Goal: Task Accomplishment & Management: Use online tool/utility

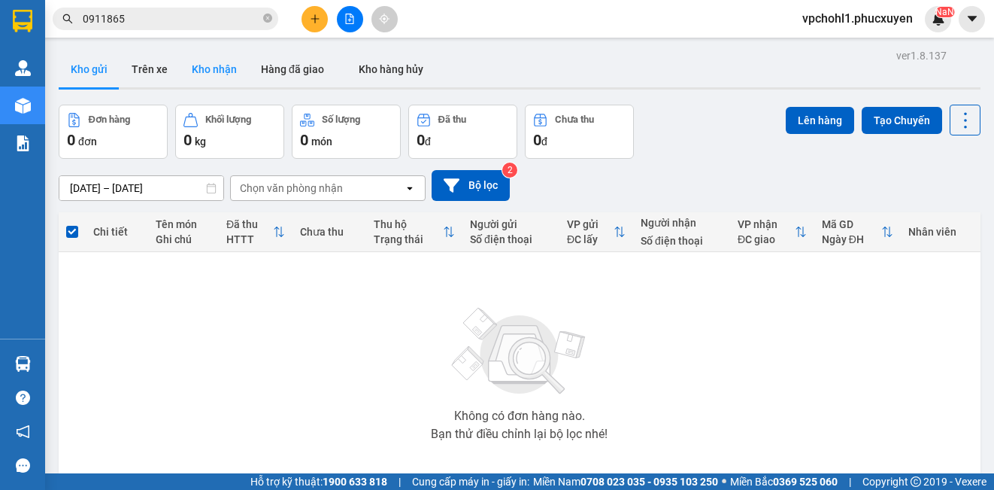
click at [219, 73] on button "Kho nhận" at bounding box center [214, 69] width 69 height 36
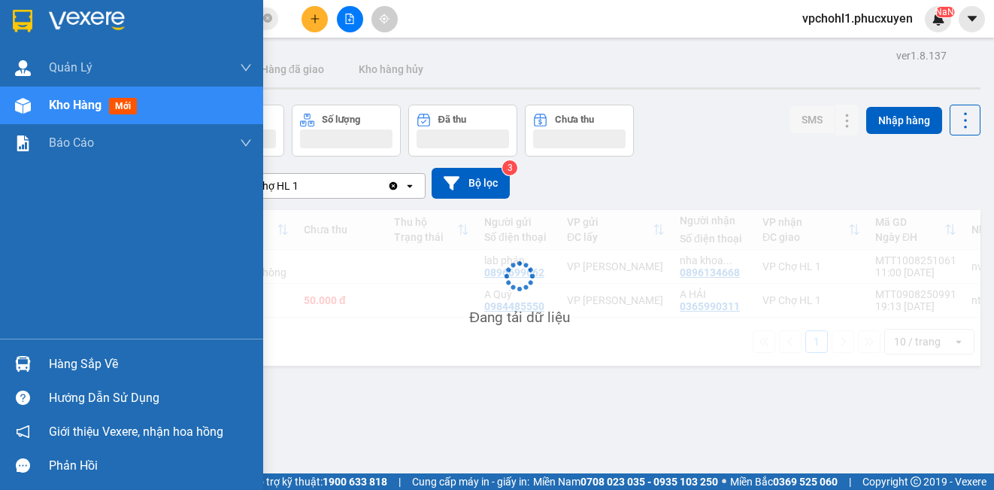
drag, startPoint x: 62, startPoint y: 356, endPoint x: 77, endPoint y: 359, distance: 15.2
click at [66, 357] on div "Hàng sắp về" at bounding box center [150, 364] width 203 height 23
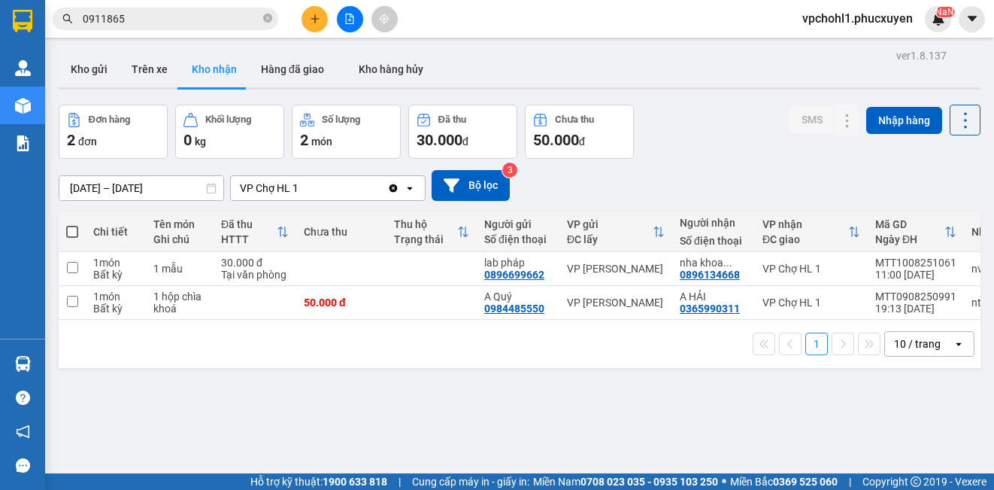
click at [778, 414] on section "Kết quả tìm kiếm ( 11 ) Bộ lọc Mã ĐH Trạng thái Món hàng Thu hộ Tổng cước Chưa …" at bounding box center [497, 245] width 994 height 490
click at [811, 268] on icon at bounding box center [816, 268] width 11 height 11
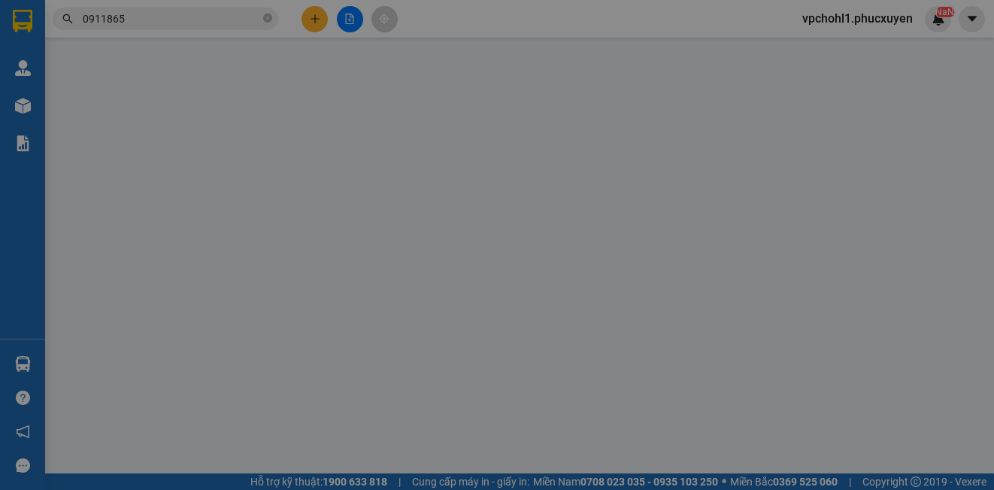
type input "0896699662"
type input "lab pháp"
type input "0896134668"
type input "nha khoa [GEOGRAPHIC_DATA]"
type input "30.000"
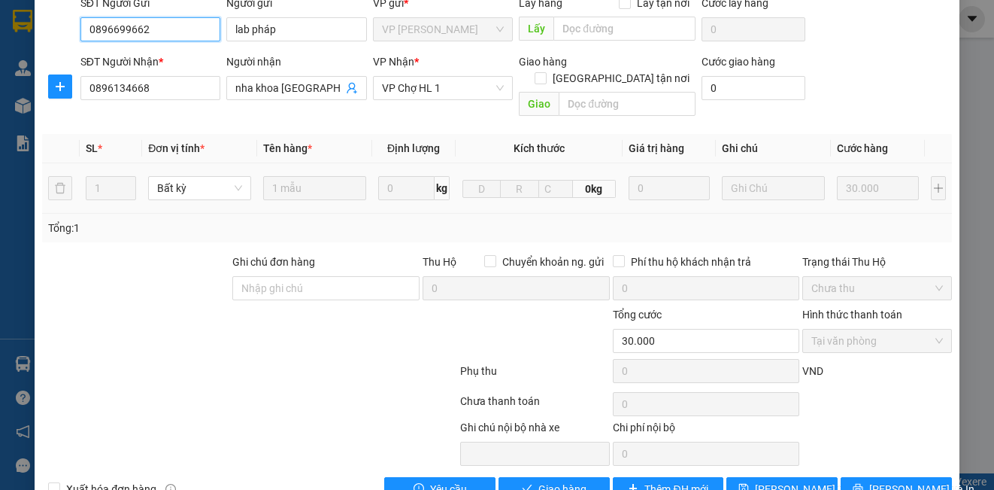
scroll to position [163, 0]
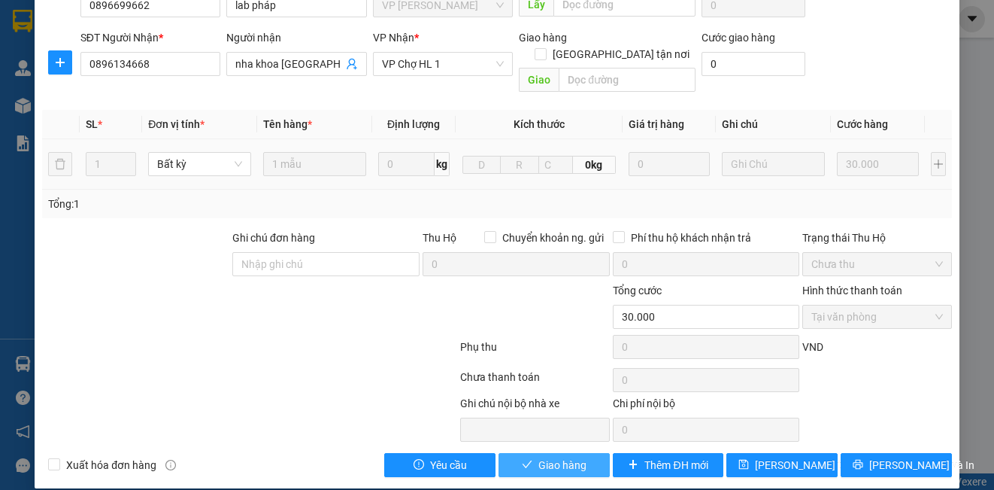
click at [570, 453] on button "Giao hàng" at bounding box center [554, 465] width 111 height 24
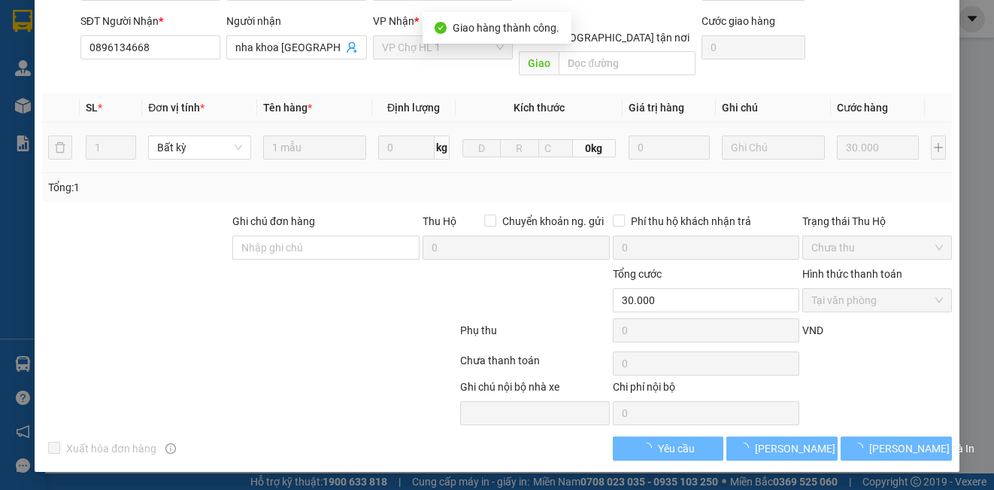
scroll to position [0, 0]
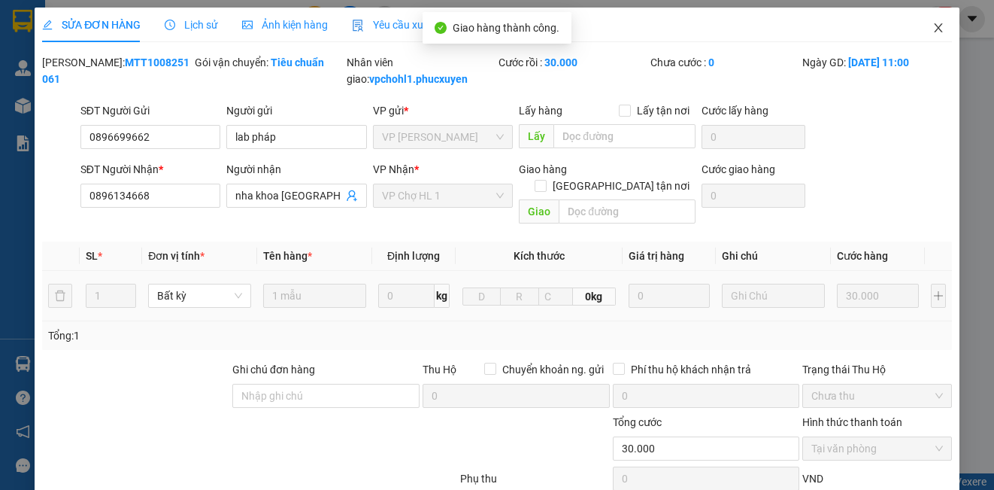
click at [933, 27] on icon "close" at bounding box center [939, 28] width 12 height 12
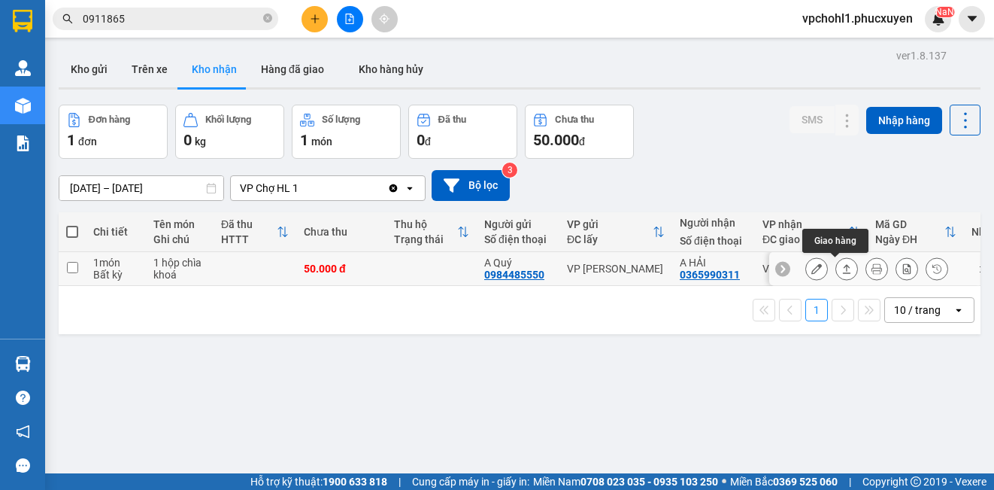
click at [811, 265] on icon at bounding box center [816, 268] width 11 height 11
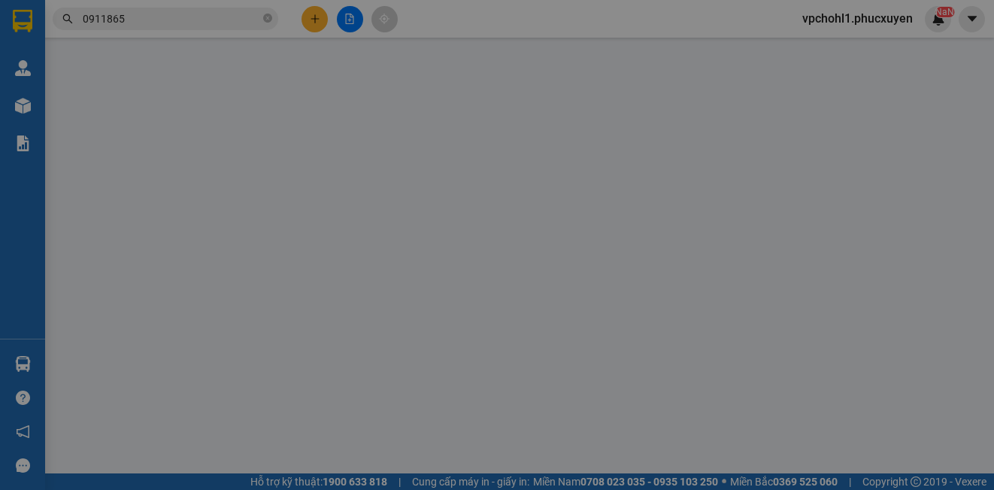
type input "0984485550"
type input "A Quý"
type input "0365990311"
type input "A HẢI"
type input "50.000"
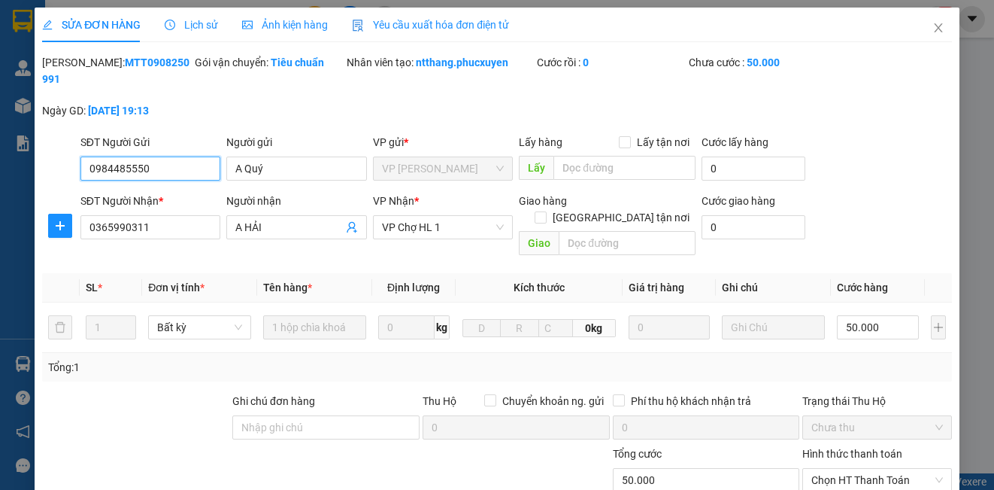
scroll to position [163, 0]
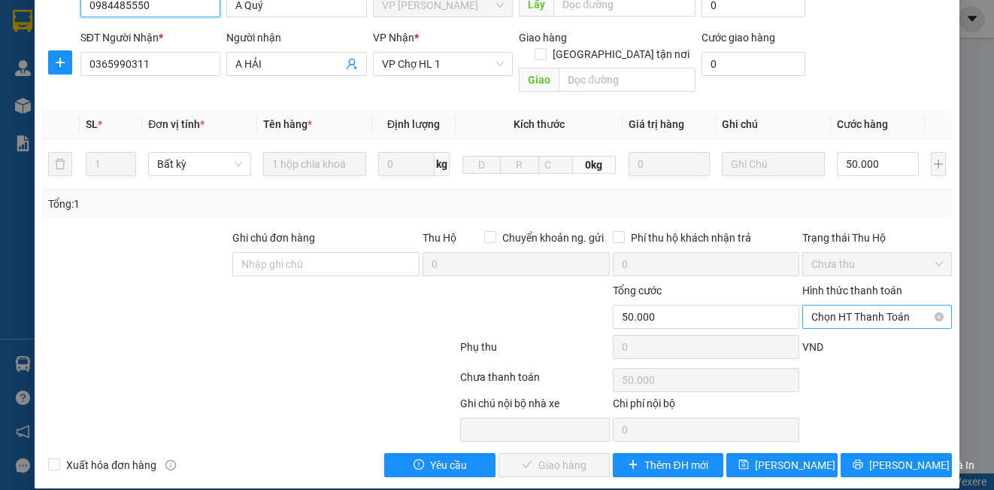
click at [846, 305] on span "Chọn HT Thanh Toán" at bounding box center [876, 316] width 131 height 23
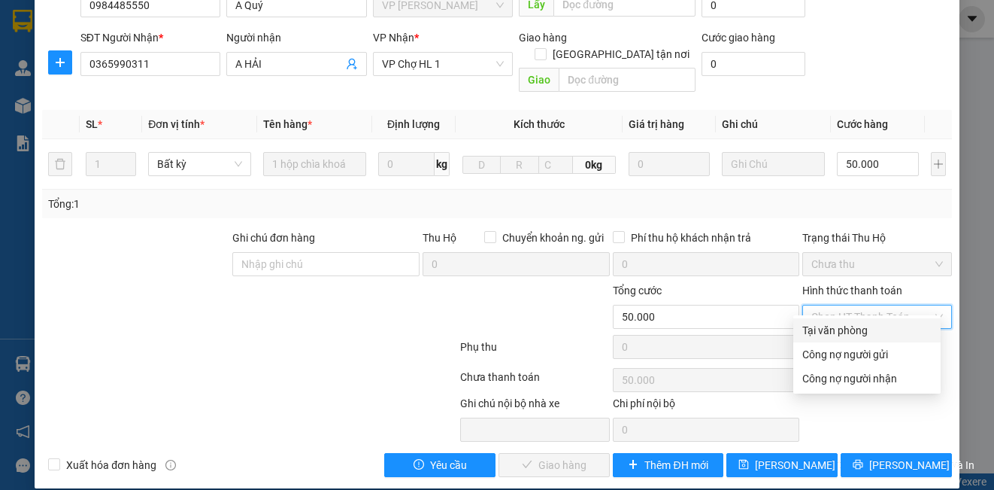
click at [817, 328] on div "Tại văn phòng" at bounding box center [866, 330] width 129 height 17
type input "0"
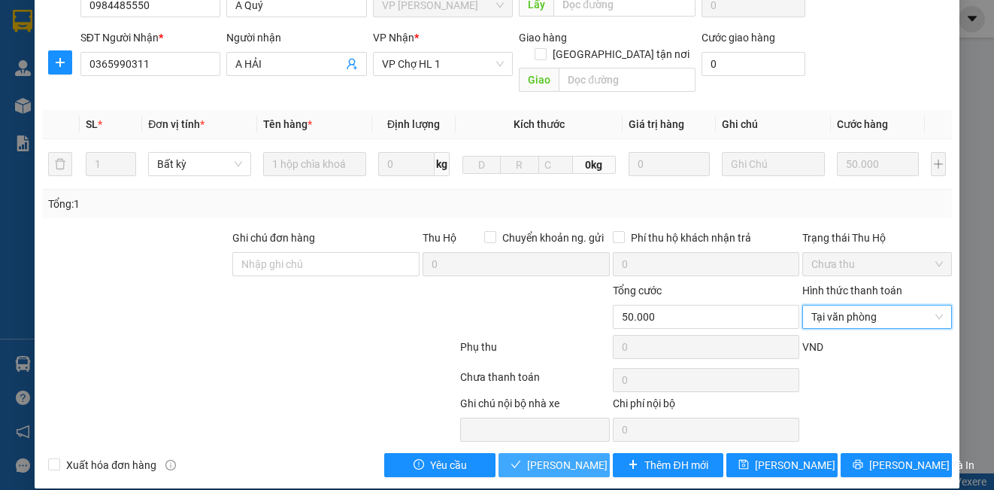
click at [529, 457] on span "[PERSON_NAME] và Giao hàng" at bounding box center [599, 465] width 144 height 17
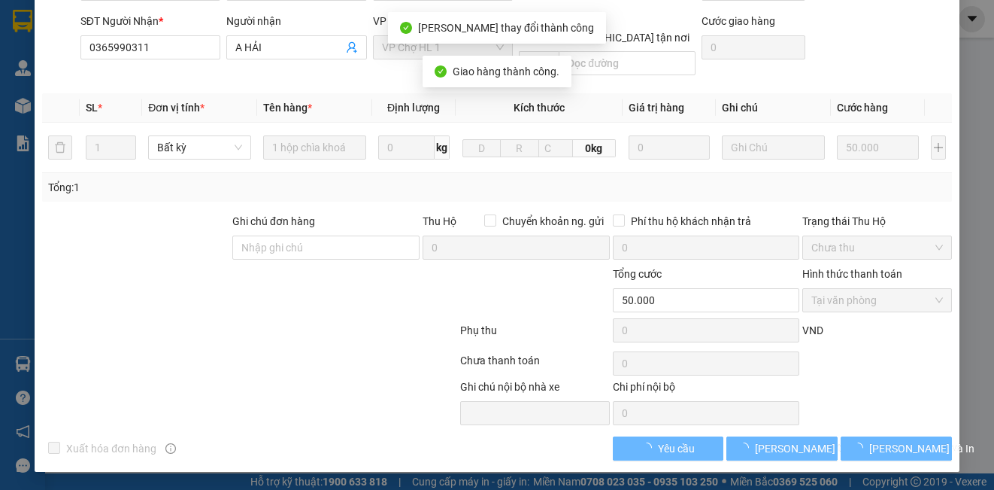
scroll to position [0, 0]
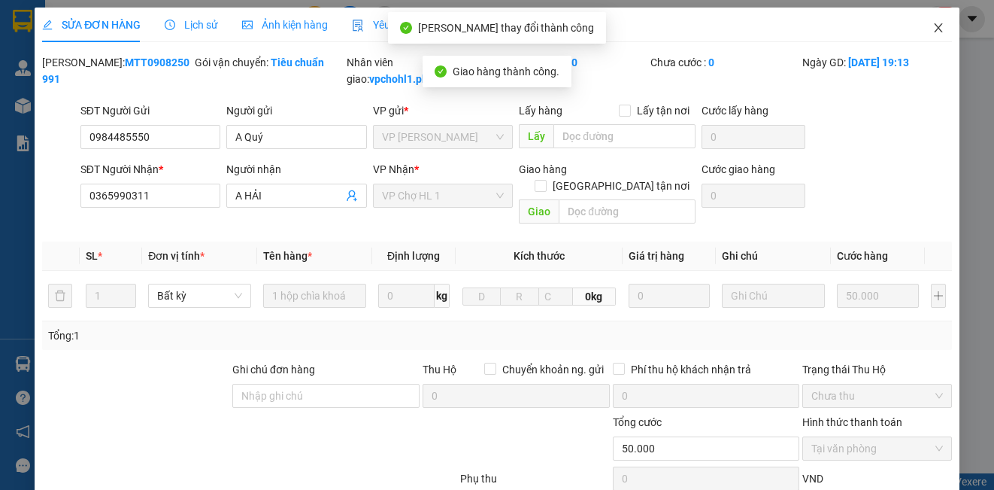
drag, startPoint x: 925, startPoint y: 26, endPoint x: 934, endPoint y: 25, distance: 9.1
click at [933, 26] on icon "close" at bounding box center [939, 28] width 12 height 12
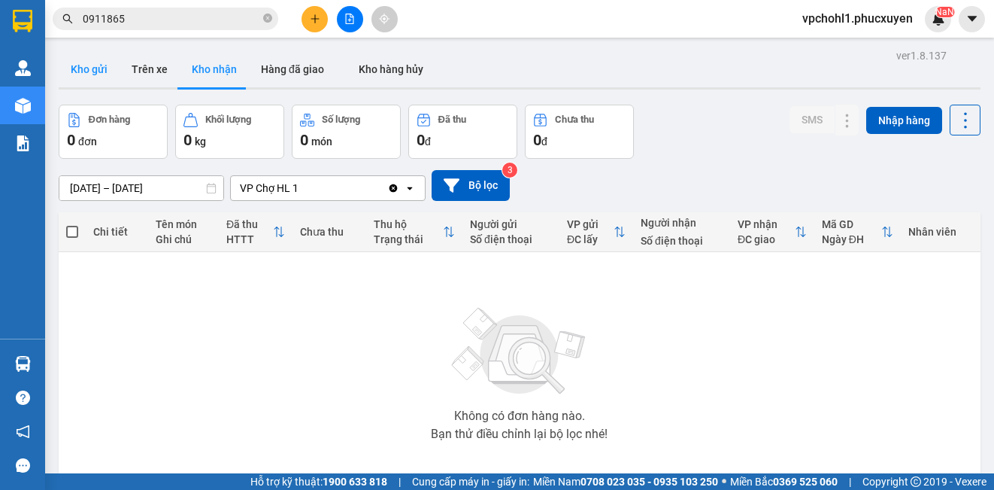
click at [89, 71] on button "Kho gửi" at bounding box center [89, 69] width 61 height 36
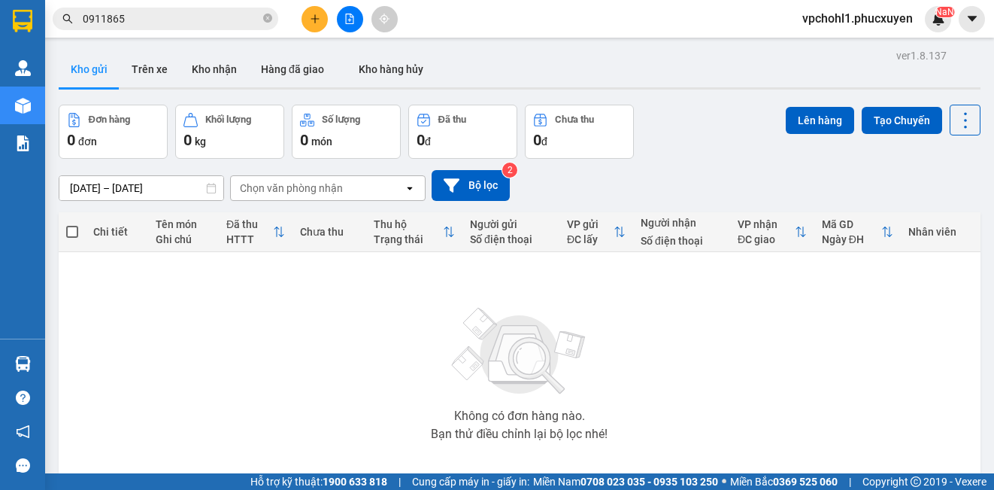
drag, startPoint x: 89, startPoint y: 71, endPoint x: 240, endPoint y: 112, distance: 155.8
click at [212, 71] on button "Kho nhận" at bounding box center [214, 69] width 69 height 36
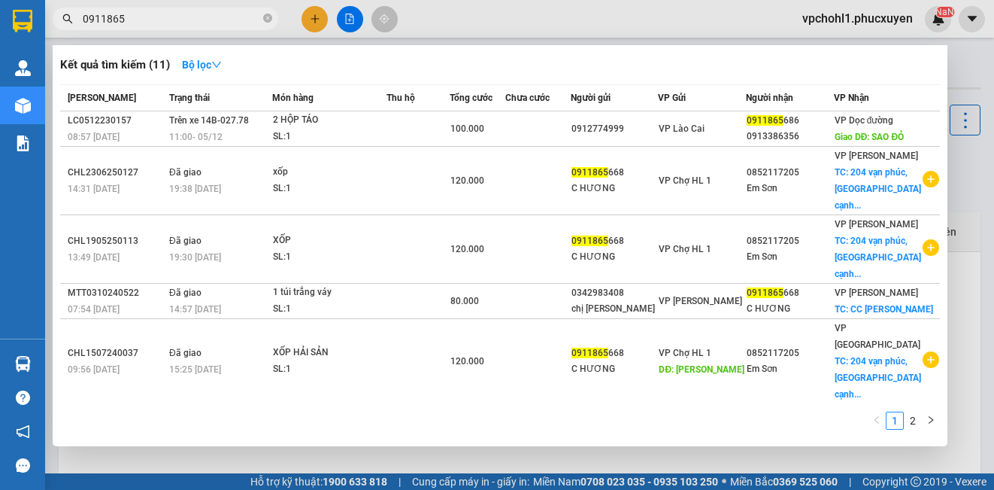
drag, startPoint x: 106, startPoint y: 17, endPoint x: 73, endPoint y: 17, distance: 33.1
click at [73, 17] on span "0911865" at bounding box center [166, 19] width 226 height 23
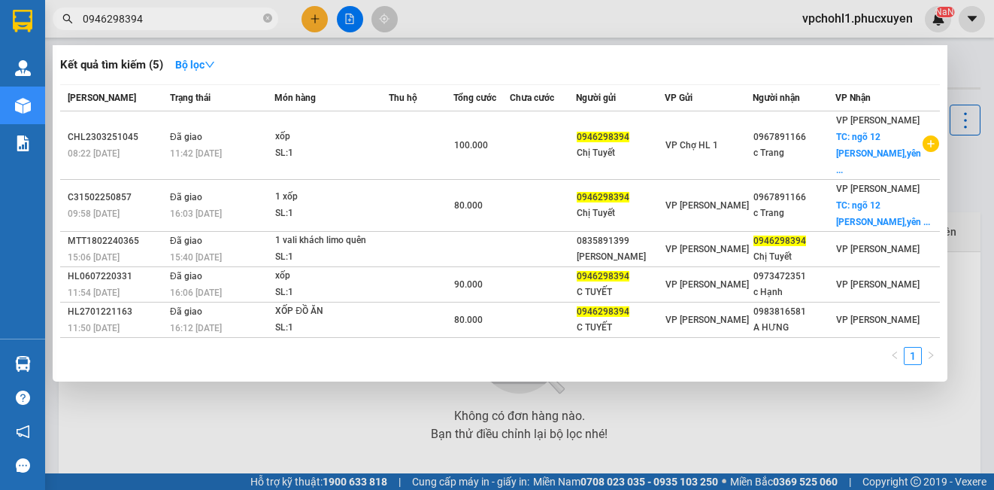
type input "0946298394"
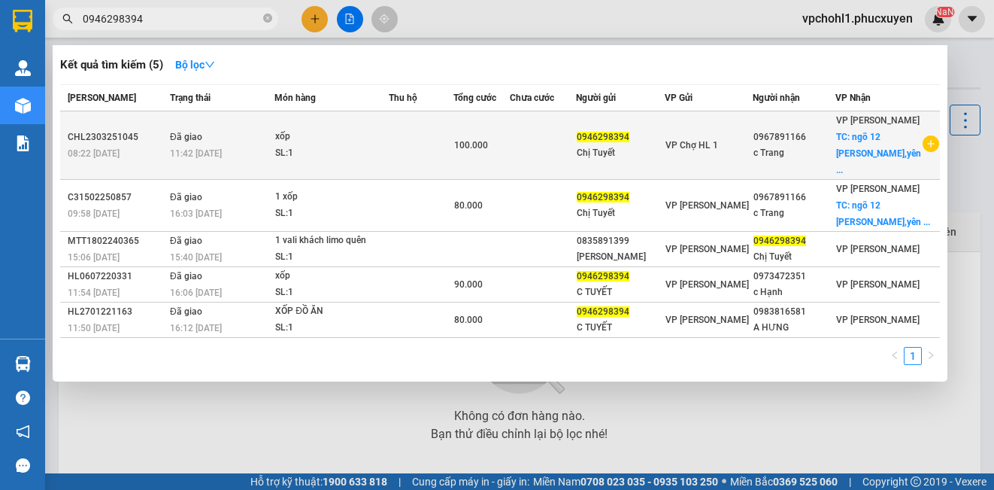
click at [563, 146] on td at bounding box center [543, 145] width 66 height 68
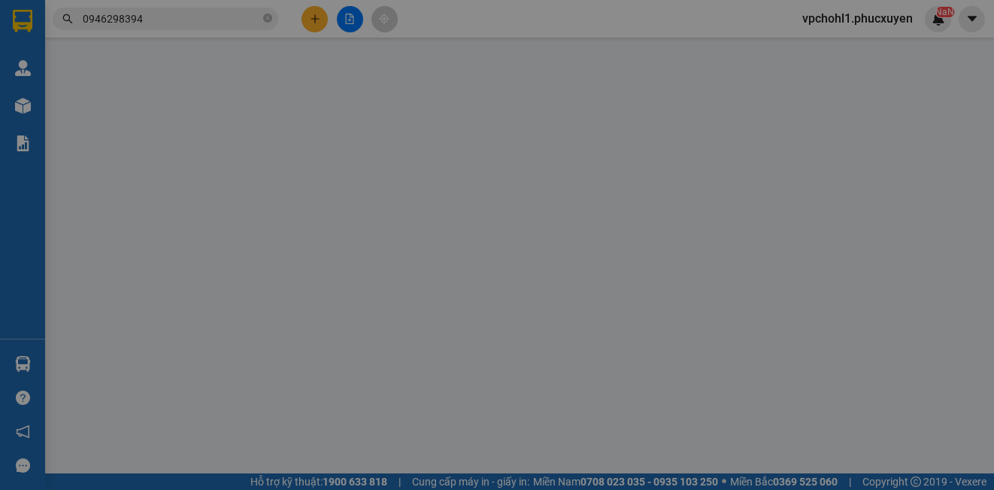
type input "0946298394"
type input "Chị Tuyết"
type input "0967891166"
type input "c Trang"
checkbox input "true"
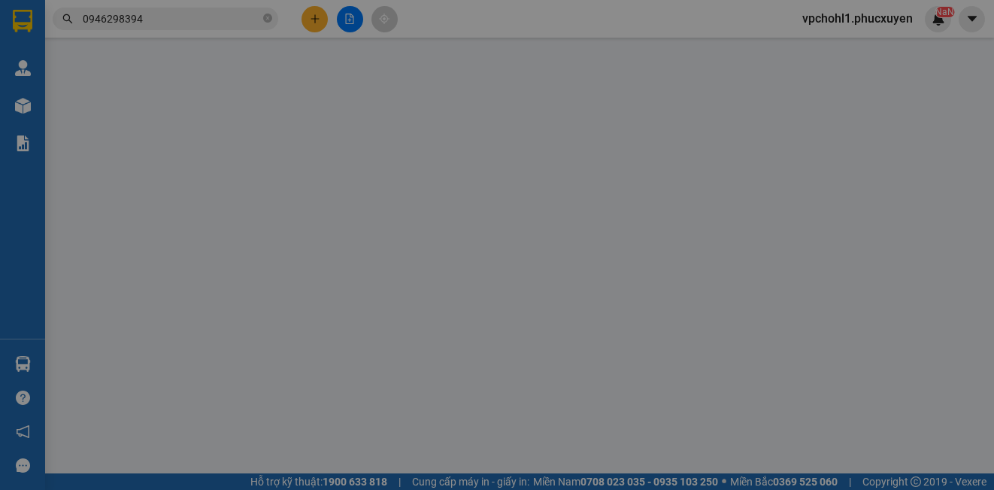
type input "ngõ 12 [PERSON_NAME],[GEOGRAPHIC_DATA],[GEOGRAPHIC_DATA]"
type input "30.000"
type input "100.000"
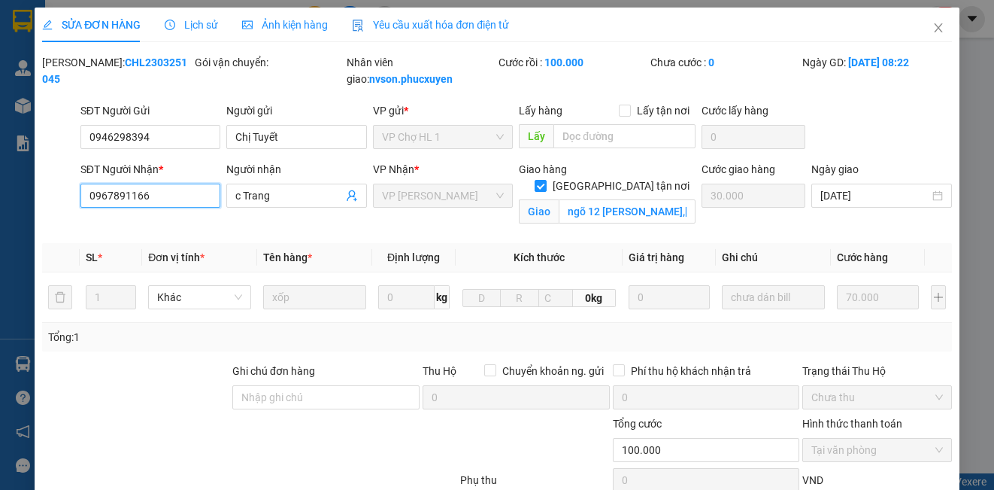
drag, startPoint x: 152, startPoint y: 190, endPoint x: 64, endPoint y: 190, distance: 88.0
click at [64, 190] on div "SĐT Người Nhận * 0967891166 0967891166 Người nhận c Trang VP Nhận * VP [PERSON_…" at bounding box center [497, 196] width 912 height 71
click at [183, 199] on input "0967891166" at bounding box center [150, 196] width 140 height 24
click at [292, 193] on input "c Trang" at bounding box center [288, 195] width 107 height 17
drag, startPoint x: 166, startPoint y: 196, endPoint x: 53, endPoint y: 196, distance: 113.6
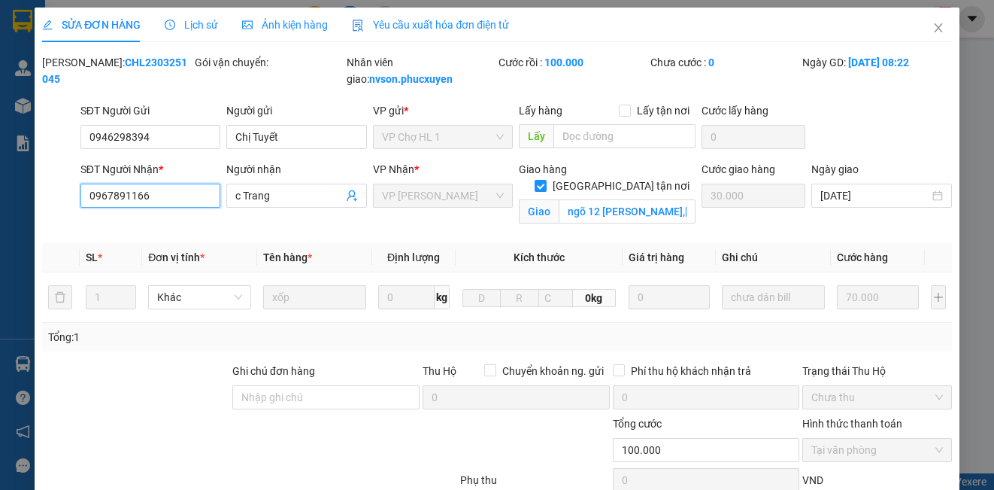
click at [53, 196] on div "SĐT Người Nhận * 0967891166 0967891166 Người nhận c Trang VP Nhận * VP [PERSON_…" at bounding box center [497, 196] width 912 height 71
drag, startPoint x: 921, startPoint y: 25, endPoint x: 869, endPoint y: 1, distance: 56.5
click at [933, 25] on icon "close" at bounding box center [939, 28] width 12 height 12
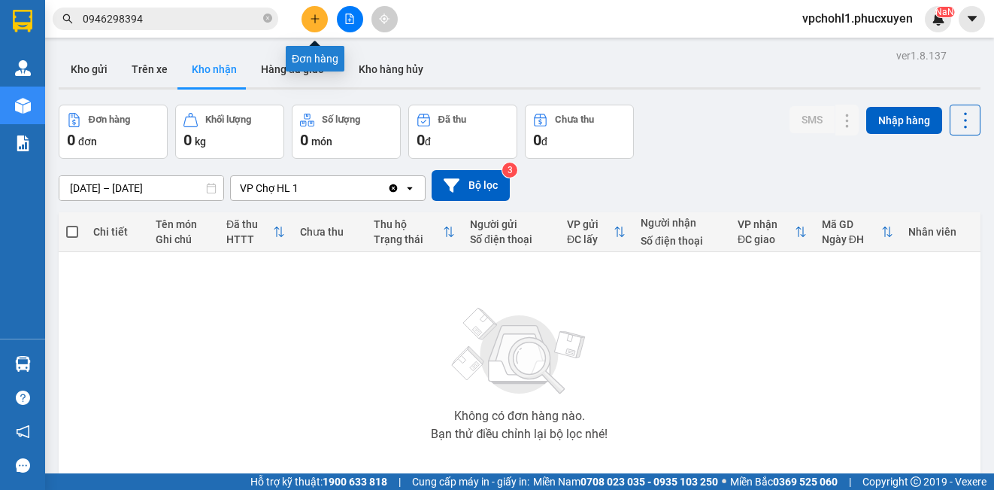
click at [311, 20] on icon "plus" at bounding box center [315, 19] width 11 height 11
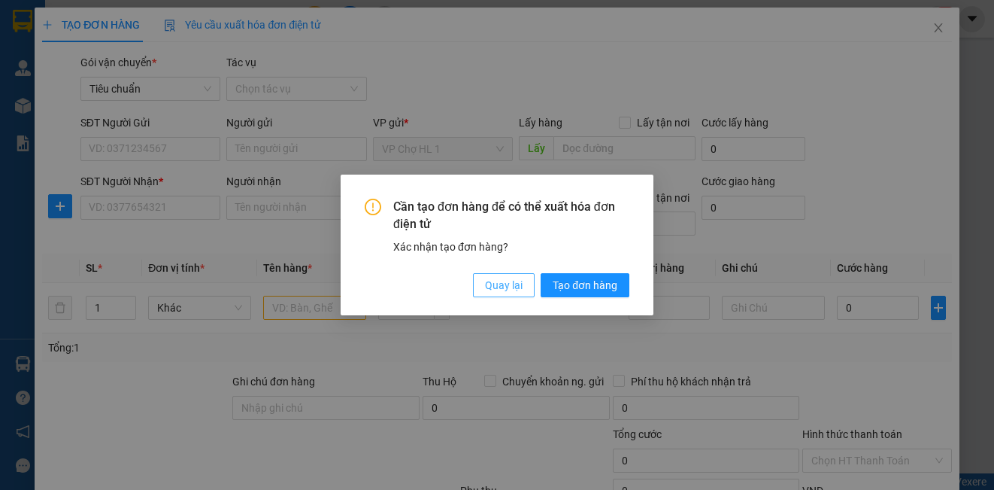
drag, startPoint x: 488, startPoint y: 284, endPoint x: 15, endPoint y: 210, distance: 478.8
click at [489, 283] on span "Quay lại" at bounding box center [504, 285] width 38 height 17
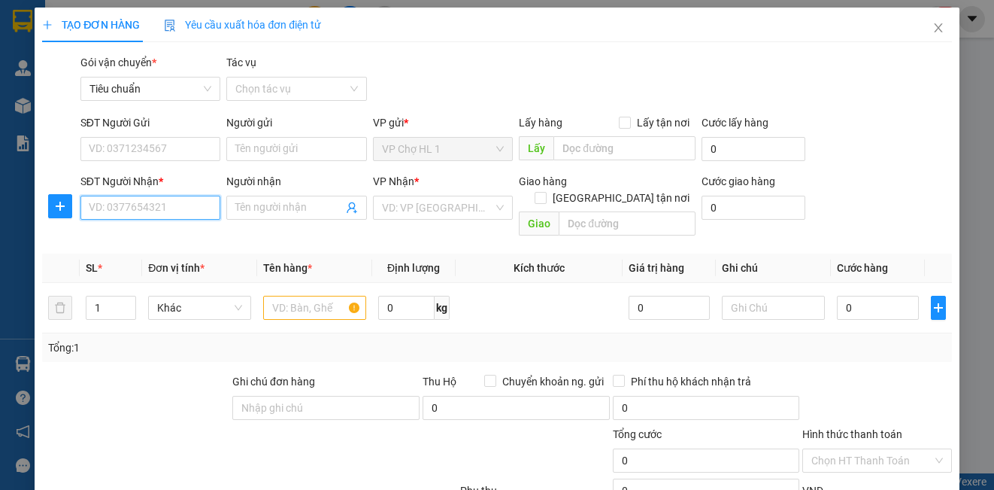
click at [111, 202] on input "SĐT Người Nhận *" at bounding box center [150, 208] width 140 height 24
paste input "0967891166"
type input "0967891166"
drag, startPoint x: 132, startPoint y: 242, endPoint x: 141, endPoint y: 192, distance: 51.3
click at [132, 240] on div "0967891166 - c Trang" at bounding box center [149, 237] width 120 height 17
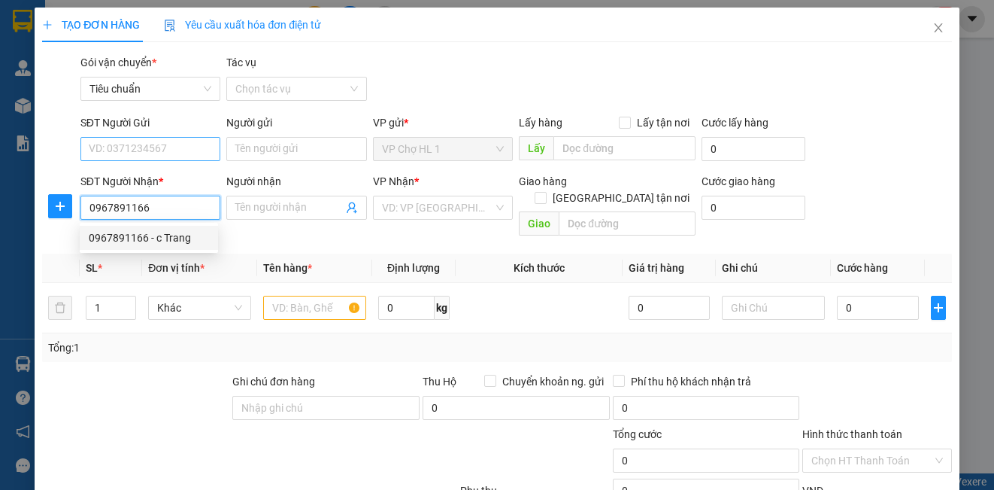
type input "c Trang"
checkbox input "true"
type input "ngõ 12 [PERSON_NAME],[GEOGRAPHIC_DATA],[GEOGRAPHIC_DATA]"
type input "30.000"
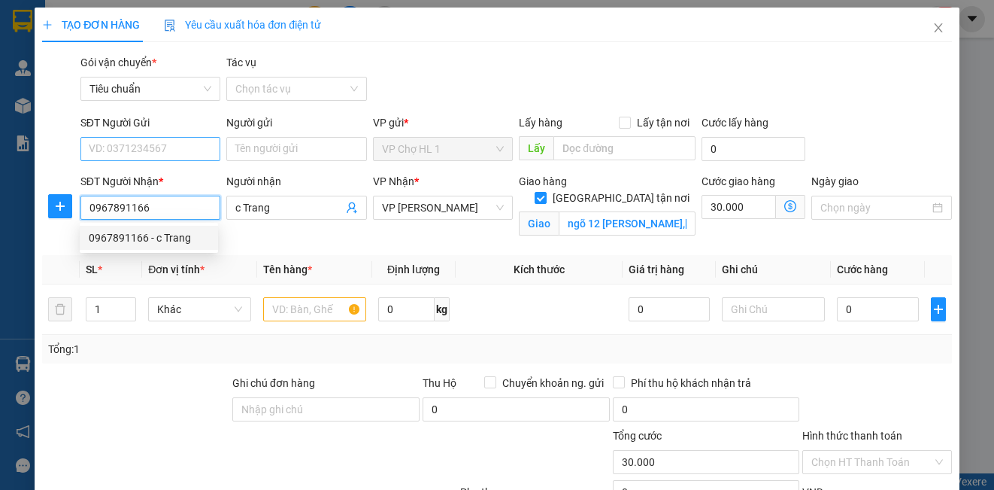
type input "0967891166"
click at [150, 150] on input "SĐT Người Gửi" at bounding box center [150, 149] width 140 height 24
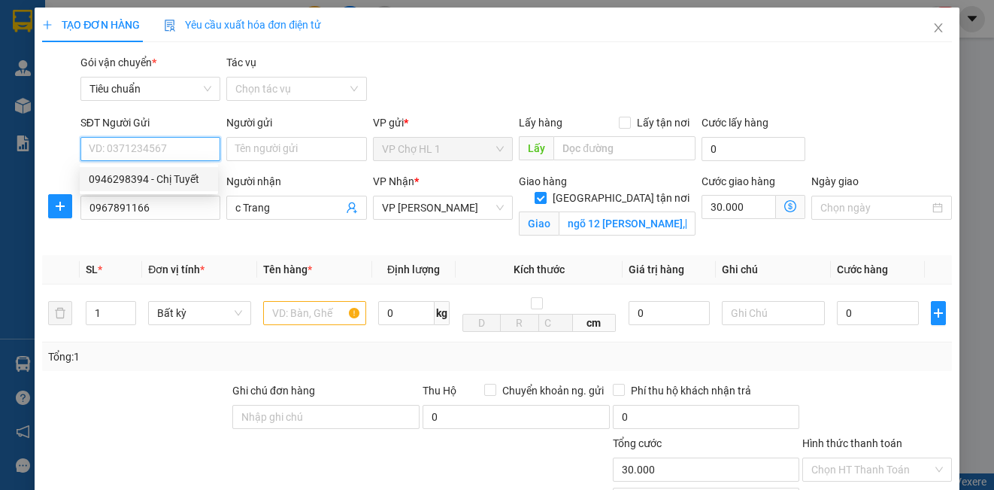
drag, startPoint x: 144, startPoint y: 176, endPoint x: 159, endPoint y: 184, distance: 16.5
click at [146, 173] on div "0946298394 - Chị Tuyết" at bounding box center [149, 179] width 120 height 17
type input "0946298394"
type input "Chị Tuyết"
click at [301, 311] on input "text" at bounding box center [314, 313] width 103 height 24
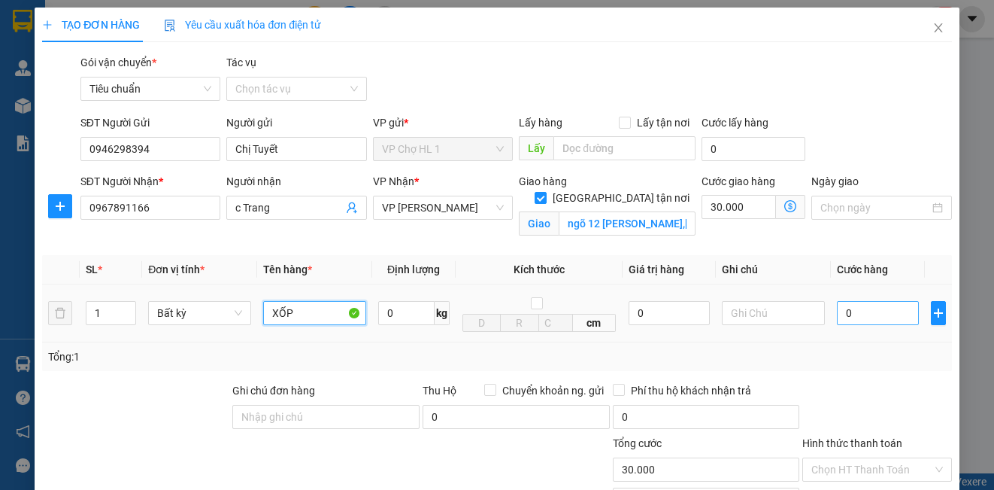
type input "XỐP"
click at [891, 314] on input "0" at bounding box center [878, 313] width 82 height 24
type input "7"
type input "30.007"
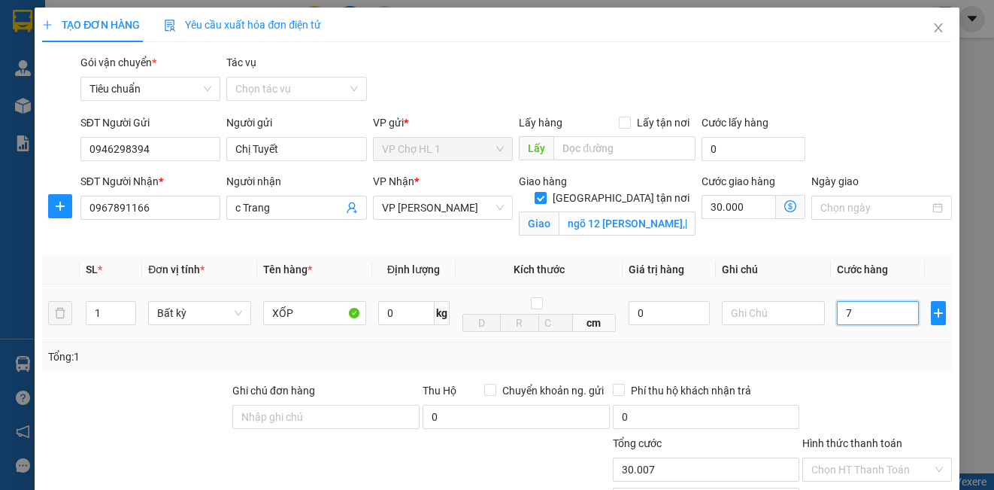
type input "70"
type input "30.070"
type input "70.000"
type input "100.000"
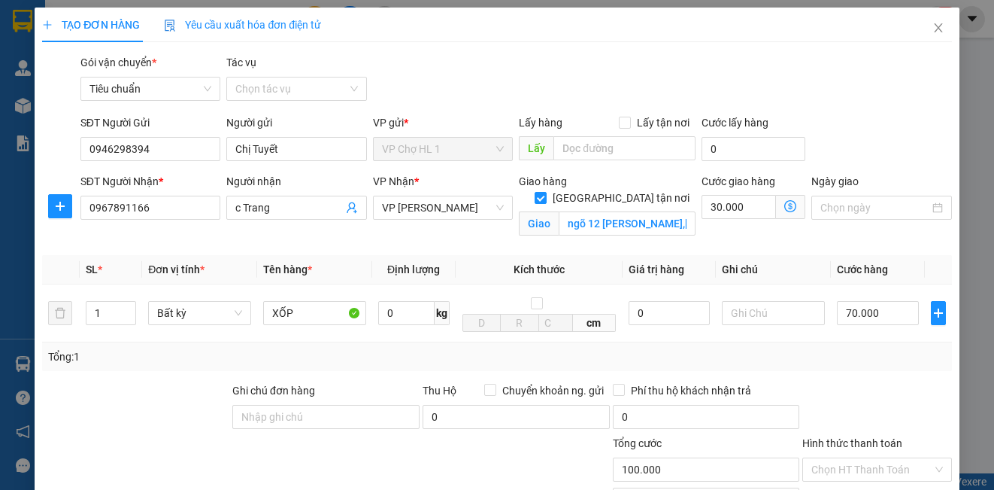
click at [890, 129] on div "SĐT Người Gửi 0946298394 Người gửi Chị Tuyết VP gửi * VP Chợ HL 1 Lấy hàng Lấy …" at bounding box center [516, 140] width 878 height 53
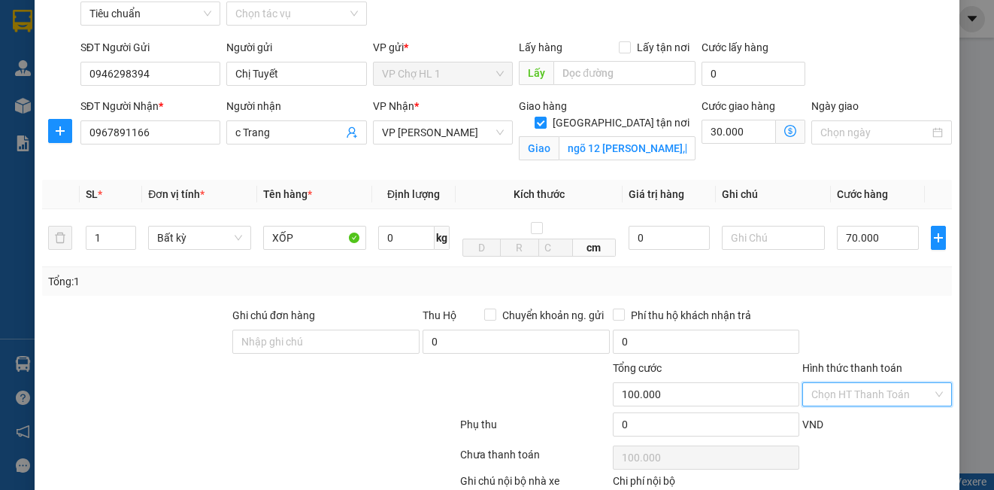
drag, startPoint x: 839, startPoint y: 393, endPoint x: 855, endPoint y: 347, distance: 49.5
click at [839, 393] on input "Hình thức thanh toán" at bounding box center [871, 394] width 120 height 23
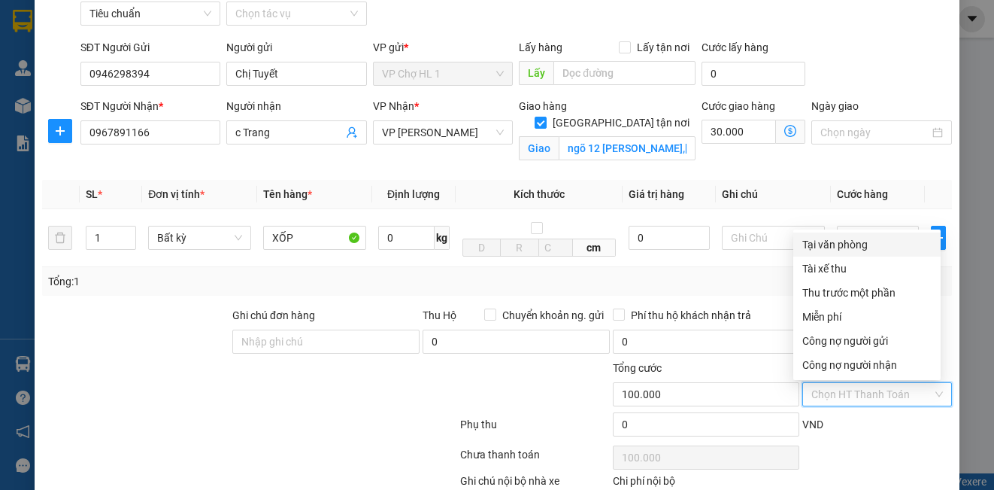
click at [857, 239] on div "Tại văn phòng" at bounding box center [866, 244] width 129 height 17
type input "0"
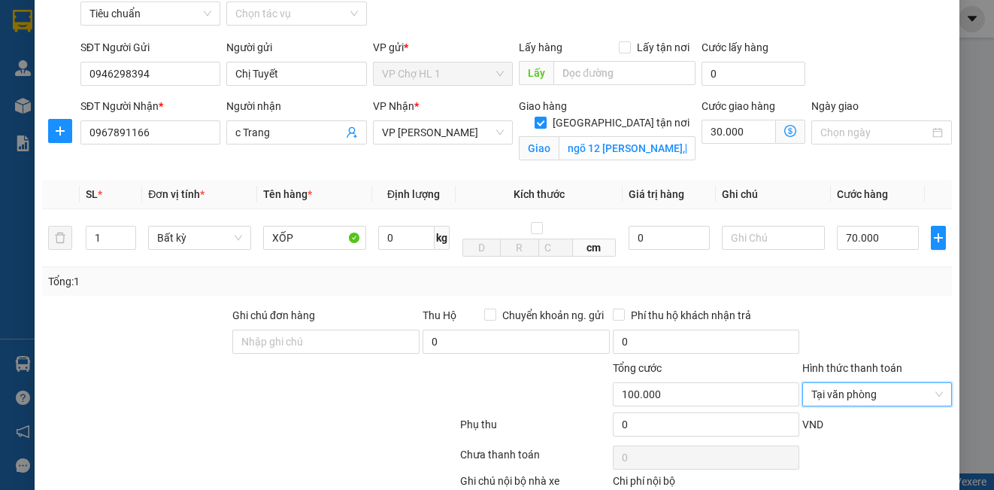
scroll to position [170, 0]
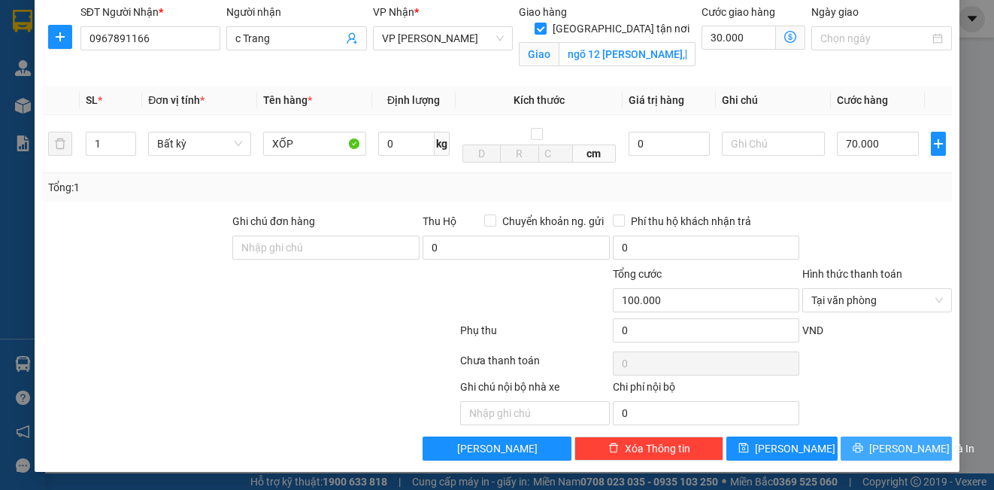
drag, startPoint x: 869, startPoint y: 450, endPoint x: 870, endPoint y: 435, distance: 15.9
click at [870, 447] on button "[PERSON_NAME] và In" at bounding box center [896, 448] width 111 height 24
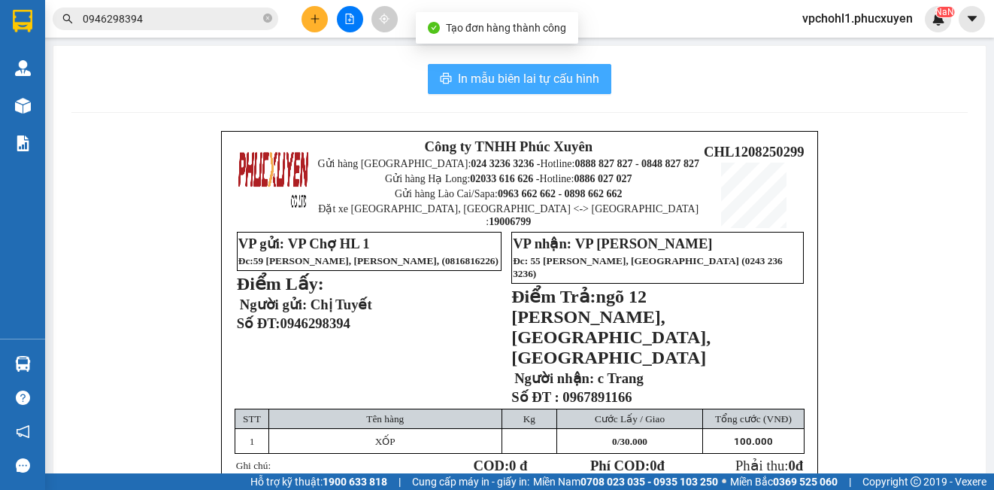
click at [493, 74] on span "In mẫu biên lai tự cấu hình" at bounding box center [528, 78] width 141 height 19
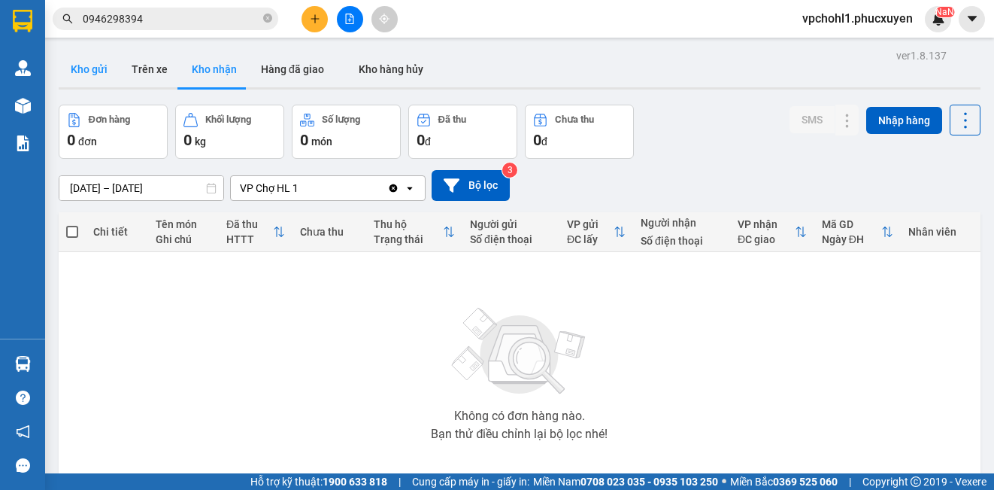
click at [98, 65] on button "Kho gửi" at bounding box center [89, 69] width 61 height 36
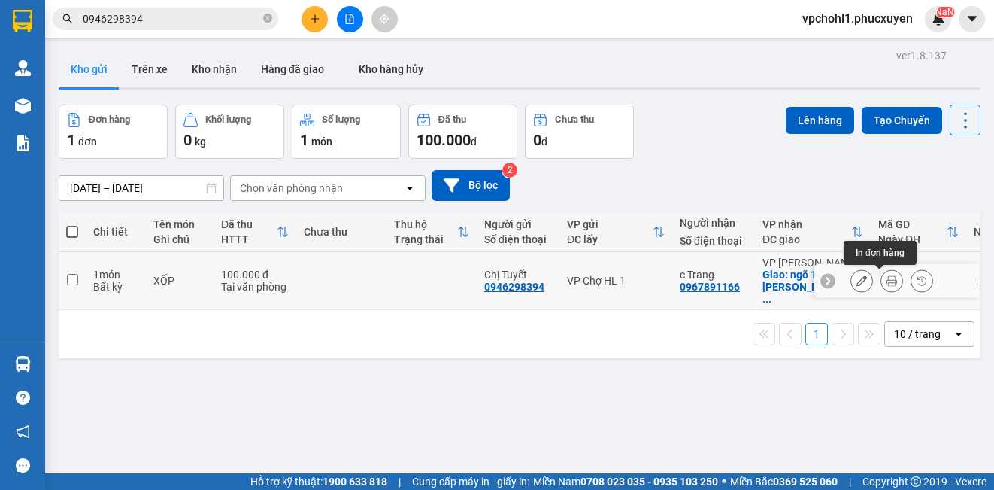
click at [887, 281] on icon at bounding box center [892, 280] width 11 height 11
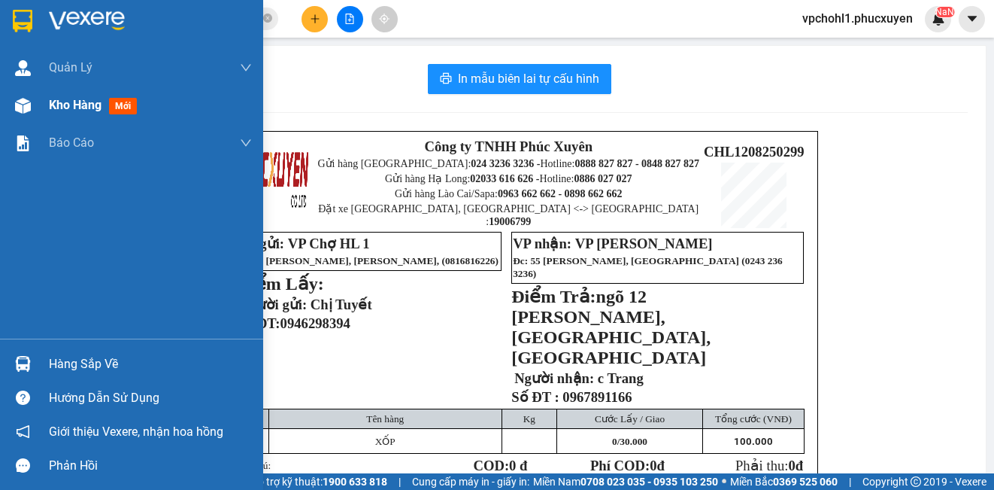
click at [77, 102] on span "Kho hàng" at bounding box center [75, 105] width 53 height 14
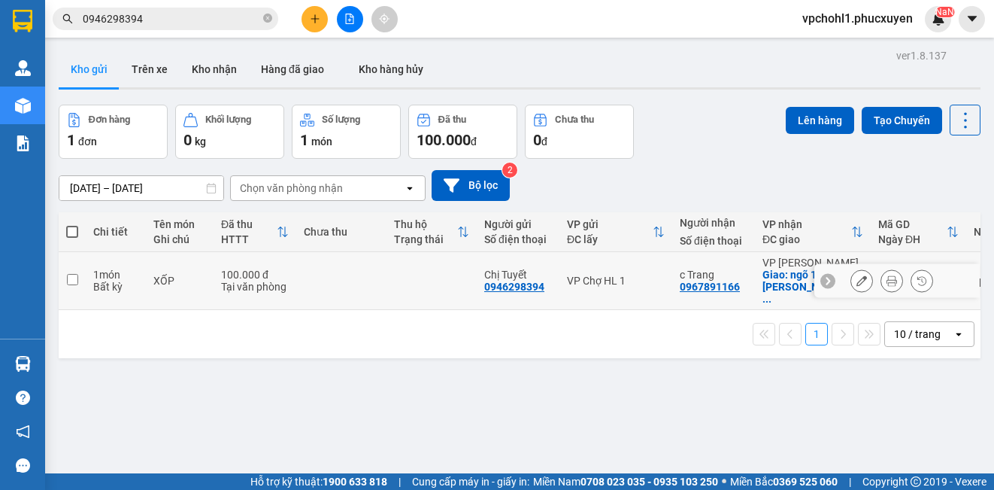
click at [857, 281] on icon at bounding box center [862, 280] width 11 height 11
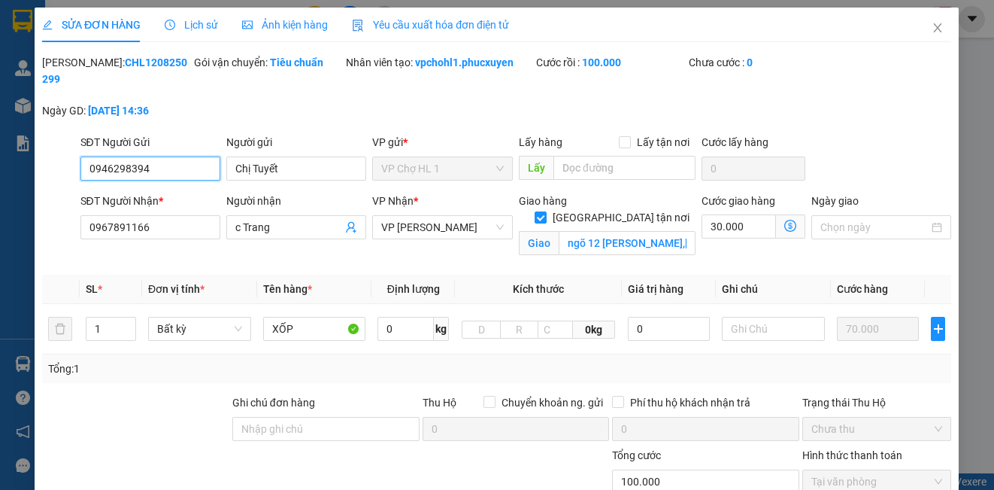
type input "0946298394"
type input "Chị Tuyết"
type input "0967891166"
type input "c Trang"
checkbox input "true"
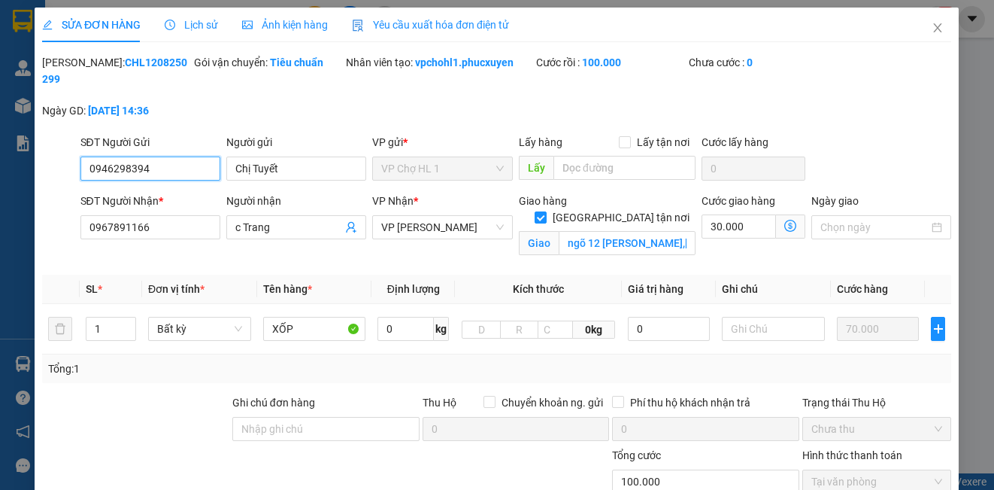
type input "ngõ 12 [PERSON_NAME],[GEOGRAPHIC_DATA],[GEOGRAPHIC_DATA]"
type input "100.000"
click at [311, 330] on input "XỐP" at bounding box center [314, 329] width 103 height 24
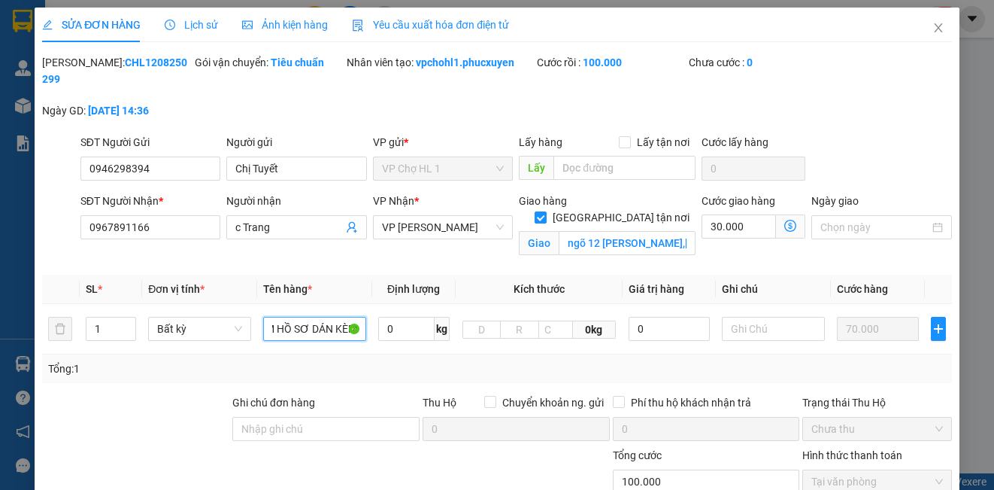
scroll to position [181, 0]
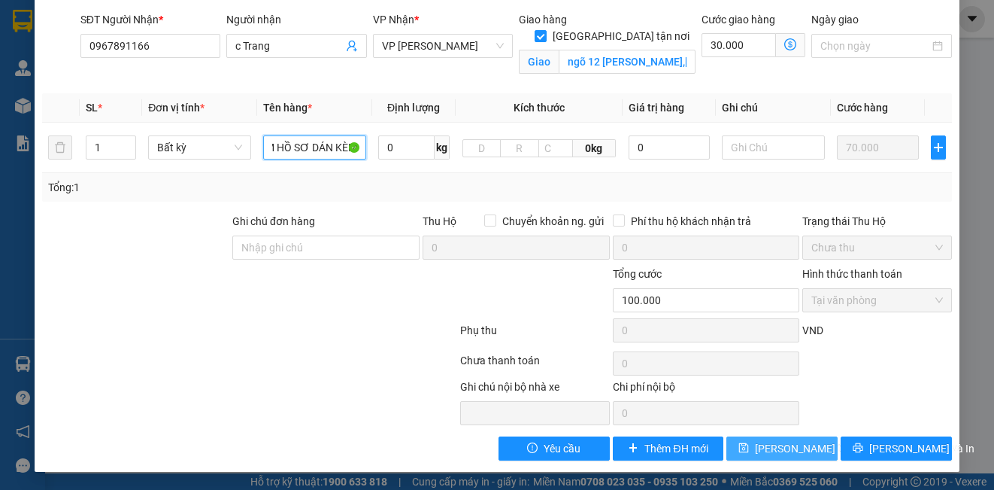
type input "XỐP KÈM HỒ SƠ DÁN KÈM"
click at [809, 441] on span "[PERSON_NAME] thay đổi" at bounding box center [815, 448] width 120 height 17
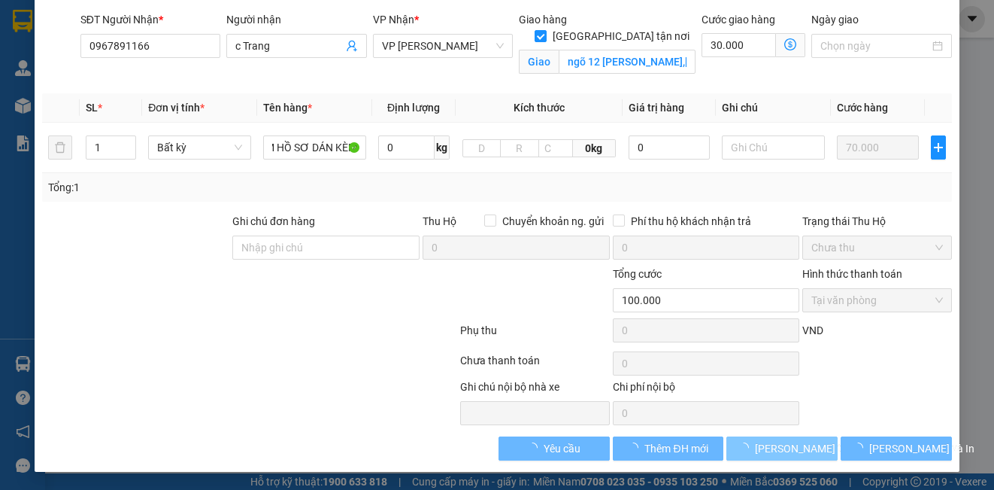
scroll to position [0, 0]
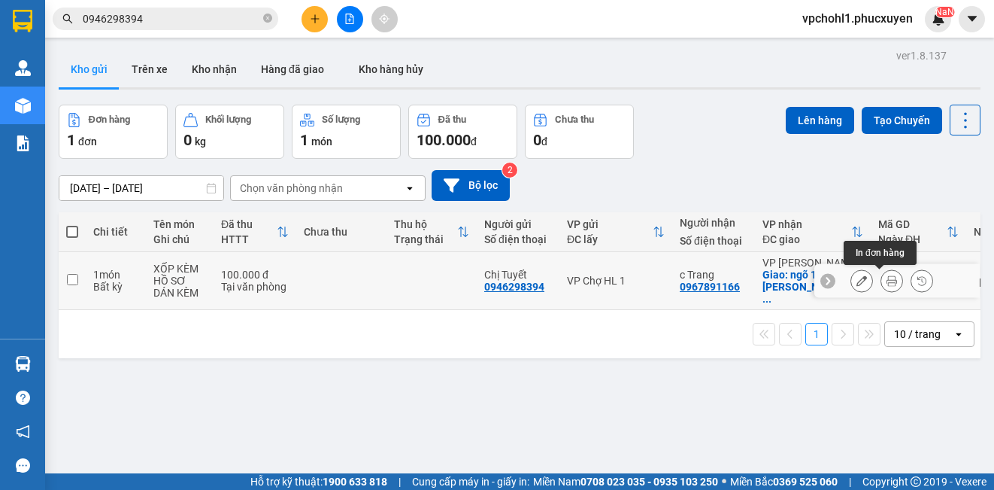
click at [887, 284] on icon at bounding box center [892, 280] width 11 height 11
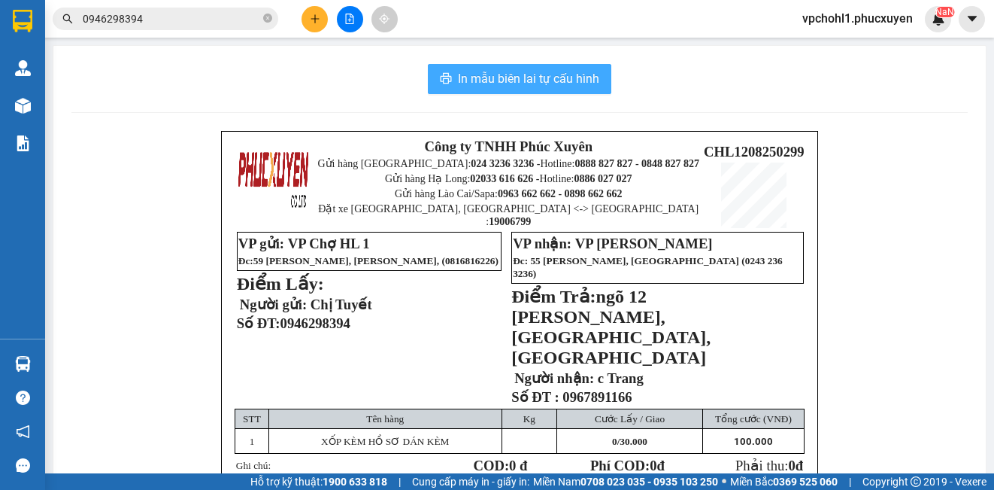
click at [564, 80] on span "In mẫu biên lai tự cấu hình" at bounding box center [528, 78] width 141 height 19
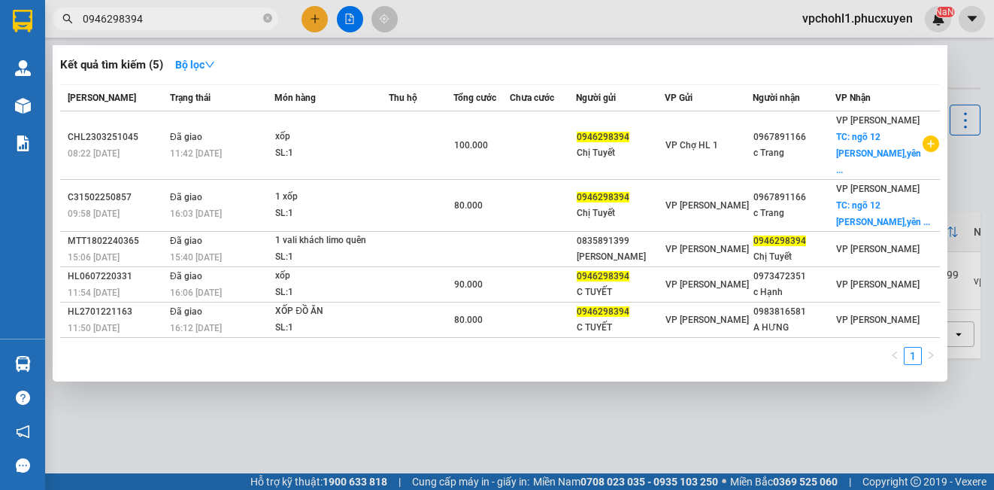
drag, startPoint x: 175, startPoint y: 20, endPoint x: 61, endPoint y: 18, distance: 114.3
click at [62, 20] on span "0946298394" at bounding box center [166, 19] width 226 height 23
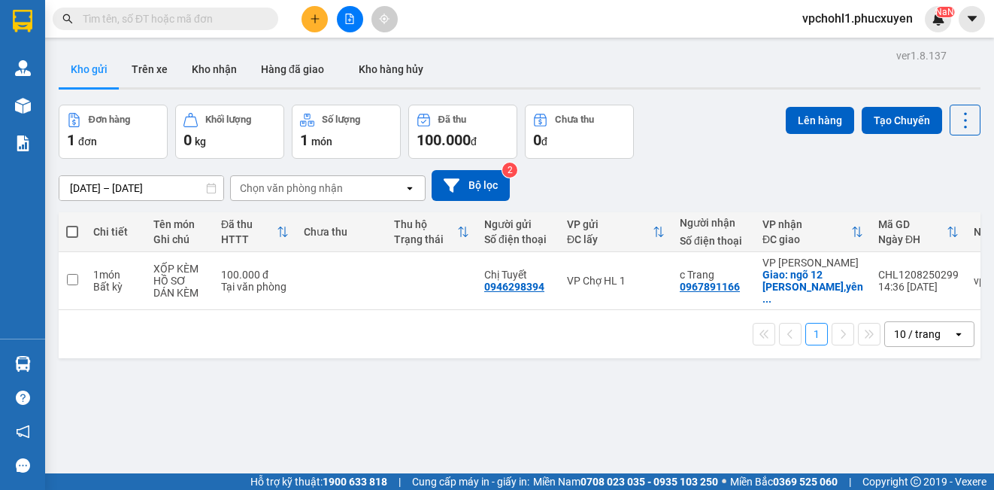
paste input "0865600618"
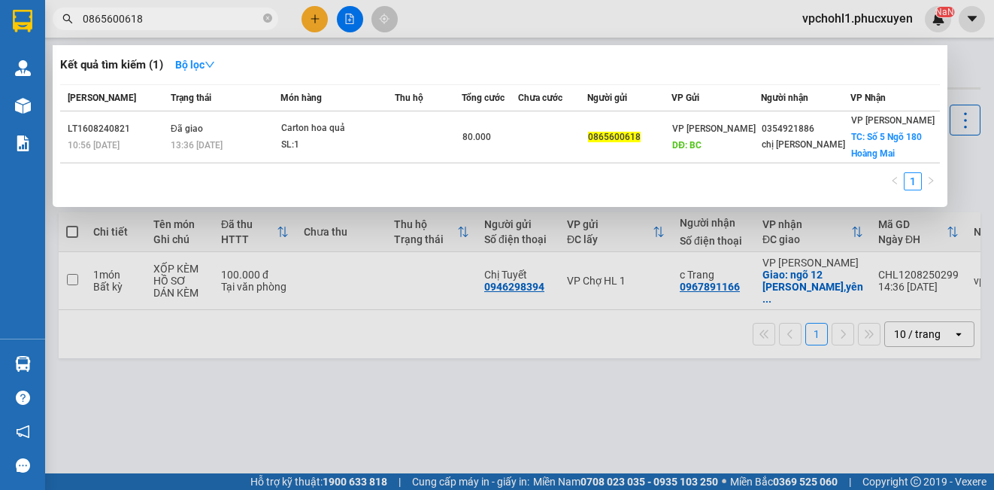
type input "0865600618"
click at [565, 459] on div at bounding box center [497, 245] width 994 height 490
click at [171, 16] on input "0865600618" at bounding box center [171, 19] width 177 height 17
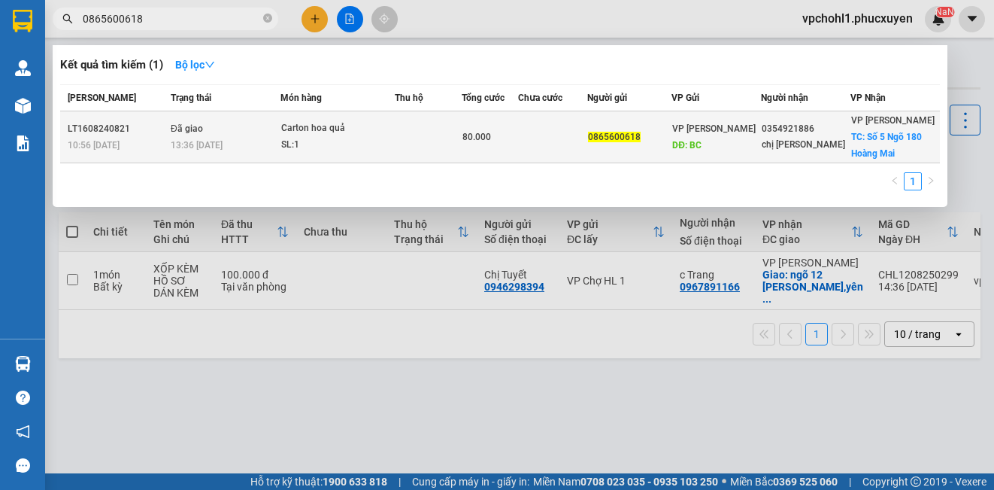
click at [541, 144] on td at bounding box center [552, 137] width 69 height 52
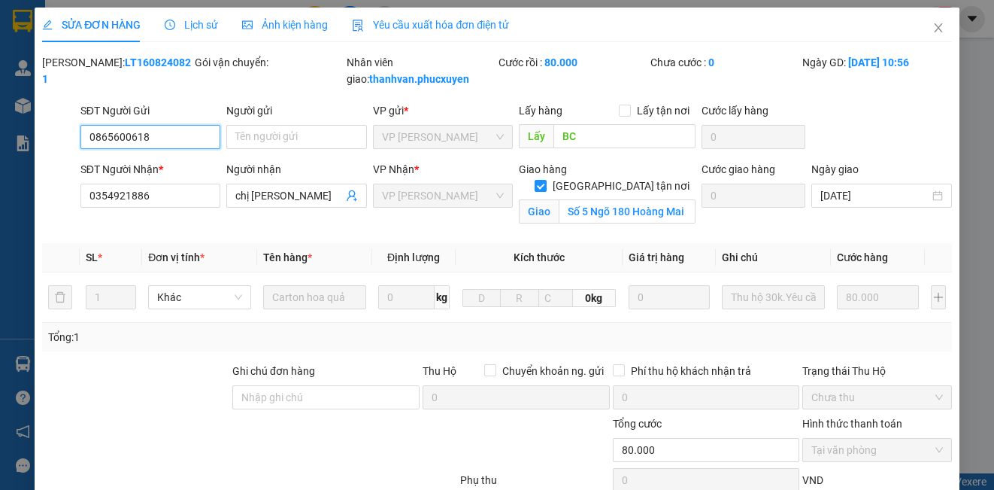
type input "0865600618"
type input "BC"
type input "0354921886"
type input "chị [PERSON_NAME]"
checkbox input "true"
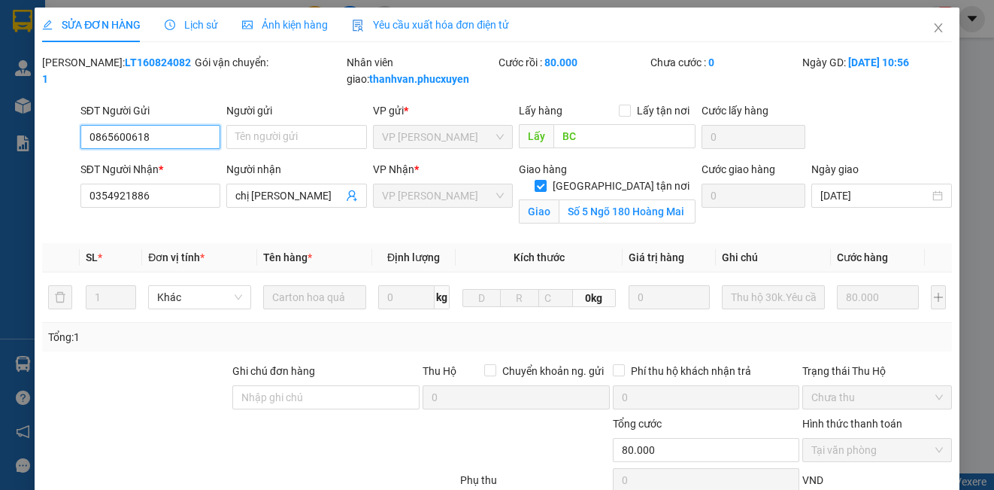
type input "Số 5 Ngõ 180 Hoàng Mai"
type input "80.000"
click at [190, 22] on span "Lịch sử" at bounding box center [191, 25] width 53 height 12
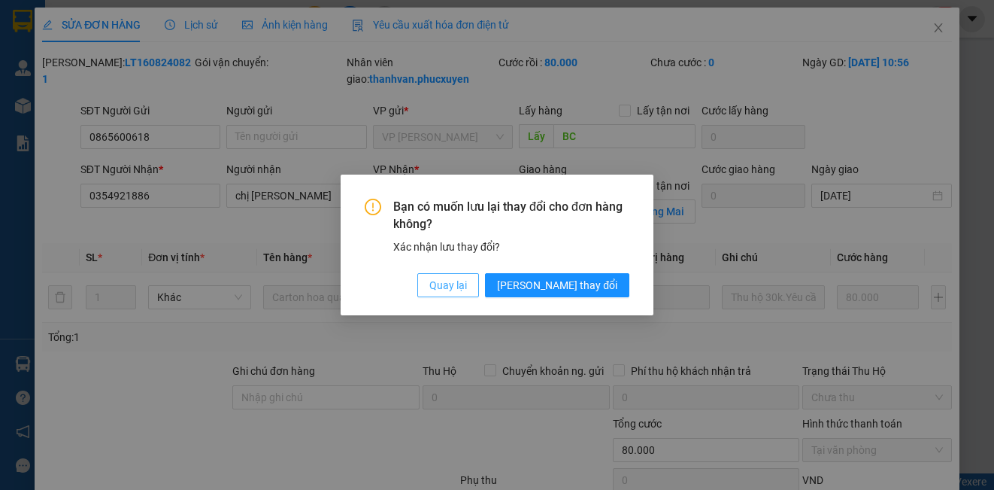
drag, startPoint x: 522, startPoint y: 288, endPoint x: 281, endPoint y: 126, distance: 290.4
click at [467, 288] on span "Quay lại" at bounding box center [448, 285] width 38 height 17
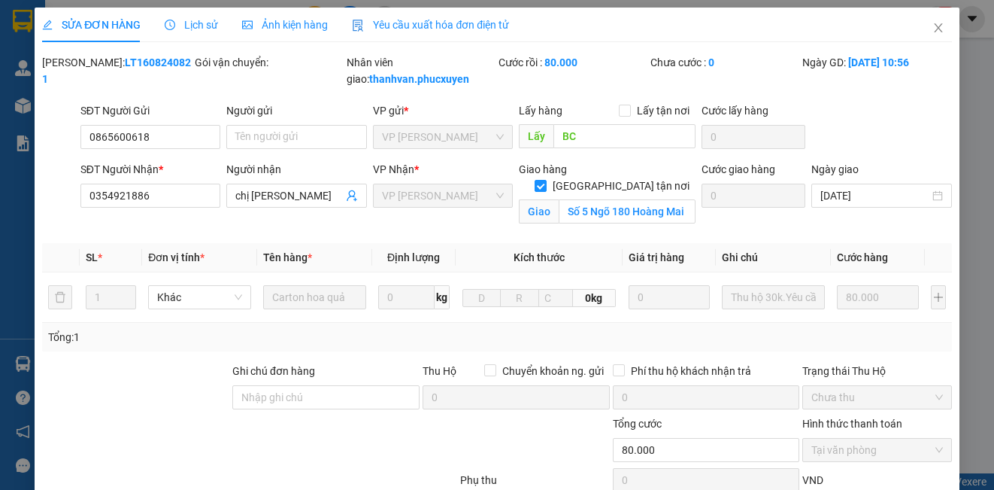
click at [204, 25] on span "Lịch sử" at bounding box center [191, 25] width 53 height 12
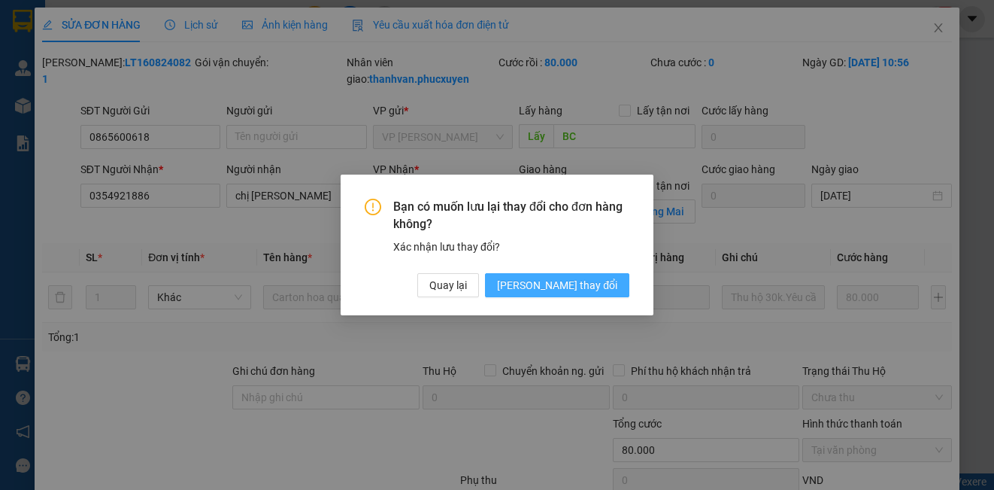
click at [594, 287] on span "[PERSON_NAME] thay đổi" at bounding box center [557, 285] width 120 height 17
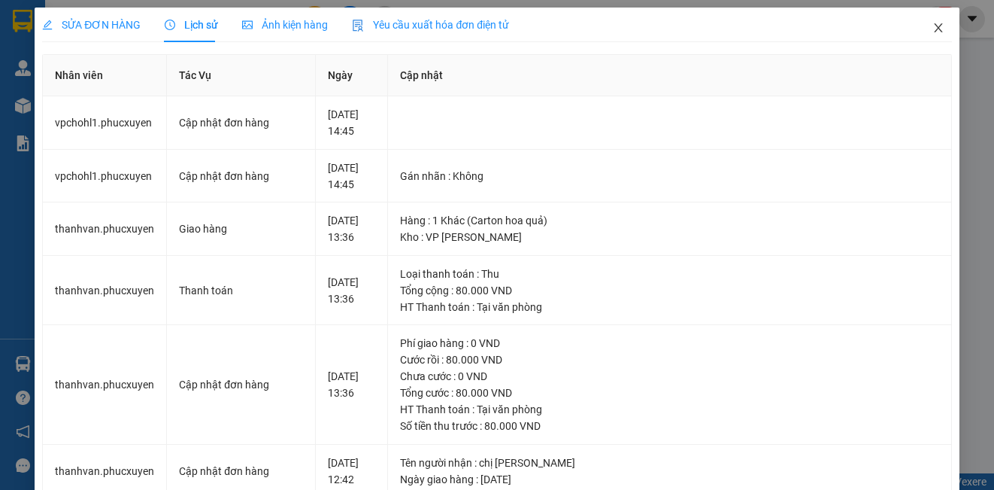
click at [933, 27] on icon "close" at bounding box center [939, 28] width 12 height 12
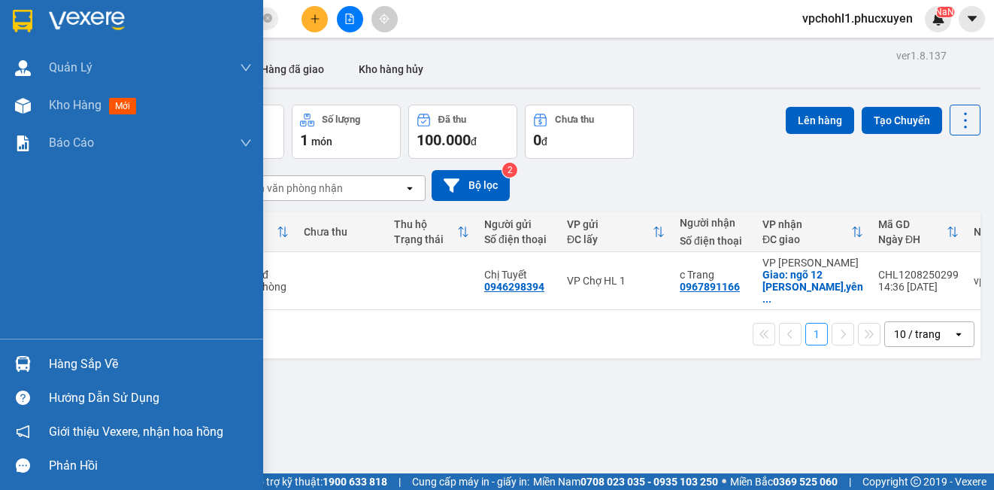
click at [52, 359] on div "Hàng sắp về" at bounding box center [150, 364] width 203 height 23
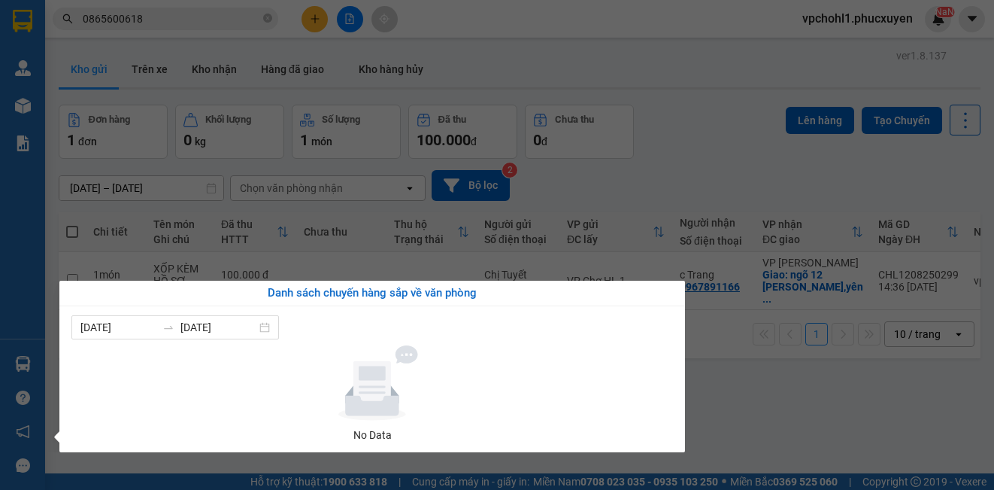
click at [760, 397] on section "Kết quả tìm kiếm ( 1 ) Bộ lọc Mã ĐH Trạng thái Món hàng Thu hộ Tổng cước Chưa c…" at bounding box center [497, 245] width 994 height 490
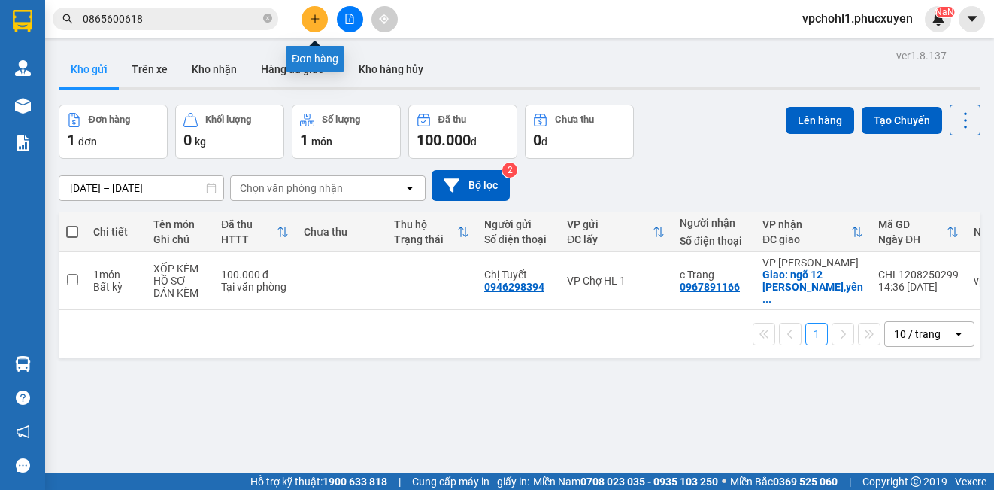
click at [311, 6] on button at bounding box center [315, 19] width 26 height 26
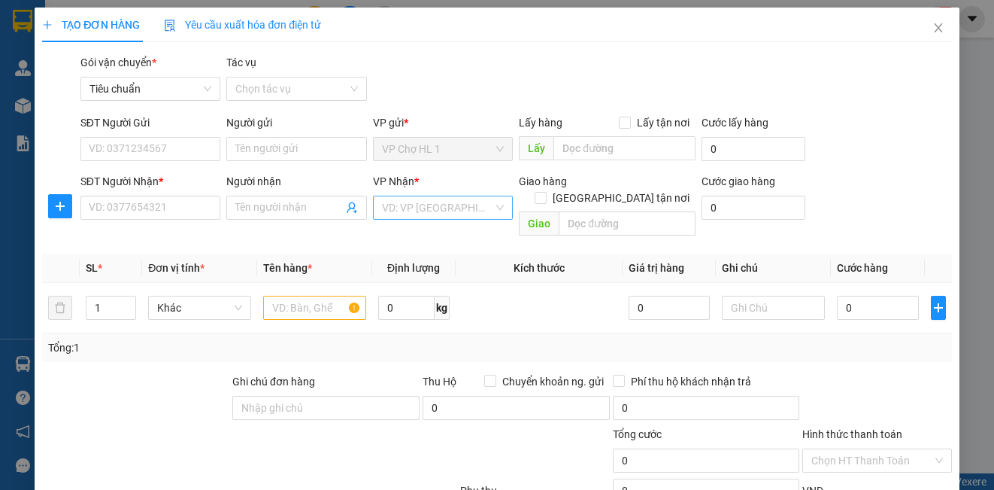
click at [400, 208] on input "search" at bounding box center [437, 207] width 111 height 23
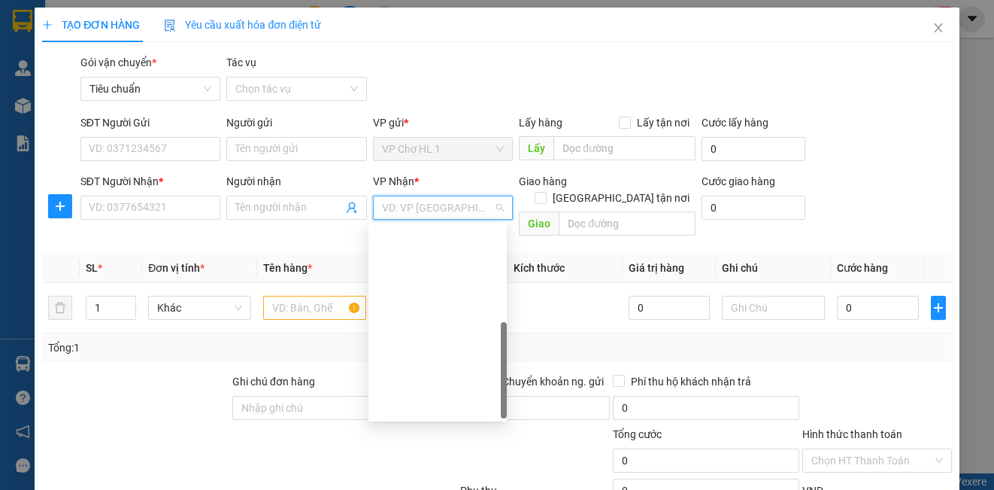
scroll to position [241, 0]
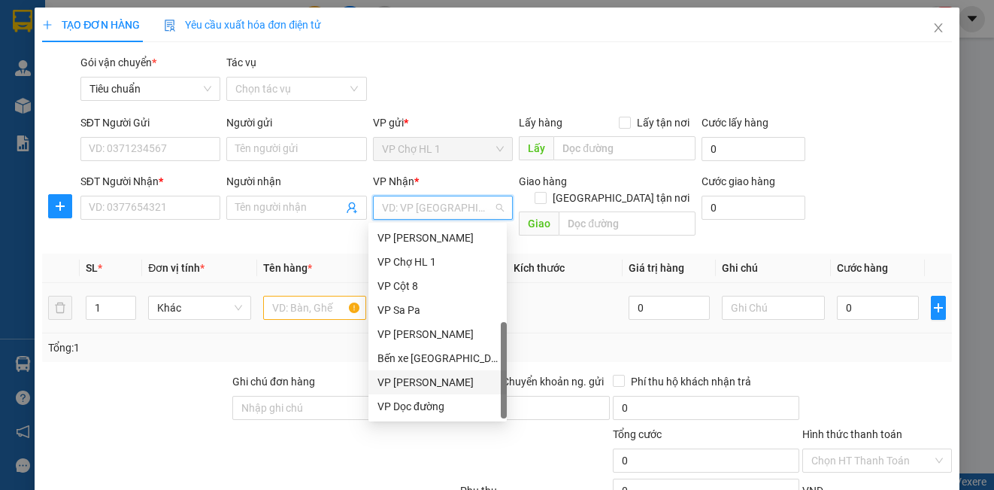
drag, startPoint x: 457, startPoint y: 382, endPoint x: 538, endPoint y: 276, distance: 133.6
click at [459, 380] on div "VP [PERSON_NAME]" at bounding box center [438, 382] width 120 height 17
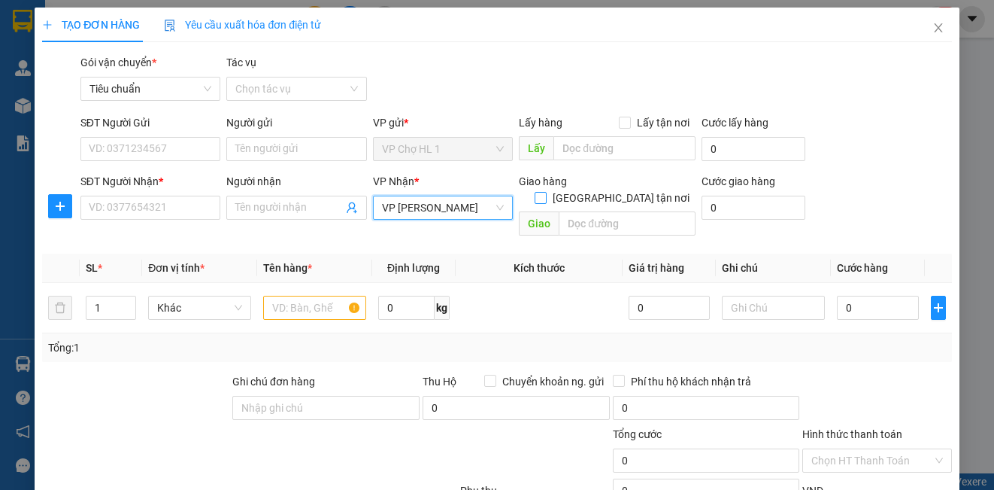
click at [545, 192] on input "[GEOGRAPHIC_DATA] tận nơi" at bounding box center [540, 197] width 11 height 11
checkbox input "true"
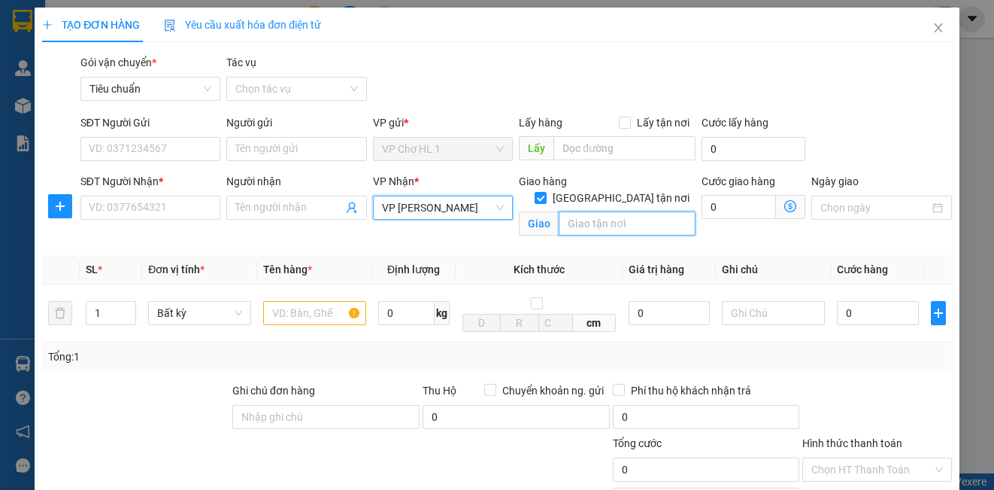
click at [595, 211] on input "text" at bounding box center [627, 223] width 137 height 24
type input "t"
type input "TÒA A14B2 [GEOGRAPHIC_DATA],[GEOGRAPHIC_DATA],[GEOGRAPHIC_DATA],[GEOGRAPHIC_DAT…"
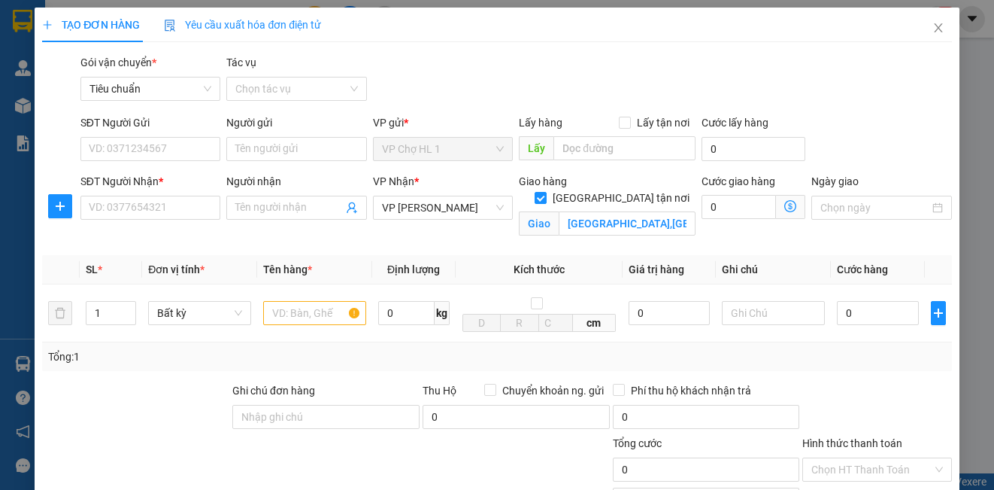
click at [871, 121] on div "SĐT Người Gửi VD: 0371234567 Người gửi Tên người gửi VP gửi * VP Chợ HL 1 Lấy h…" at bounding box center [516, 140] width 878 height 53
click at [784, 205] on icon "dollar-circle" at bounding box center [790, 206] width 12 height 12
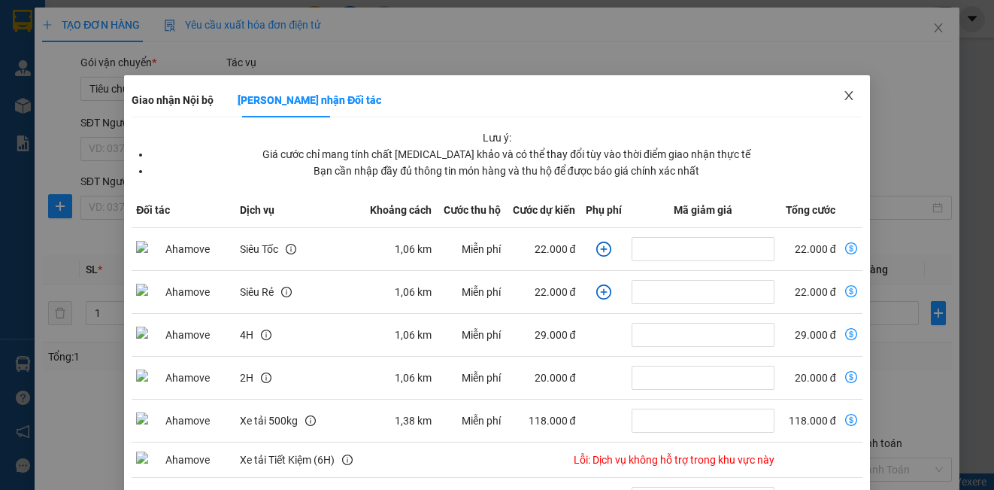
click at [843, 94] on icon "close" at bounding box center [849, 95] width 12 height 12
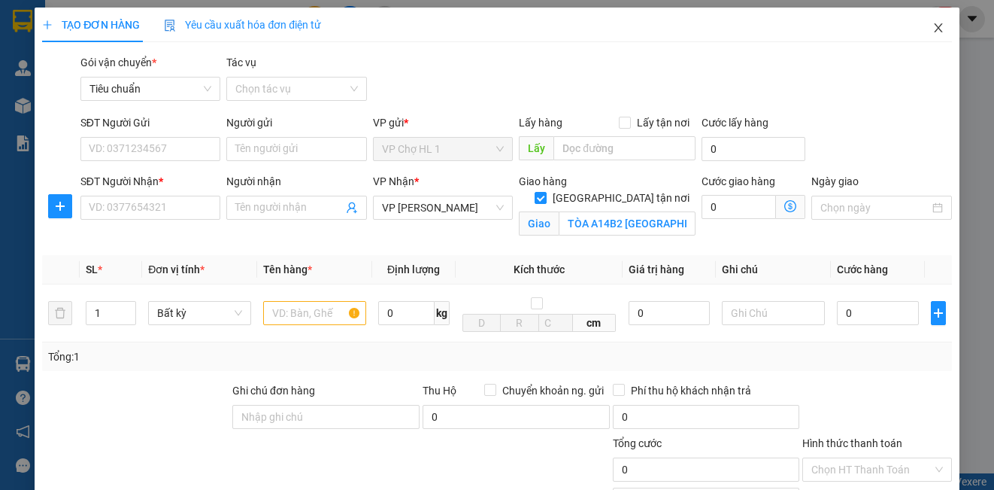
click at [934, 26] on icon "close" at bounding box center [938, 27] width 8 height 9
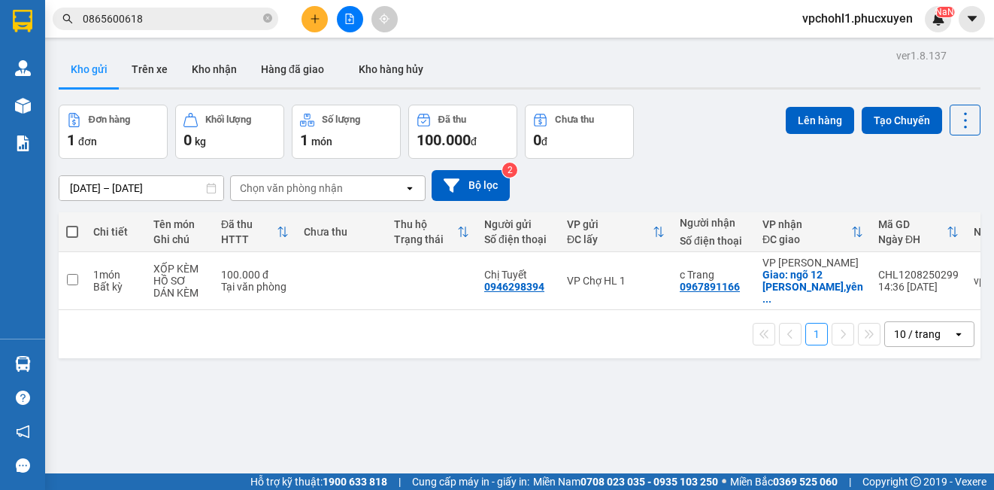
click at [170, 17] on input "0865600618" at bounding box center [171, 19] width 177 height 17
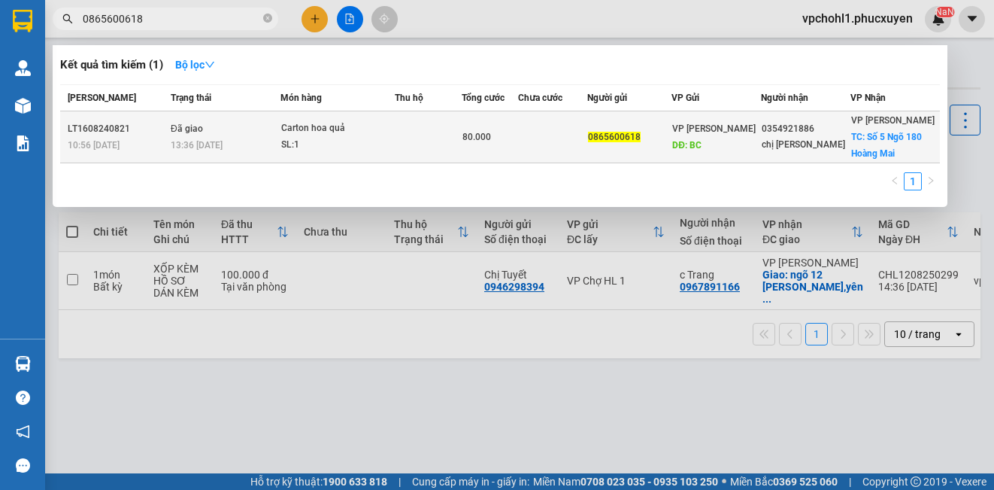
click at [441, 141] on td at bounding box center [429, 137] width 68 height 52
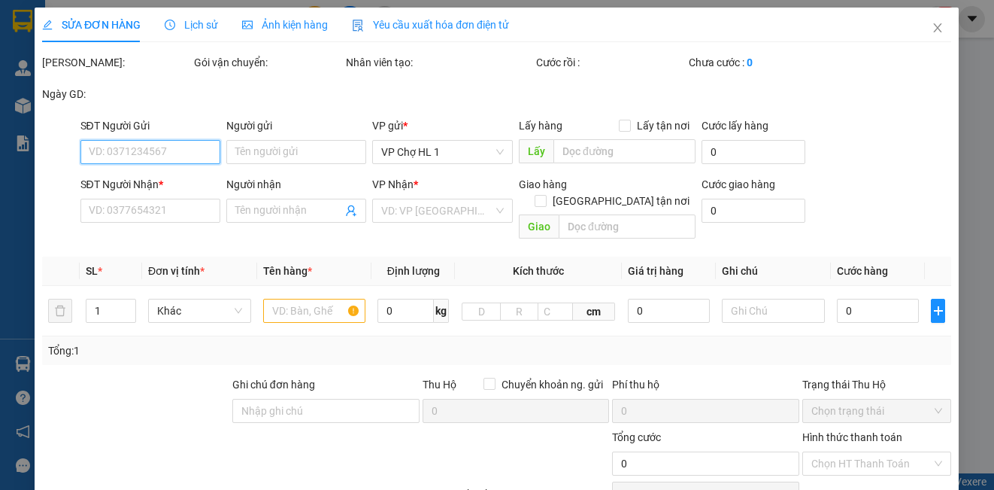
type input "0865600618"
type input "BC"
type input "0354921886"
type input "chị [PERSON_NAME]"
checkbox input "true"
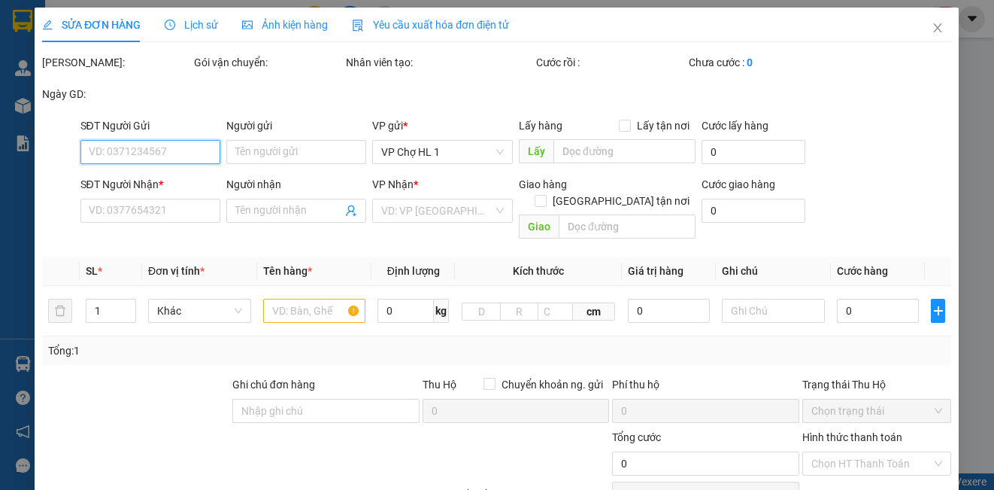
type input "Số 5 Ngõ 180 Hoàng Mai"
type input "80.000"
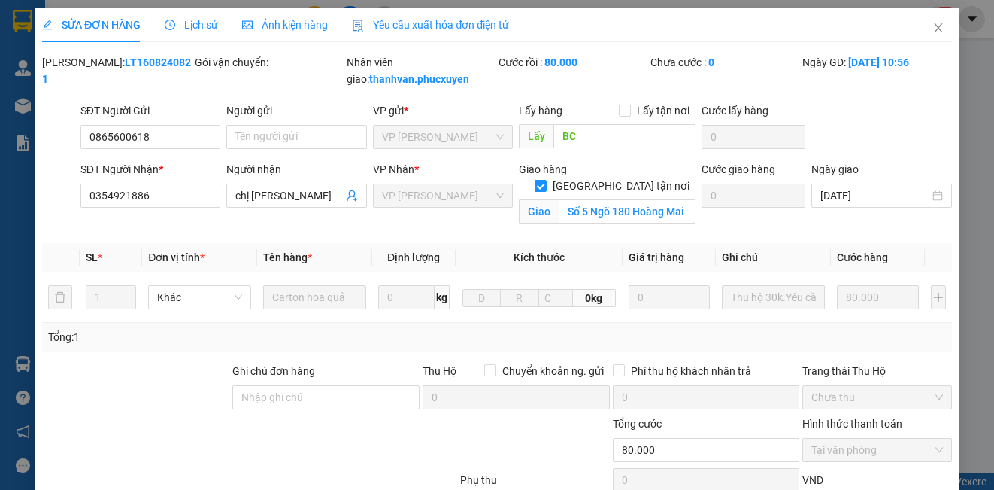
click at [200, 24] on span "Lịch sử" at bounding box center [191, 25] width 53 height 12
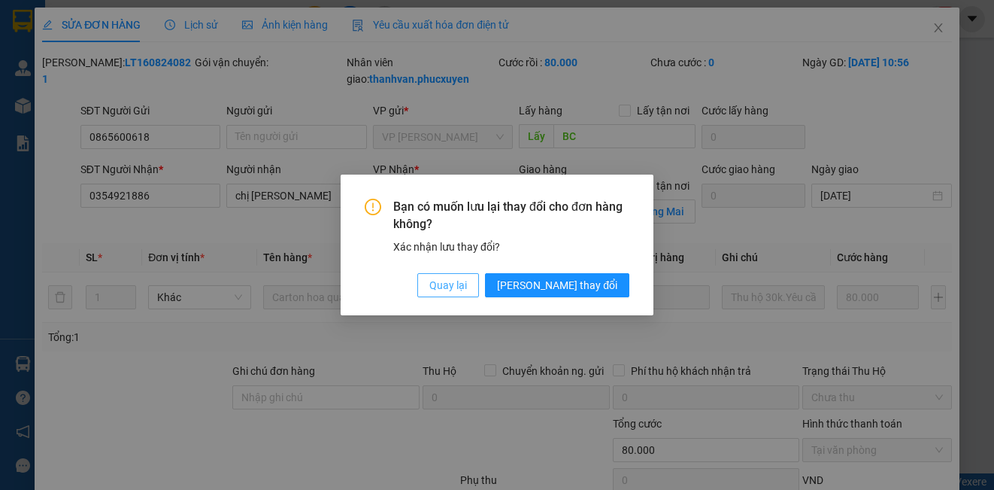
click at [467, 282] on span "Quay lại" at bounding box center [448, 285] width 38 height 17
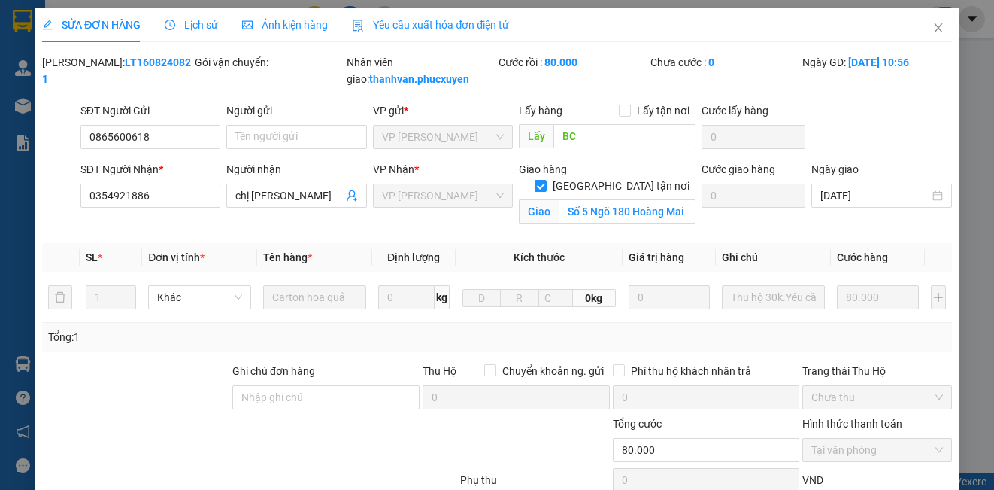
click at [205, 23] on span "Lịch sử" at bounding box center [191, 25] width 53 height 12
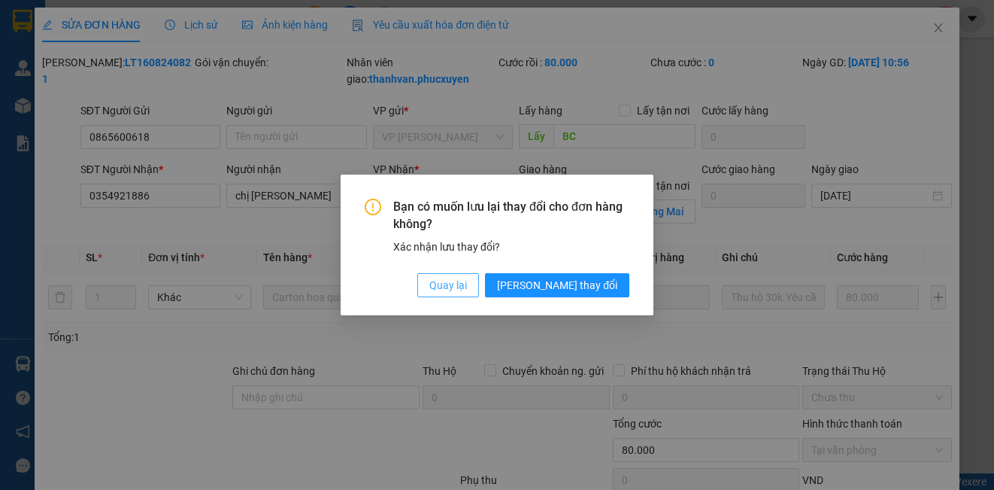
click at [467, 283] on span "Quay lại" at bounding box center [448, 285] width 38 height 17
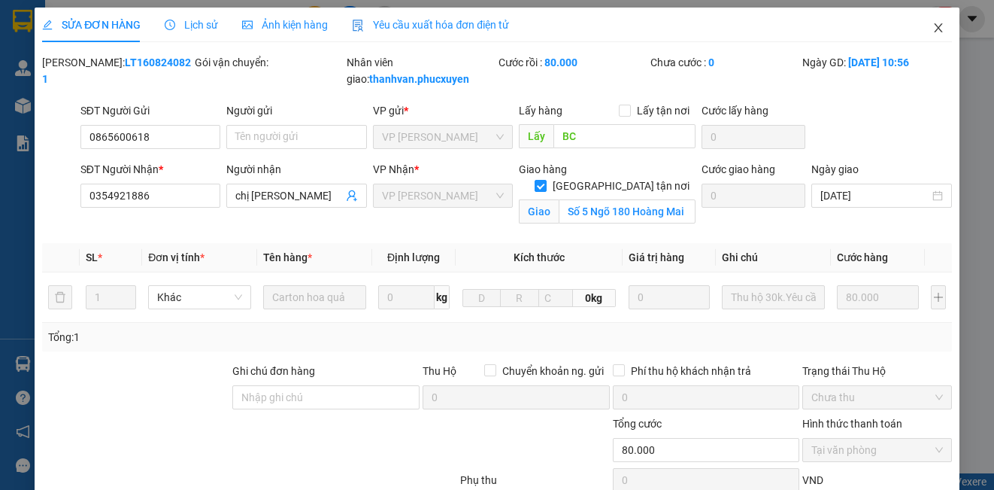
drag, startPoint x: 927, startPoint y: 27, endPoint x: 888, endPoint y: 38, distance: 40.7
click at [933, 23] on icon "close" at bounding box center [939, 28] width 12 height 12
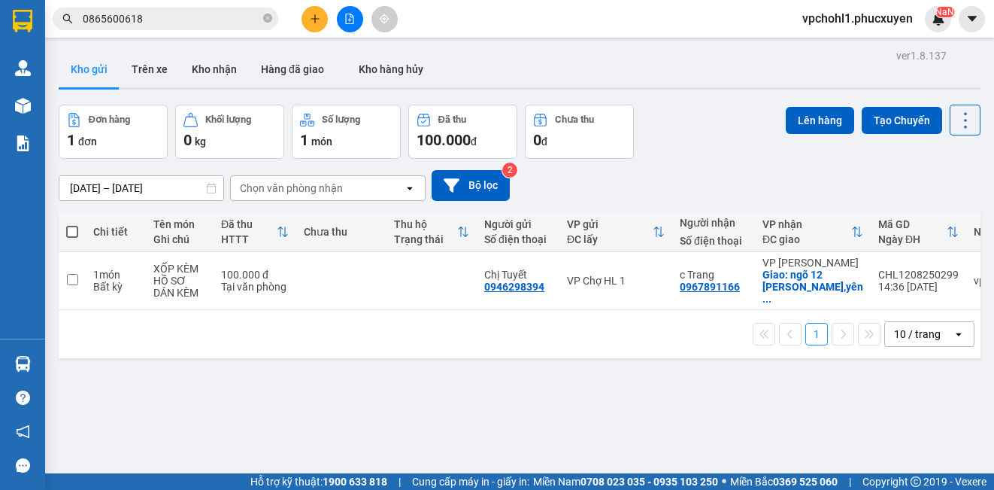
click at [193, 20] on input "0865600618" at bounding box center [171, 19] width 177 height 17
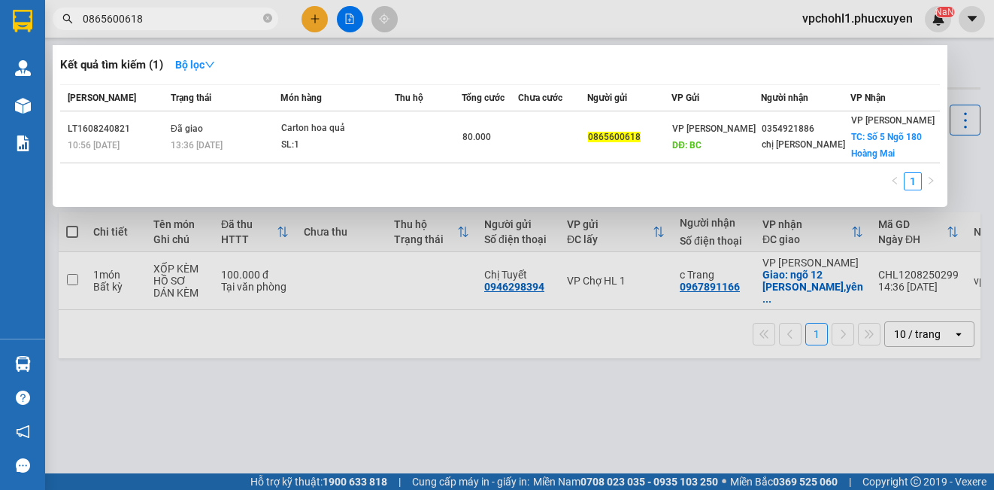
drag, startPoint x: 162, startPoint y: 15, endPoint x: 64, endPoint y: 15, distance: 98.5
click at [64, 15] on div "0865600618" at bounding box center [146, 19] width 293 height 23
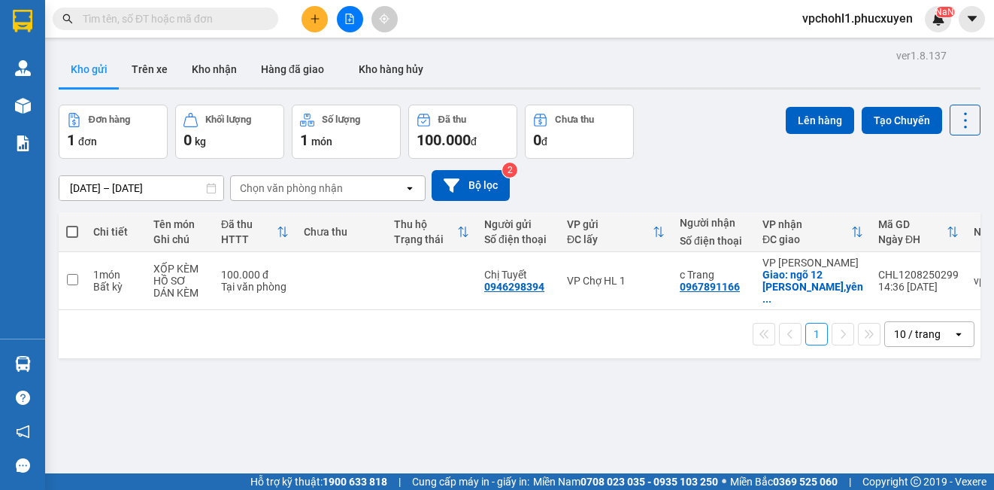
paste input "0988314297"
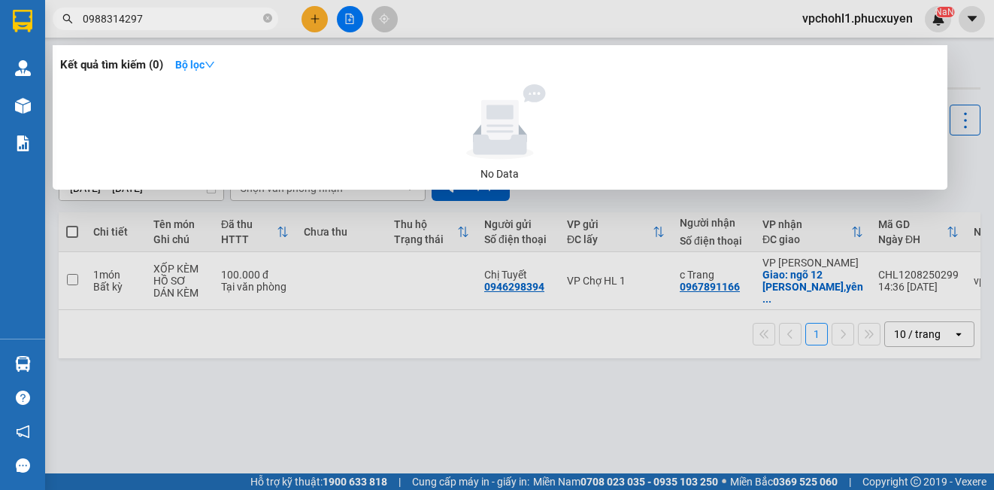
type input "0988314297"
click at [390, 405] on div at bounding box center [497, 245] width 994 height 490
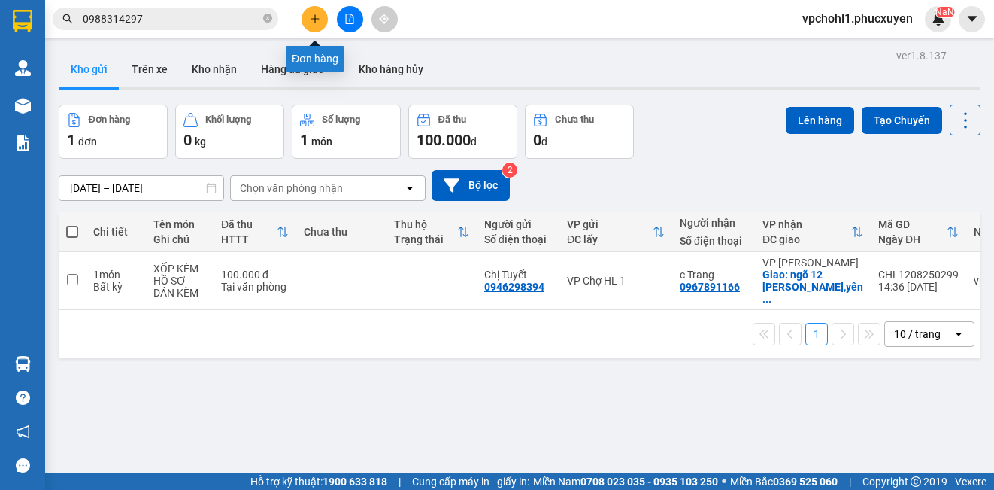
click at [312, 18] on icon "plus" at bounding box center [315, 19] width 11 height 11
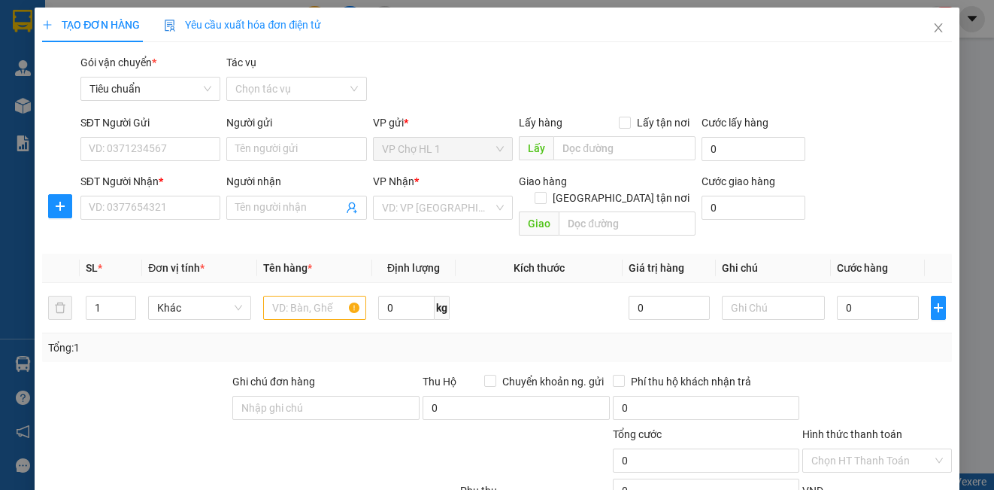
click at [836, 482] on div "VND" at bounding box center [877, 495] width 152 height 26
click at [820, 478] on div "Phụ thu 0 VND" at bounding box center [497, 493] width 912 height 30
click at [119, 149] on input "SĐT Người Gửi" at bounding box center [150, 149] width 140 height 24
type input "0349128898"
click at [271, 147] on input "Người gửi" at bounding box center [296, 149] width 140 height 24
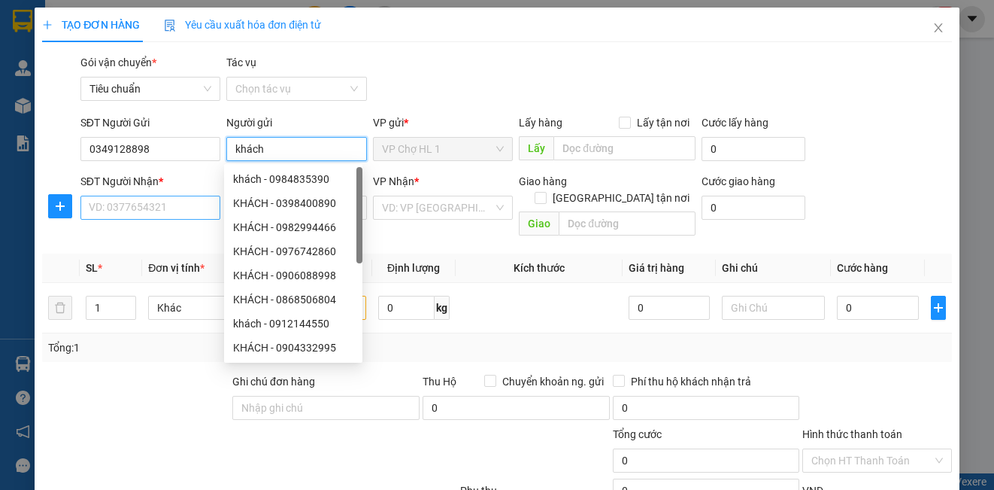
type input "khách"
click at [155, 212] on input "SĐT Người Nhận *" at bounding box center [150, 208] width 140 height 24
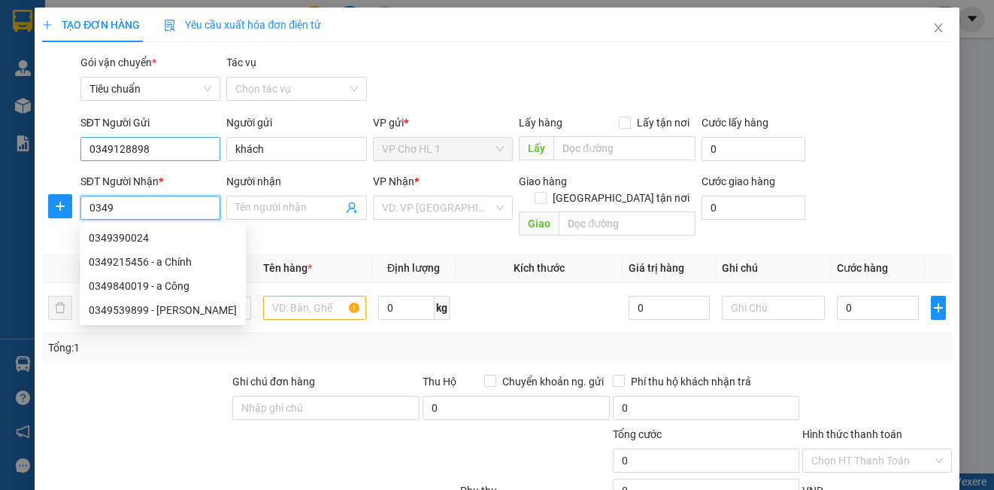
type input "0349"
drag, startPoint x: 150, startPoint y: 145, endPoint x: 35, endPoint y: 122, distance: 118.1
click at [35, 122] on div "TẠO ĐƠN HÀNG Yêu cầu xuất hóa đơn điện tử Transit Pickup Surcharge Ids Transit …" at bounding box center [497, 320] width 924 height 624
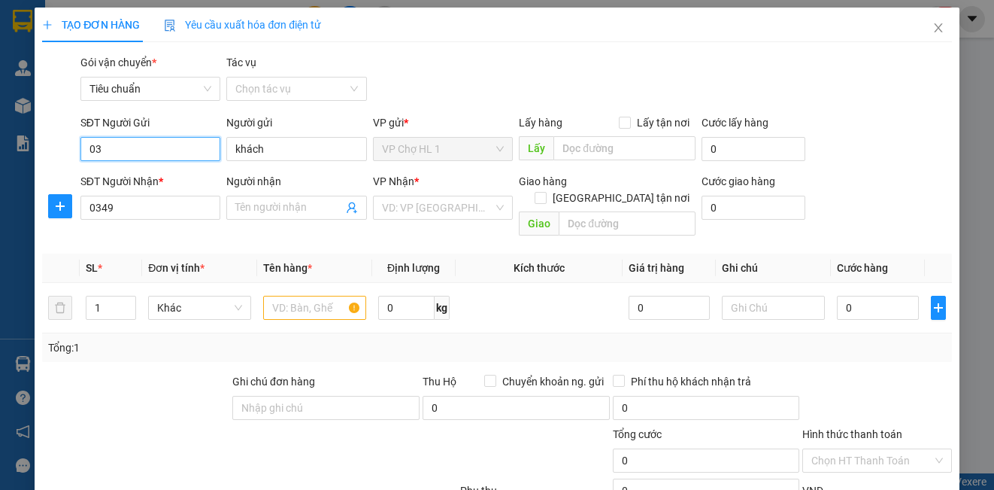
type input "0"
type input "0865600618"
click at [143, 179] on div "0865600618" at bounding box center [149, 179] width 120 height 17
type input "BC"
type input "0865600618"
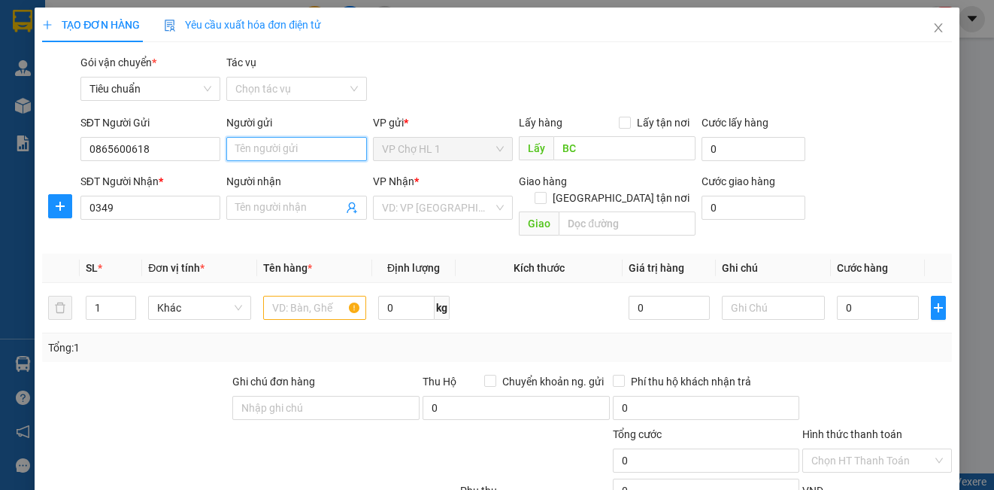
click at [317, 153] on input "Người gửi" at bounding box center [296, 149] width 140 height 24
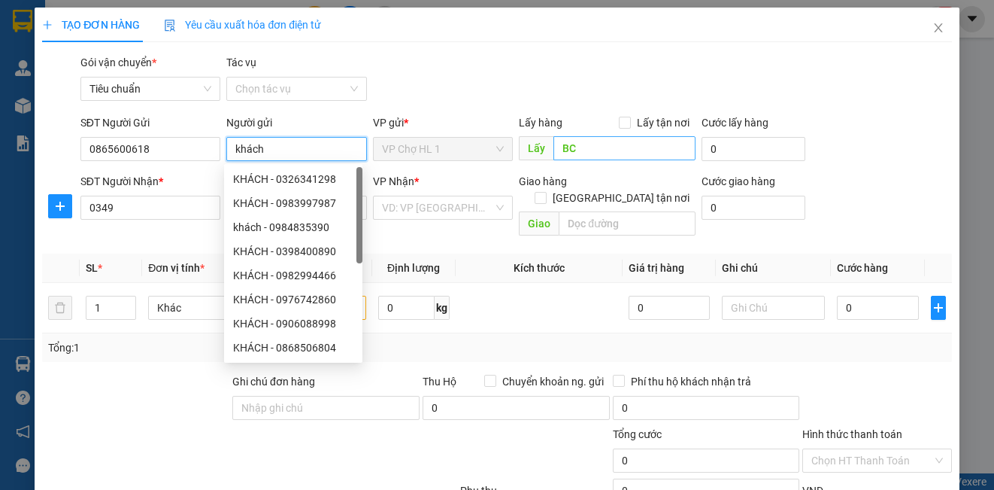
type input "khách"
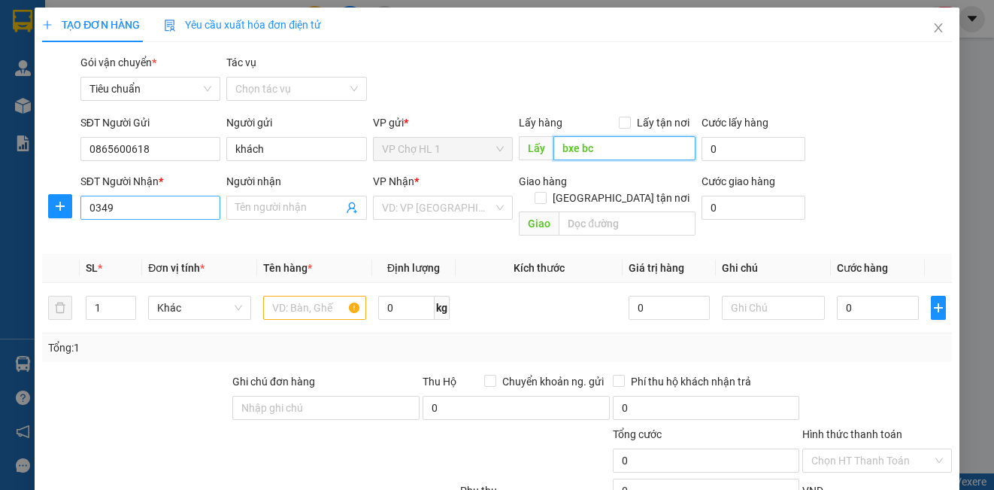
type input "bxe bc"
click at [190, 202] on input "0349" at bounding box center [150, 208] width 140 height 24
type input "0"
type input "0349128898"
click at [275, 208] on input "Người nhận" at bounding box center [288, 207] width 107 height 17
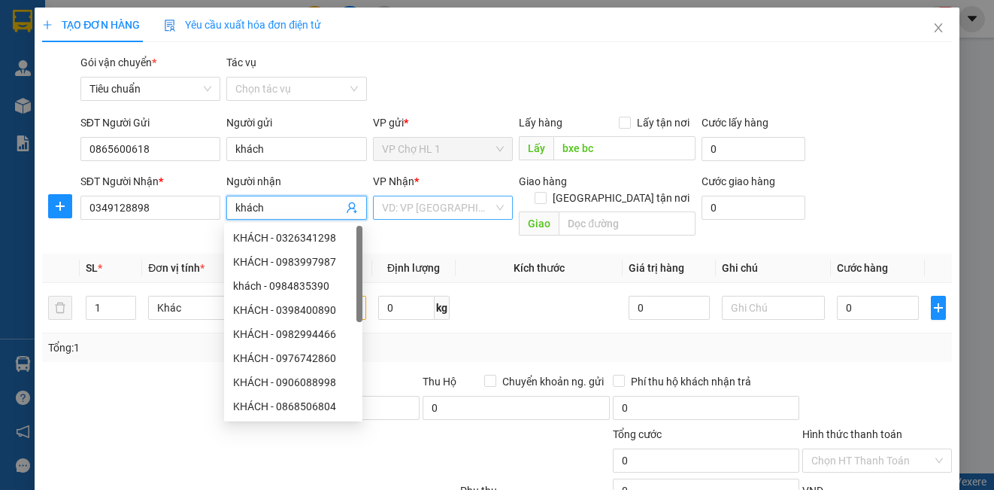
type input "khách"
click at [422, 211] on input "search" at bounding box center [437, 207] width 111 height 23
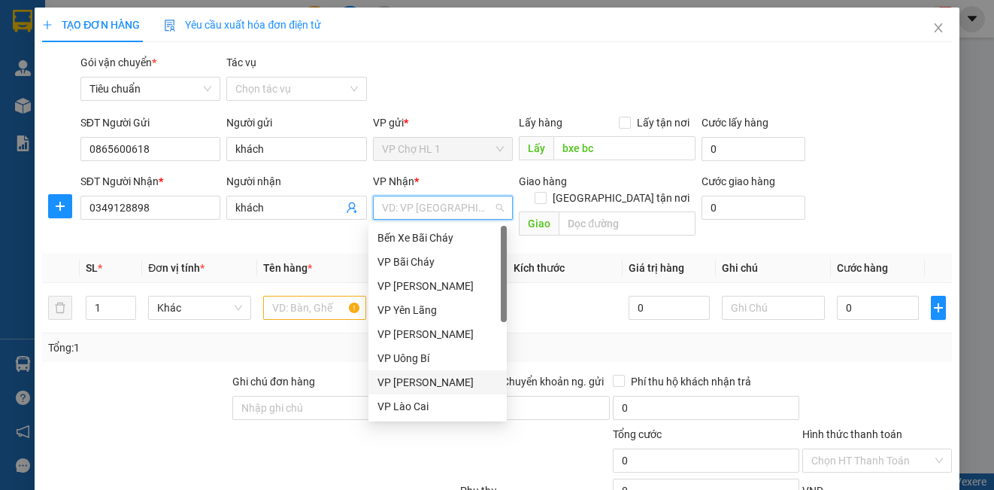
scroll to position [241, 0]
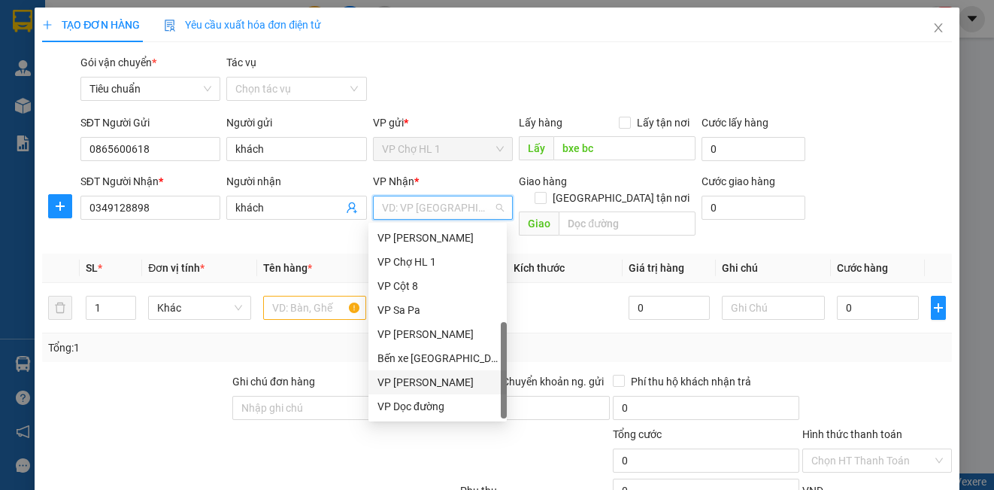
click at [448, 384] on div "VP [PERSON_NAME]" at bounding box center [438, 382] width 120 height 17
click at [302, 299] on input "text" at bounding box center [314, 308] width 103 height 24
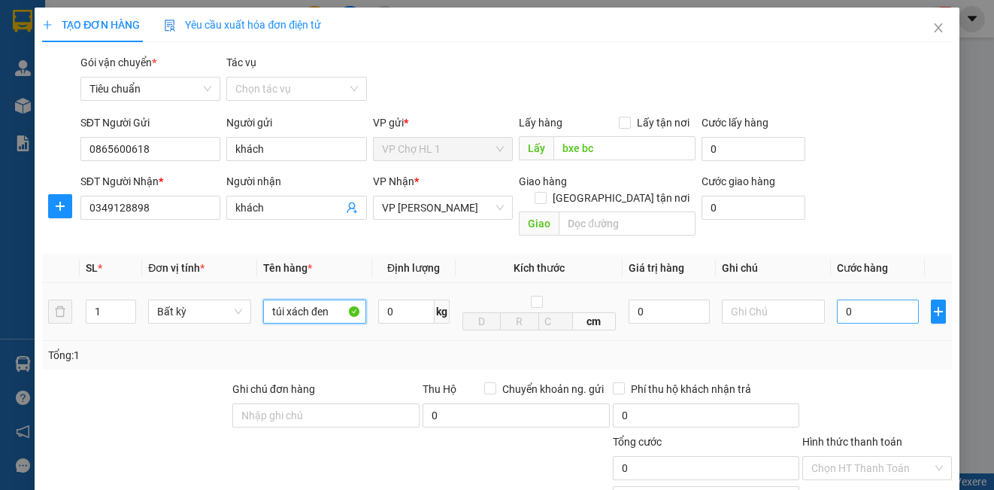
type input "túi xách đen"
click at [875, 299] on input "0" at bounding box center [878, 311] width 82 height 24
type input "7"
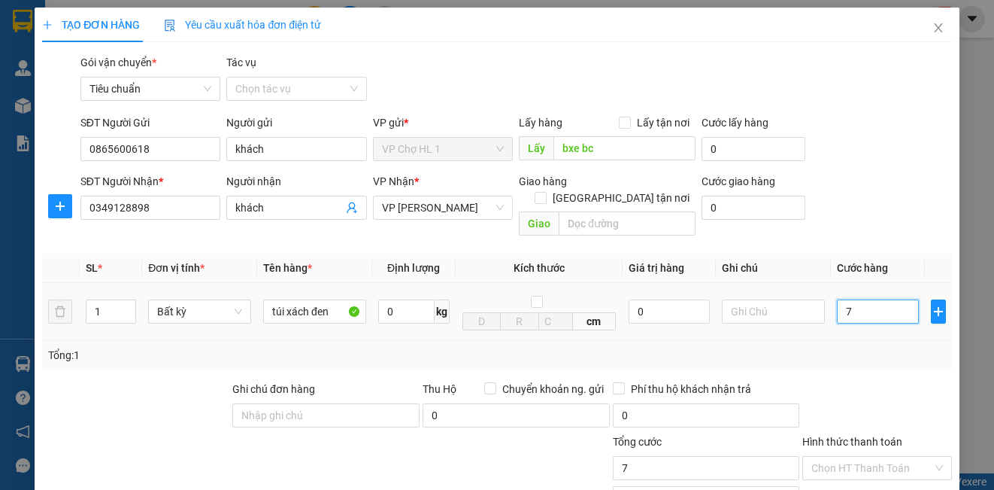
type input "70"
click at [545, 192] on input "[GEOGRAPHIC_DATA] tận nơi" at bounding box center [540, 197] width 11 height 11
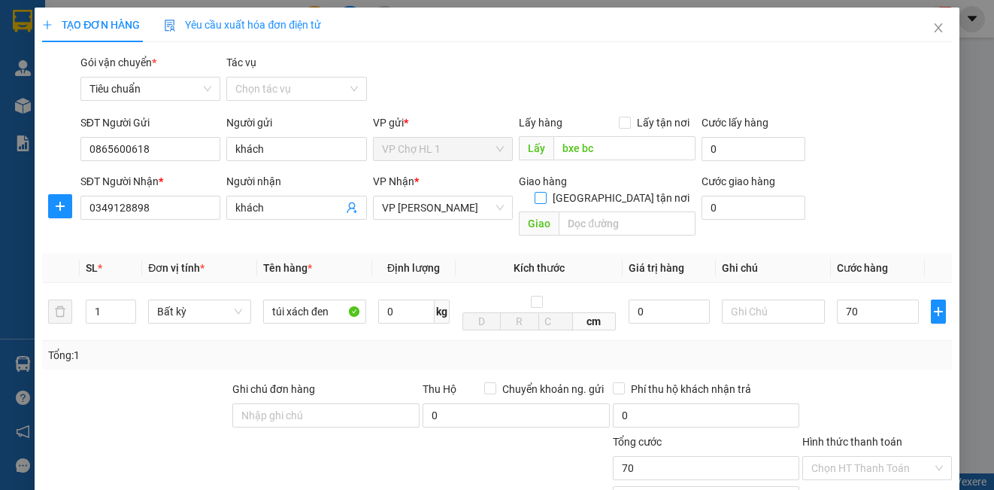
checkbox input "true"
type input "70.000"
click at [486, 211] on span "VP [PERSON_NAME]" at bounding box center [443, 207] width 122 height 23
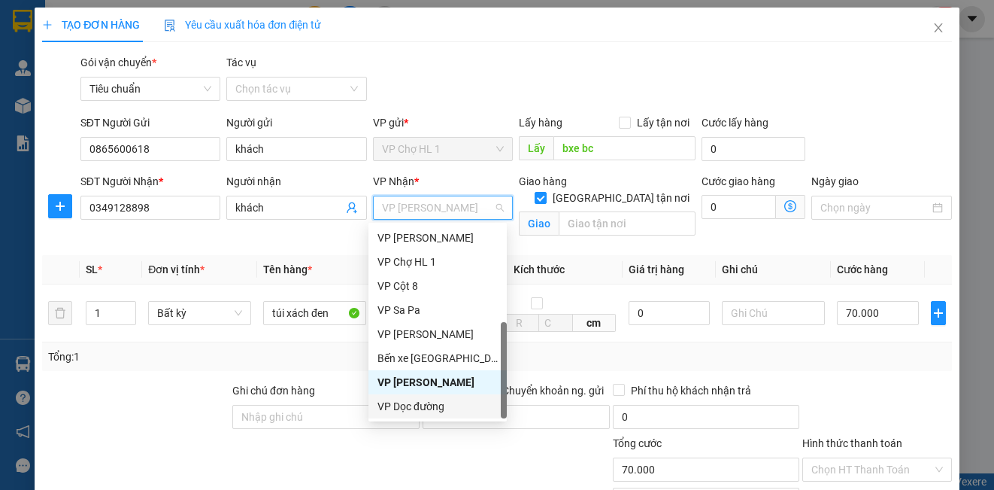
click at [432, 404] on div "VP Dọc đường" at bounding box center [438, 406] width 120 height 17
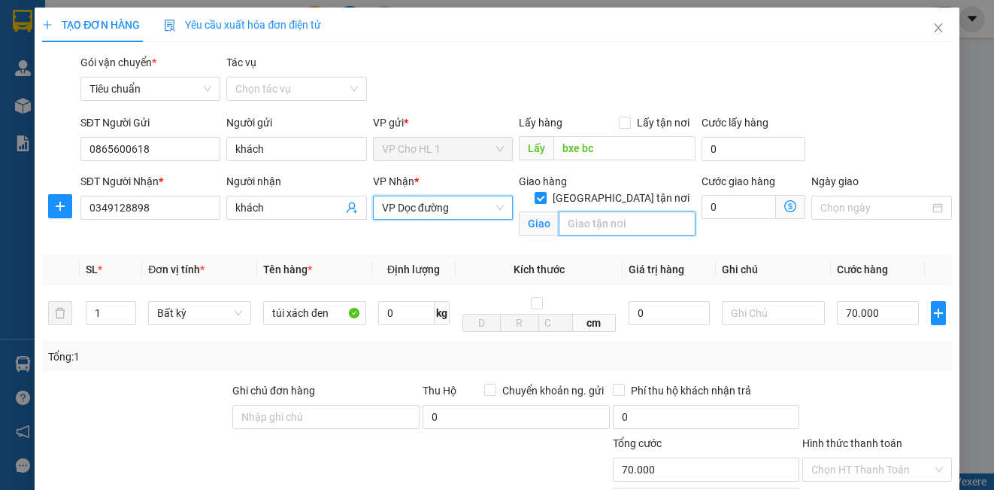
click at [653, 211] on input "text" at bounding box center [627, 223] width 137 height 24
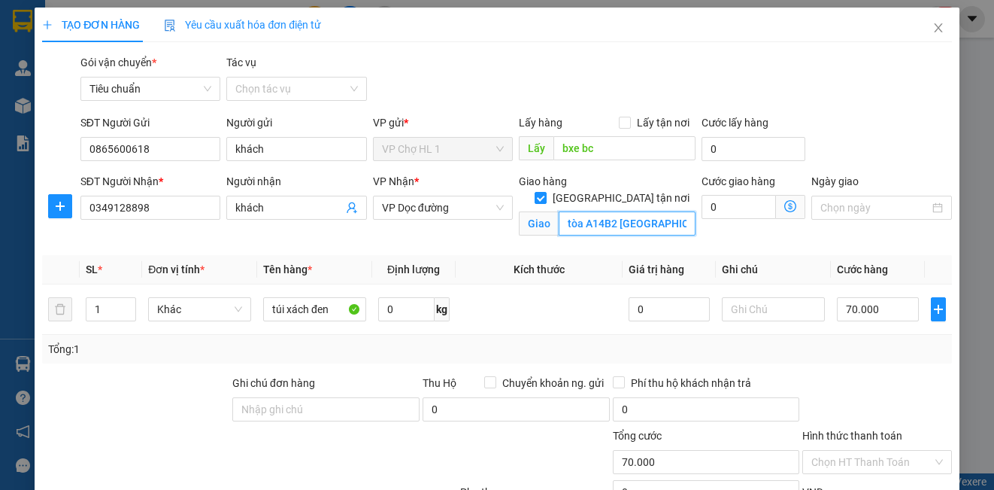
scroll to position [0, 23]
click at [677, 211] on input "tòa A14B2 [GEOGRAPHIC_DATA]," at bounding box center [627, 223] width 137 height 24
click at [681, 211] on input "tòa A14B2 [GEOGRAPHIC_DATA]," at bounding box center [627, 223] width 137 height 24
type input "tòa A14B2 [GEOGRAPHIC_DATA],[GEOGRAPHIC_DATA],[GEOGRAPHIC_DATA],[GEOGRAPHIC_DAT…"
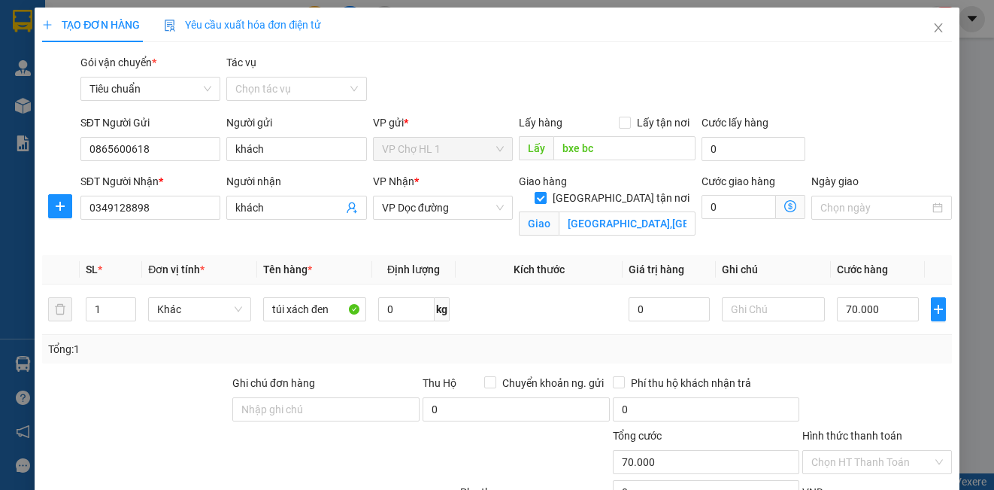
drag, startPoint x: 884, startPoint y: 136, endPoint x: 790, endPoint y: 206, distance: 117.8
click at [884, 138] on div "SĐT Người Gửi 0865600618 Người gửi khách VP gửi * VP Chợ HL 1 Lấy hàng Lấy tận …" at bounding box center [516, 140] width 878 height 53
click at [784, 202] on icon "dollar-circle" at bounding box center [790, 206] width 12 height 12
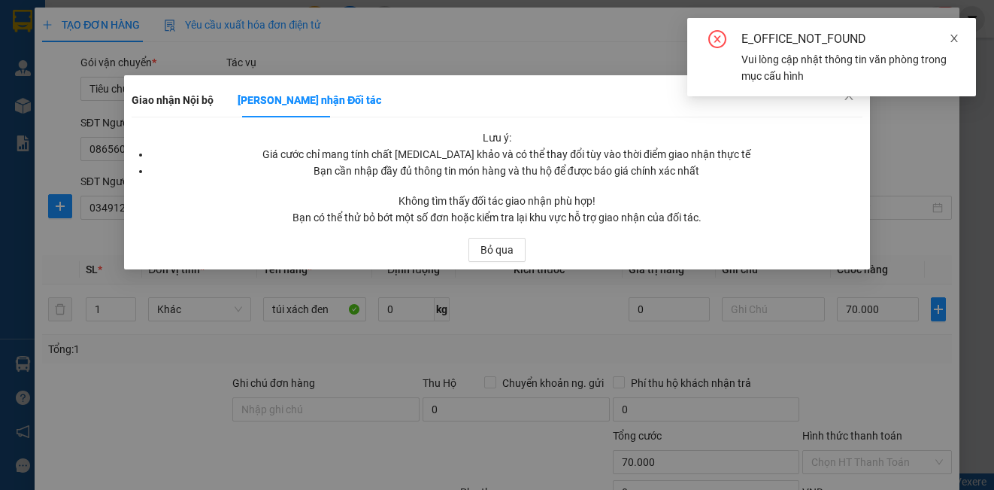
click at [953, 35] on icon "close" at bounding box center [954, 38] width 11 height 11
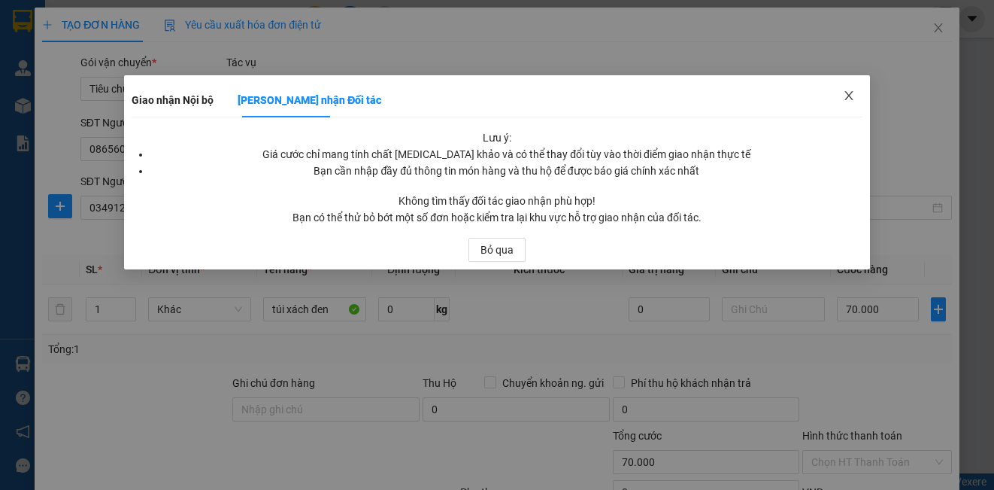
click at [853, 95] on icon "close" at bounding box center [849, 95] width 12 height 12
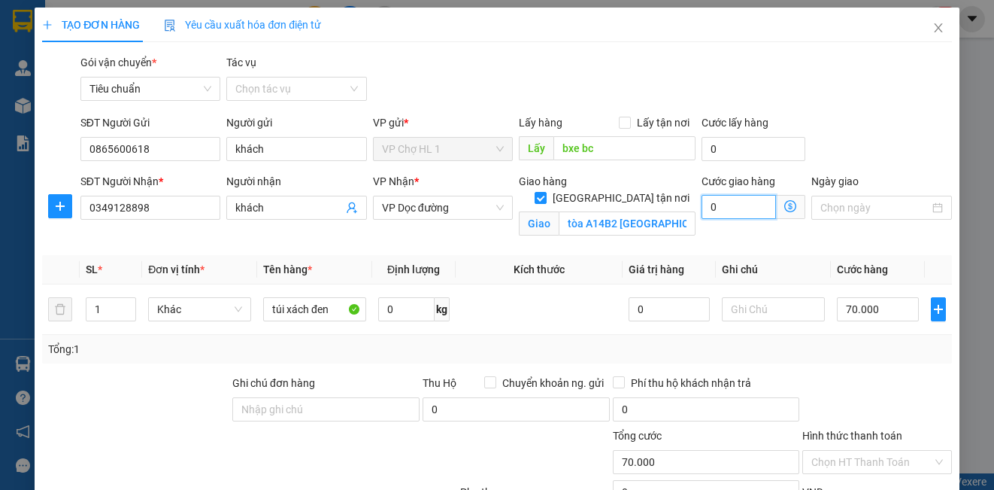
click at [727, 207] on input "0" at bounding box center [739, 207] width 74 height 24
type input "70.005"
type input "5"
type input "70.050"
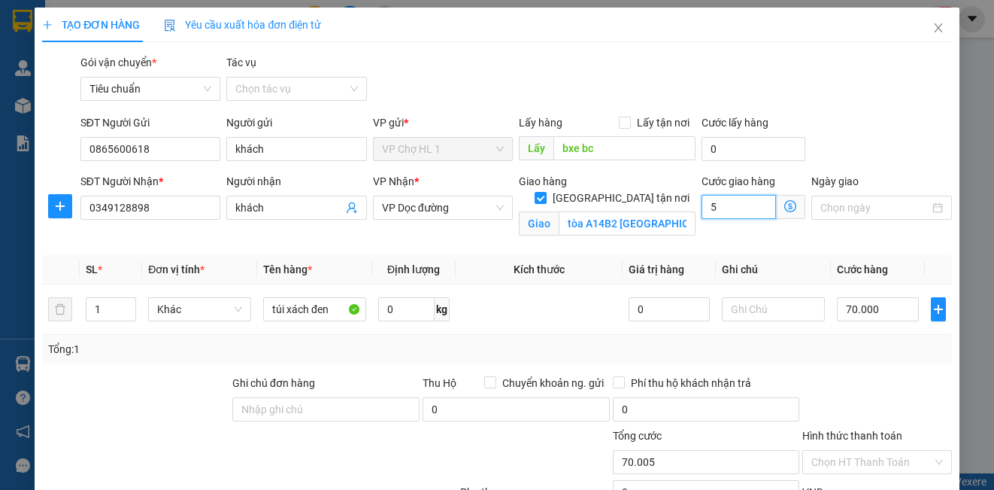
type input "70.050"
type input "50"
type input "120.000"
type input "50.000"
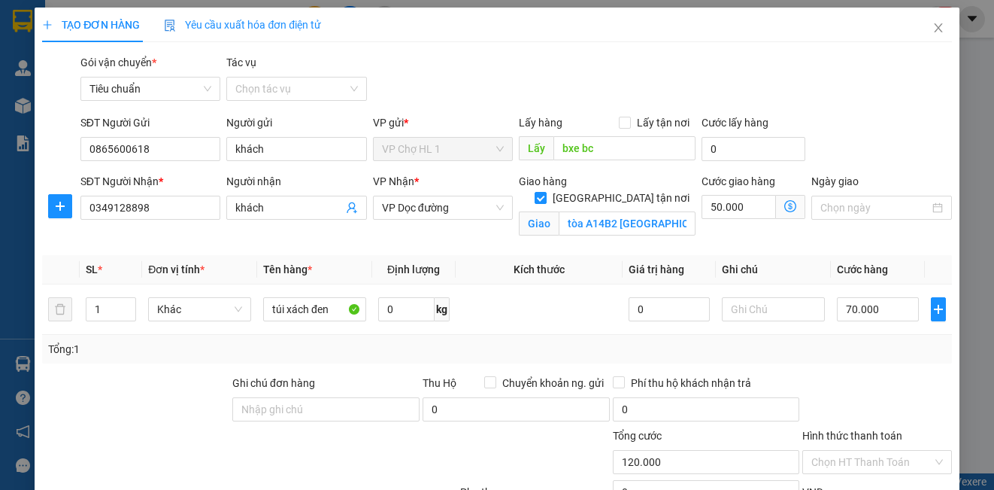
click at [858, 130] on div "SĐT Người Gửi 0865600618 Người gửi khách VP gửi * VP Chợ HL 1 Lấy hàng Lấy tận …" at bounding box center [516, 140] width 878 height 53
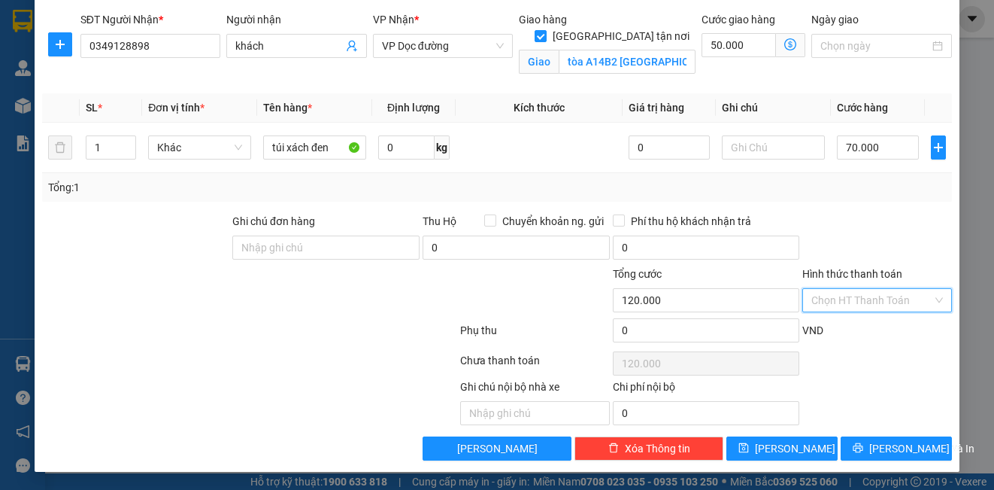
click at [884, 302] on input "Hình thức thanh toán" at bounding box center [871, 300] width 120 height 23
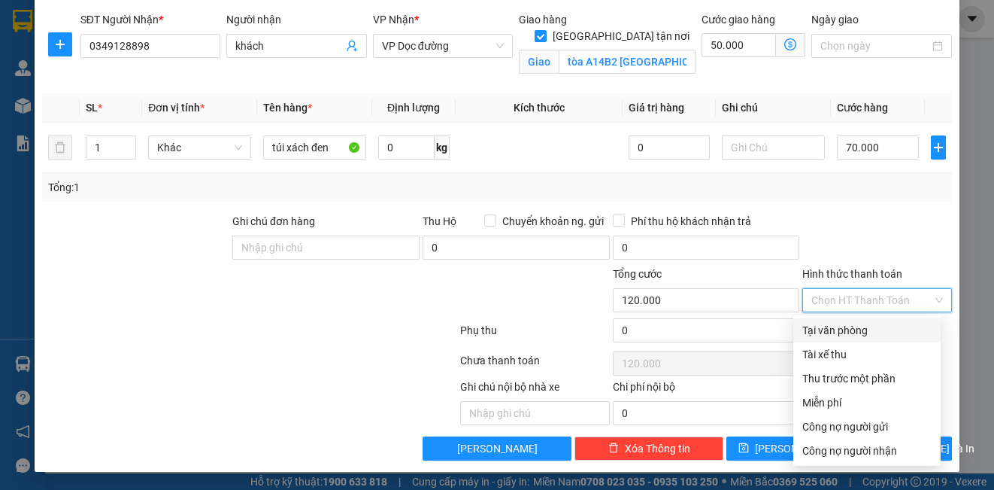
click at [868, 329] on div "Tại văn phòng" at bounding box center [866, 330] width 129 height 17
type input "0"
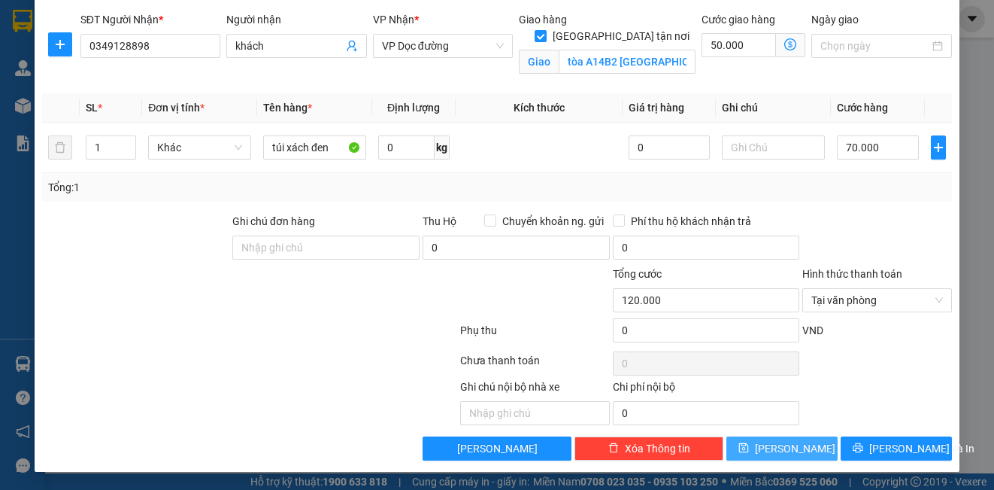
click at [749, 446] on icon "save" at bounding box center [744, 447] width 11 height 11
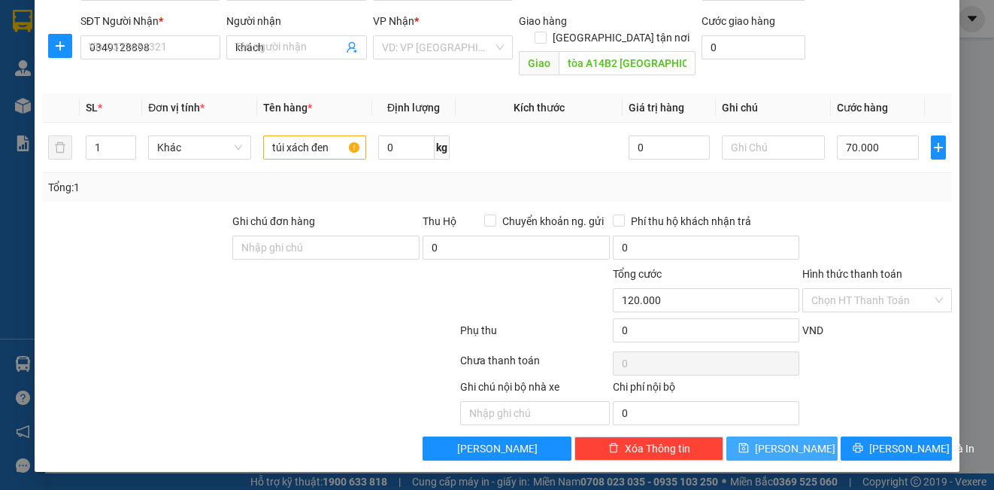
checkbox input "false"
type input "0"
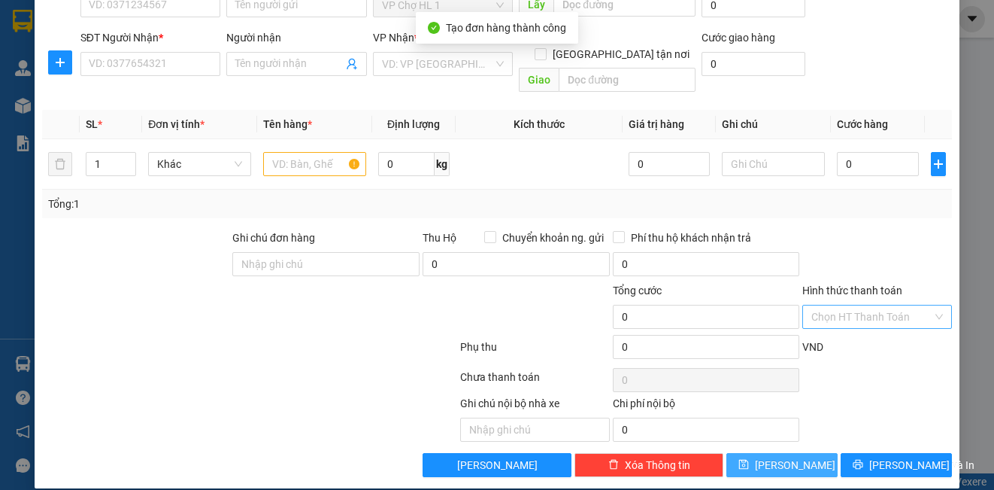
scroll to position [0, 0]
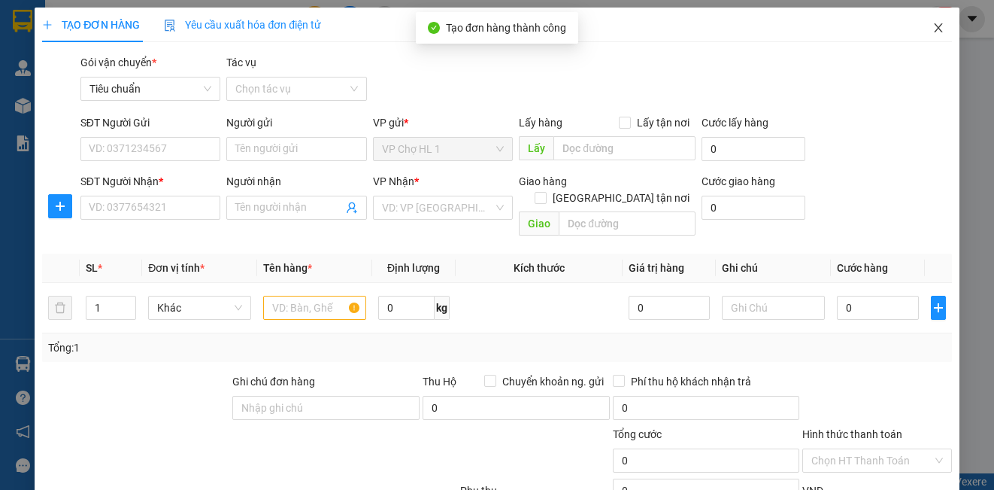
click at [933, 26] on icon "close" at bounding box center [939, 28] width 12 height 12
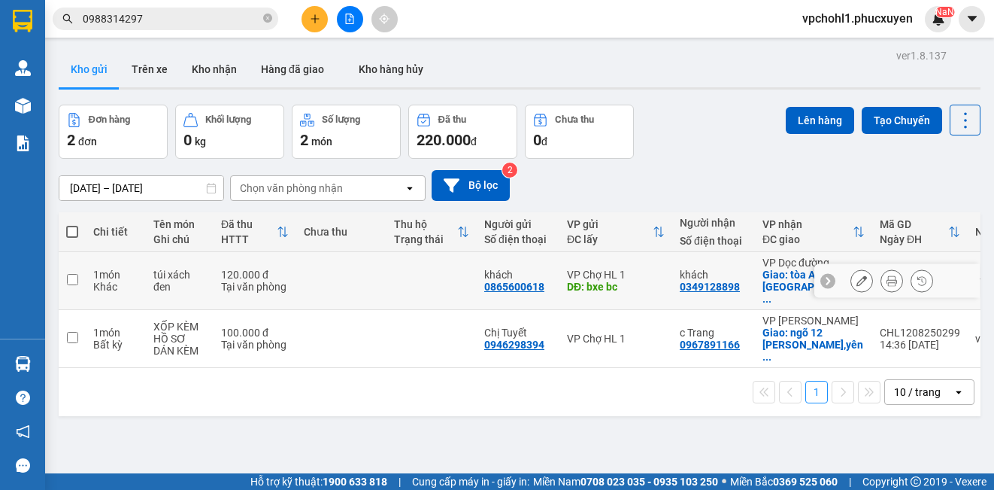
click at [74, 274] on input "checkbox" at bounding box center [72, 279] width 11 height 11
checkbox input "true"
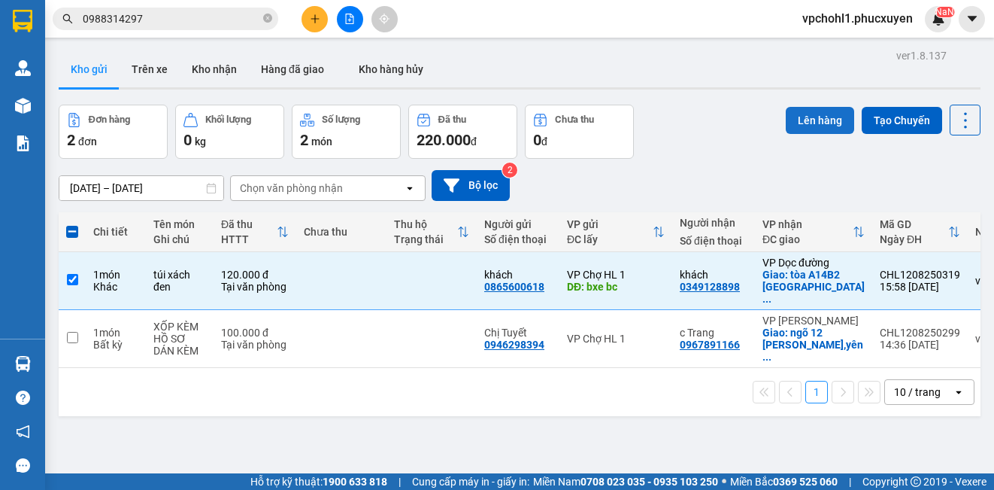
drag, startPoint x: 816, startPoint y: 117, endPoint x: 808, endPoint y: 111, distance: 9.8
click at [816, 115] on button "Lên hàng" at bounding box center [820, 120] width 68 height 27
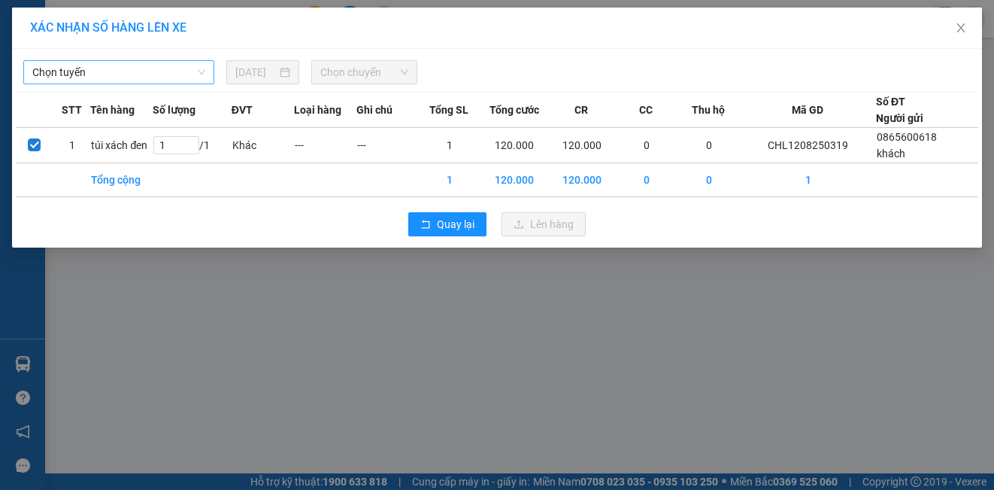
click at [177, 73] on span "Chọn tuyến" at bounding box center [118, 72] width 173 height 23
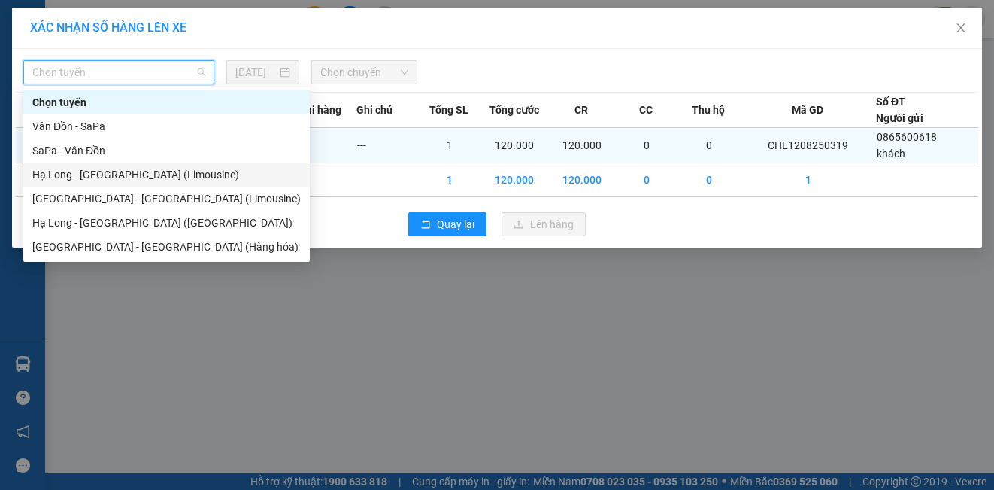
click at [143, 171] on div "Hạ Long - [GEOGRAPHIC_DATA] (Limousine)" at bounding box center [166, 174] width 268 height 17
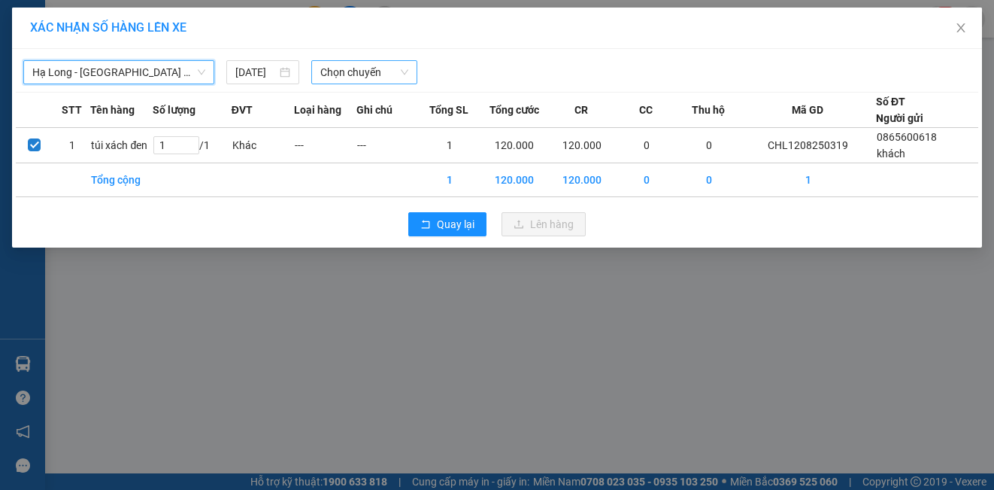
click at [354, 73] on span "Chọn chuyến" at bounding box center [364, 72] width 89 height 23
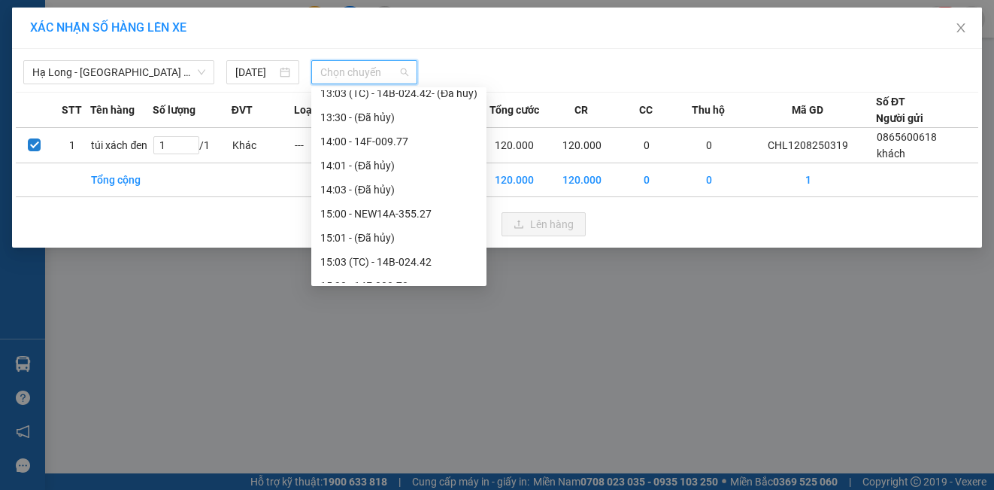
scroll to position [902, 0]
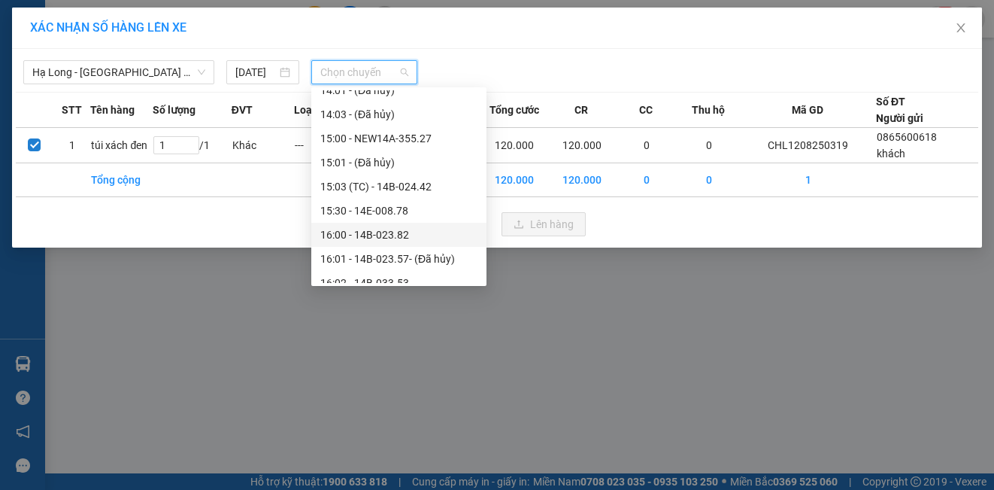
click at [391, 237] on div "16:00 - 14B-023.82" at bounding box center [398, 234] width 157 height 17
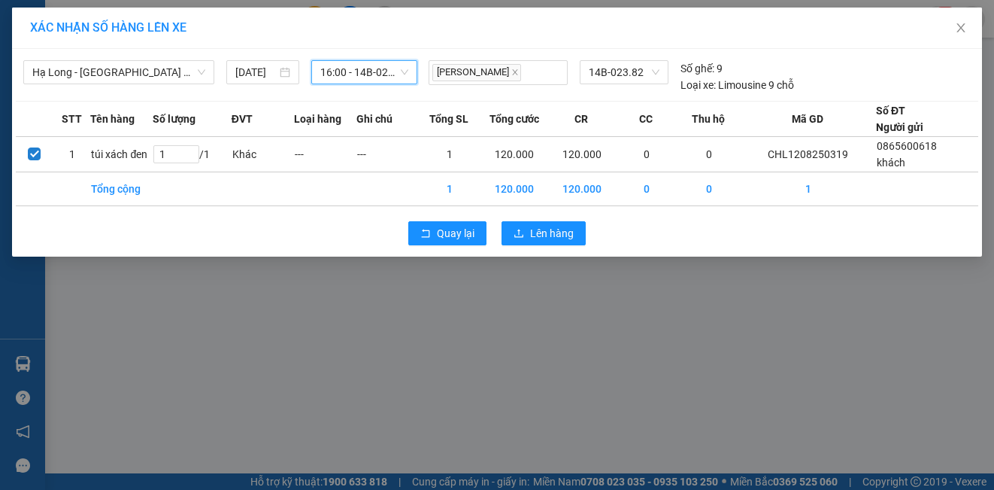
click at [394, 69] on span "16:00 - 14B-023.82" at bounding box center [364, 72] width 89 height 23
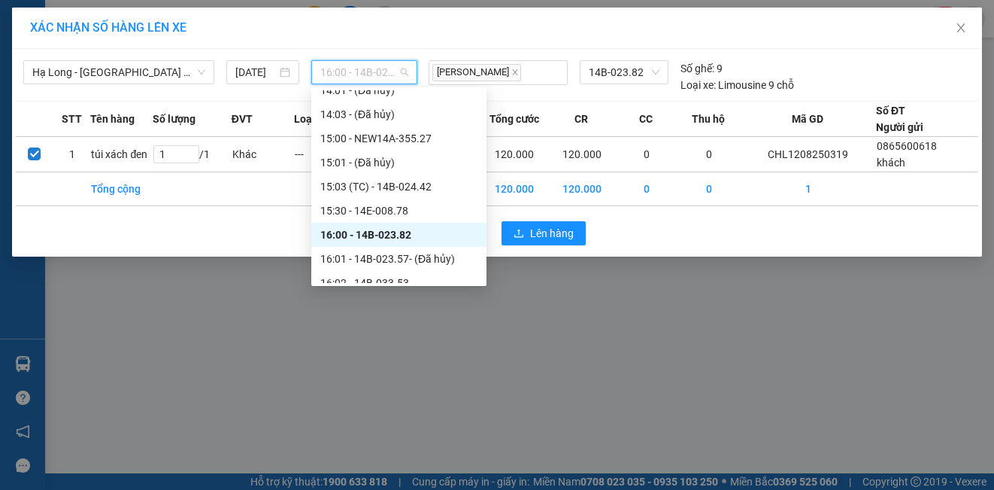
click at [387, 232] on div "16:00 - 14B-023.82" at bounding box center [398, 234] width 157 height 17
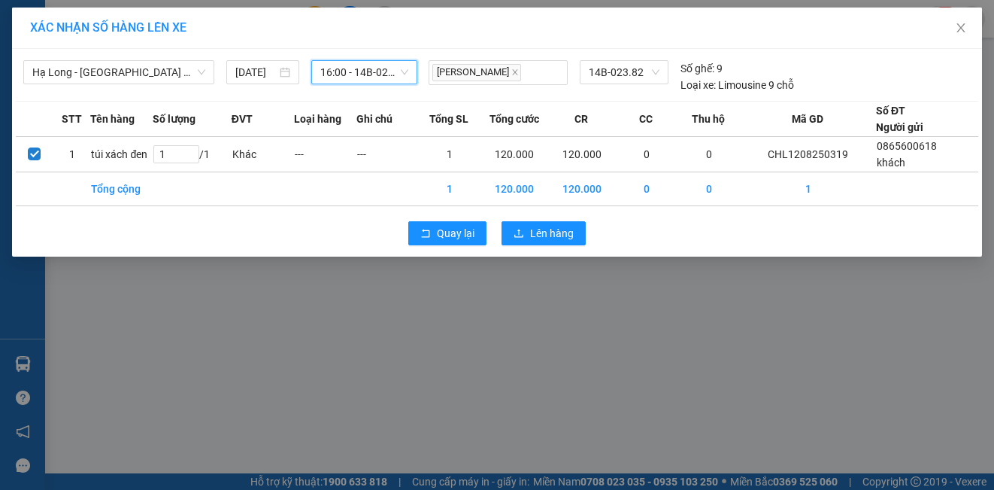
click at [373, 73] on span "16:00 - 14B-023.82" at bounding box center [364, 72] width 89 height 23
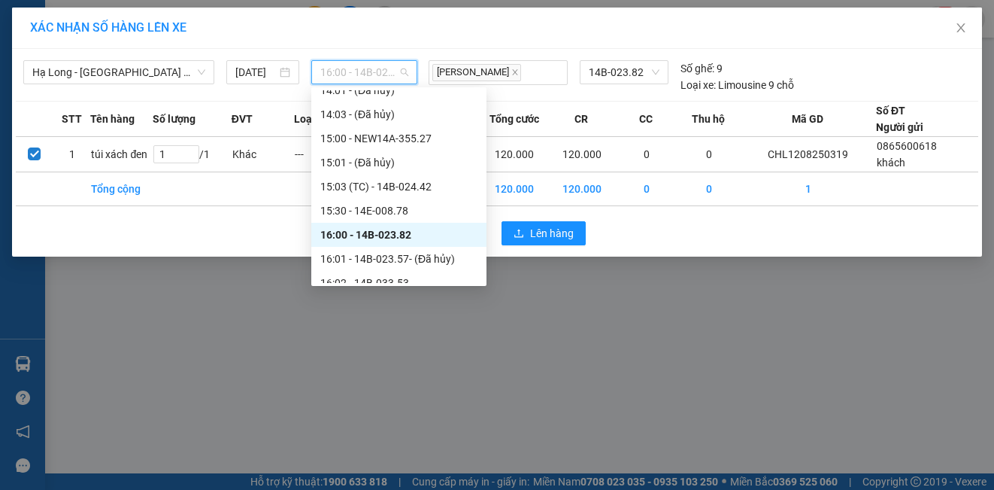
scroll to position [978, 0]
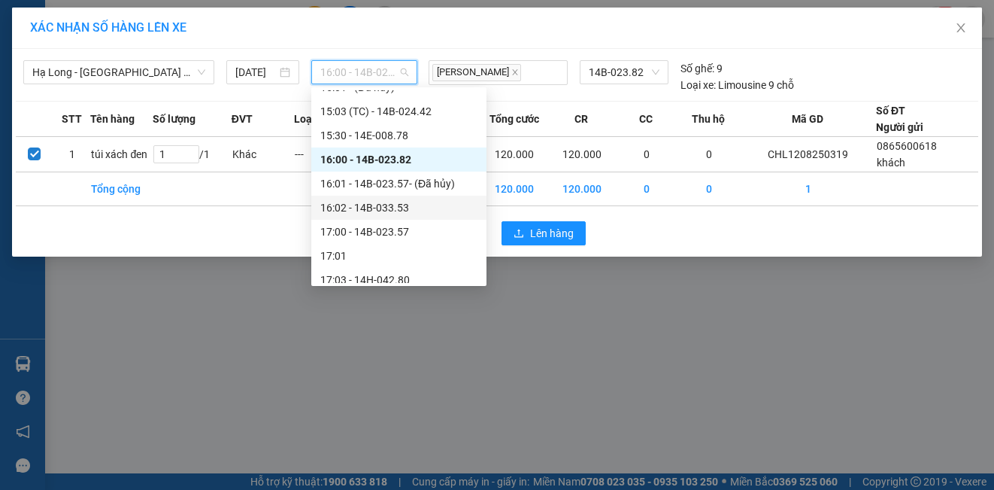
click at [393, 212] on div "16:02 - 14B-033.53" at bounding box center [398, 207] width 157 height 17
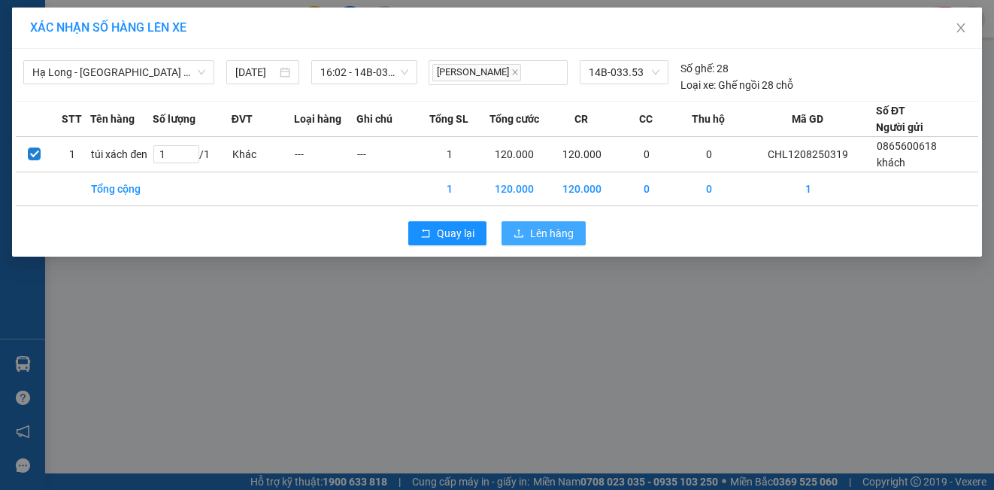
click at [544, 232] on span "Lên hàng" at bounding box center [552, 233] width 44 height 17
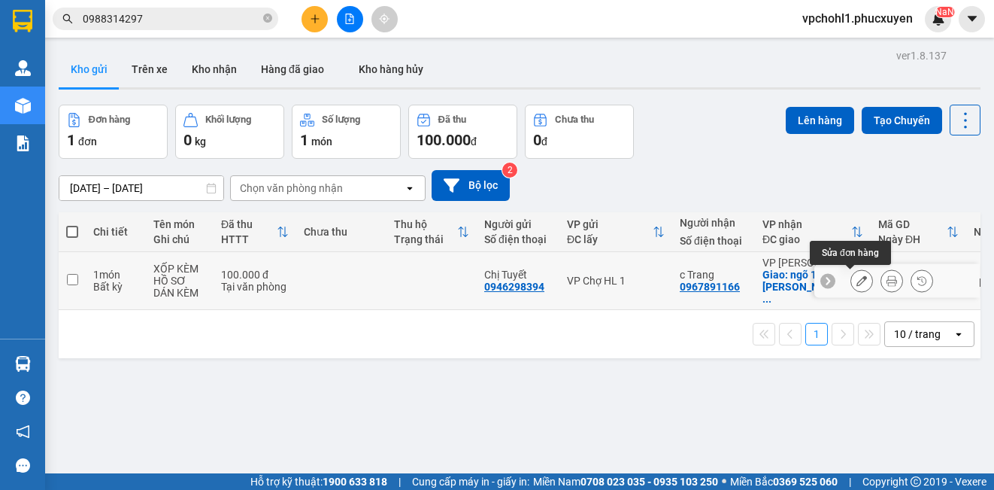
click at [857, 281] on icon at bounding box center [862, 280] width 11 height 11
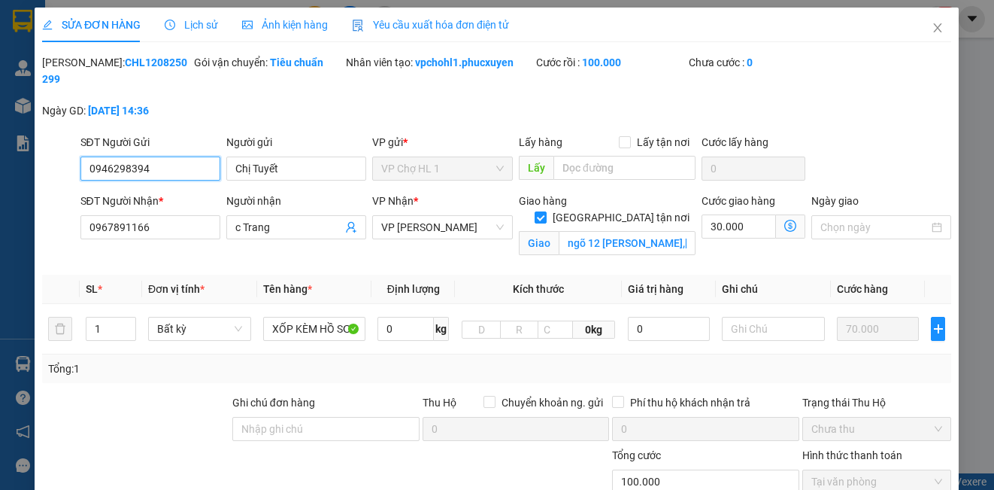
type input "0946298394"
type input "Chị Tuyết"
type input "0967891166"
type input "c Trang"
checkbox input "true"
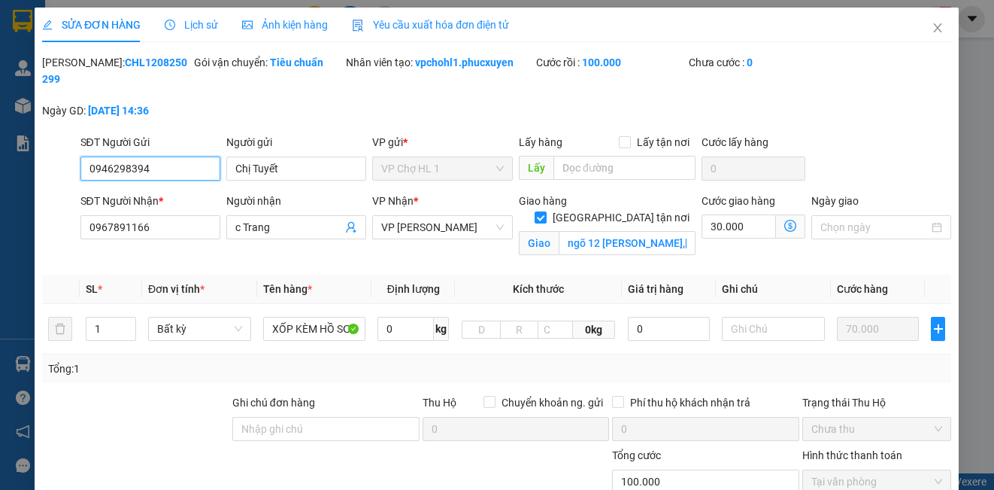
type input "ngõ 12 [PERSON_NAME],[GEOGRAPHIC_DATA],[GEOGRAPHIC_DATA]"
type input "100.000"
click at [933, 26] on icon "close" at bounding box center [939, 28] width 12 height 12
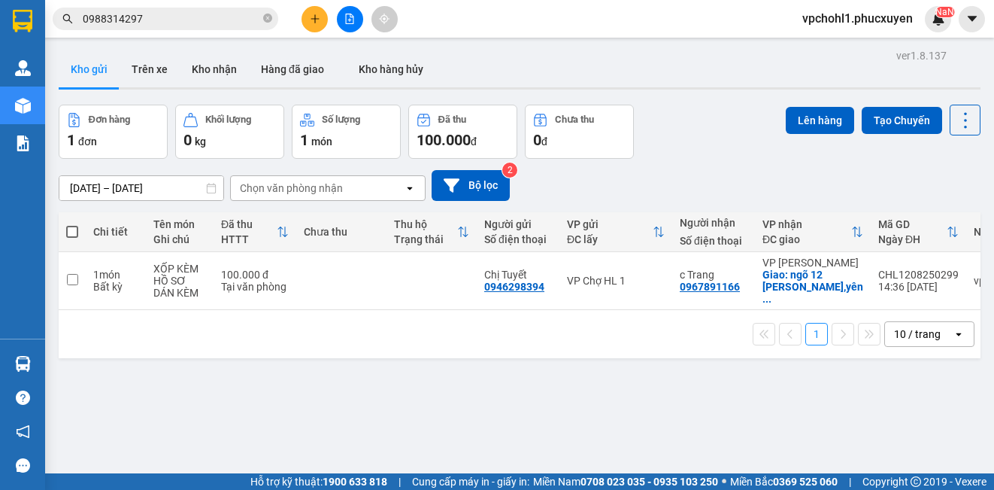
click at [347, 12] on button at bounding box center [350, 19] width 26 height 26
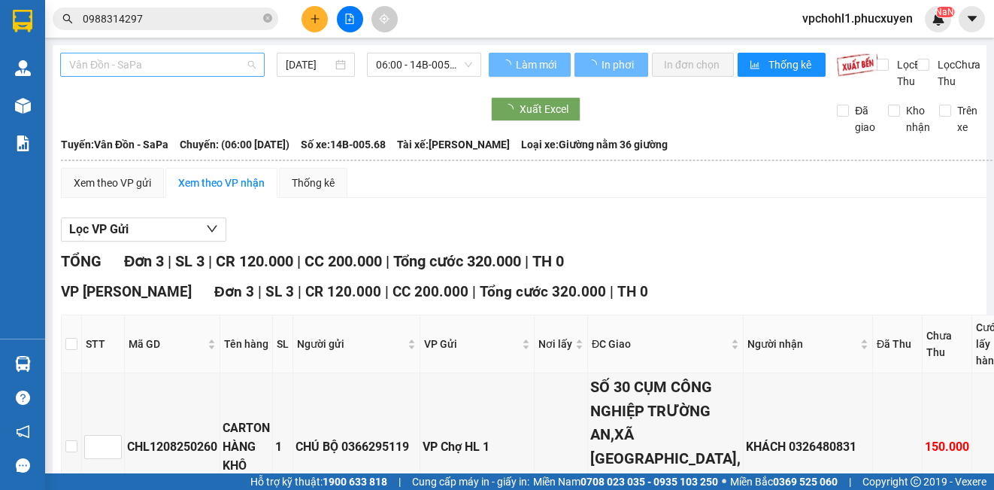
click at [148, 70] on span "Vân Đồn - SaPa" at bounding box center [162, 64] width 187 height 23
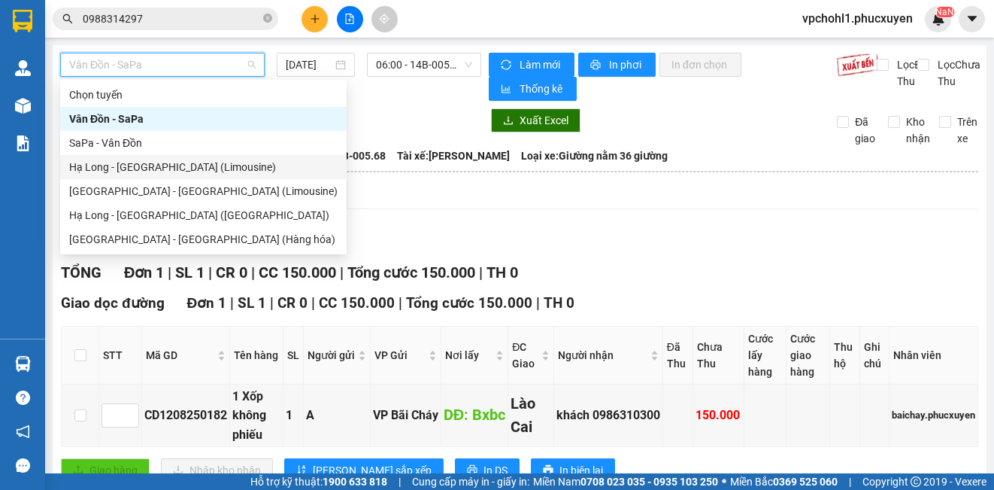
drag, startPoint x: 184, startPoint y: 164, endPoint x: 319, endPoint y: 94, distance: 151.7
click at [184, 162] on div "Hạ Long - [GEOGRAPHIC_DATA] (Limousine)" at bounding box center [203, 167] width 268 height 17
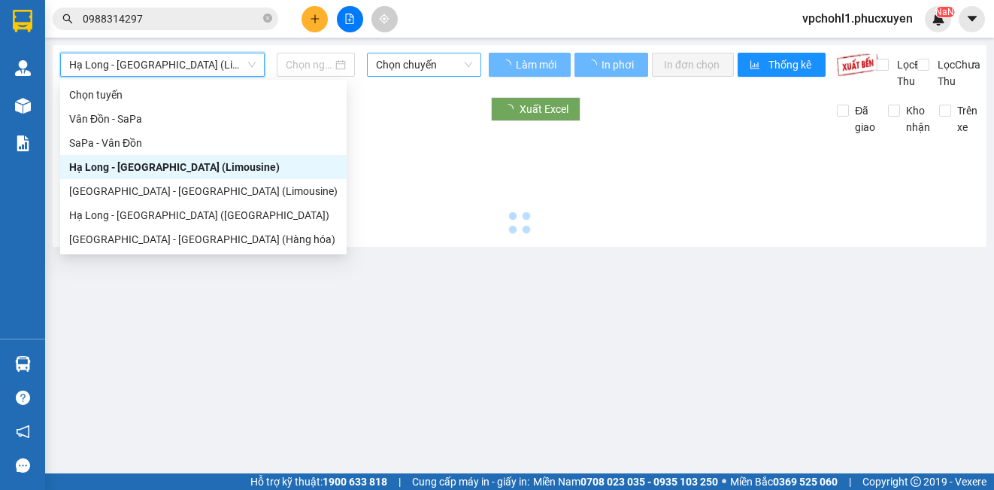
type input "[DATE]"
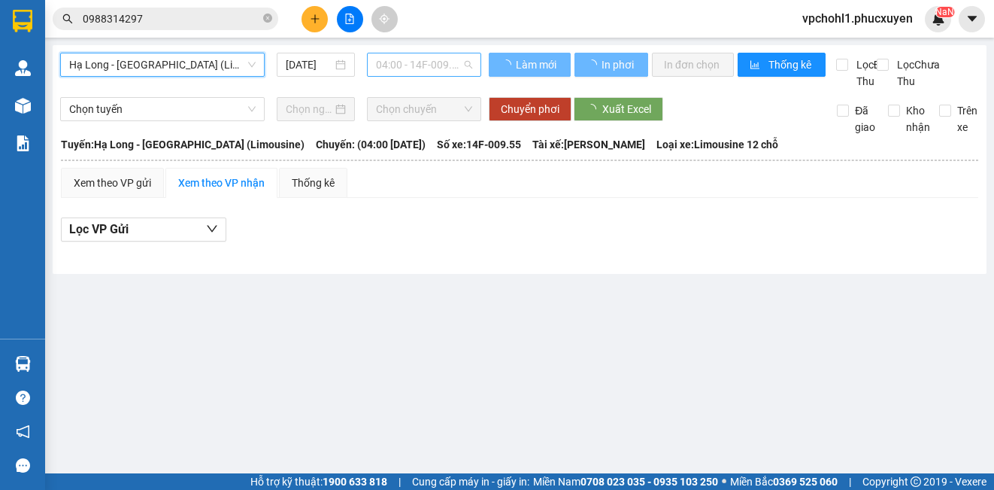
click at [398, 68] on span "04:00 - 14F-009.55" at bounding box center [424, 64] width 96 height 23
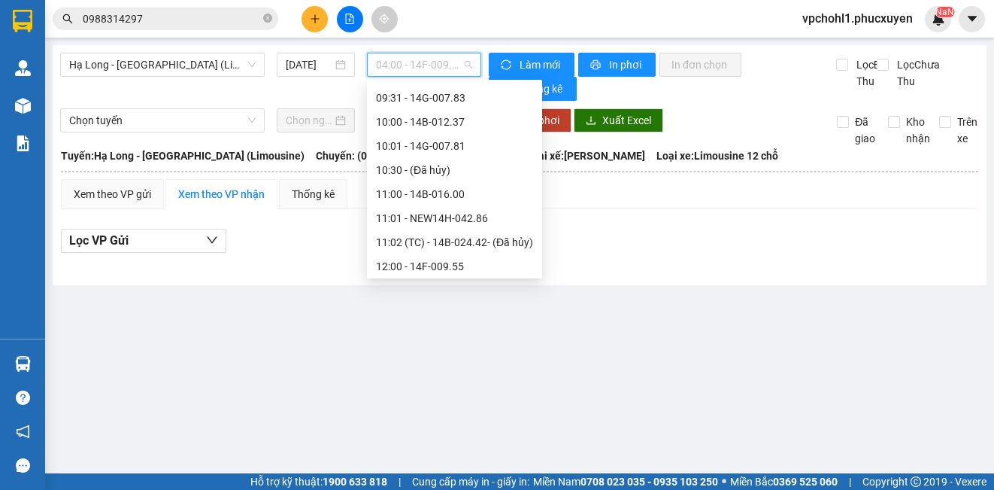
scroll to position [752, 0]
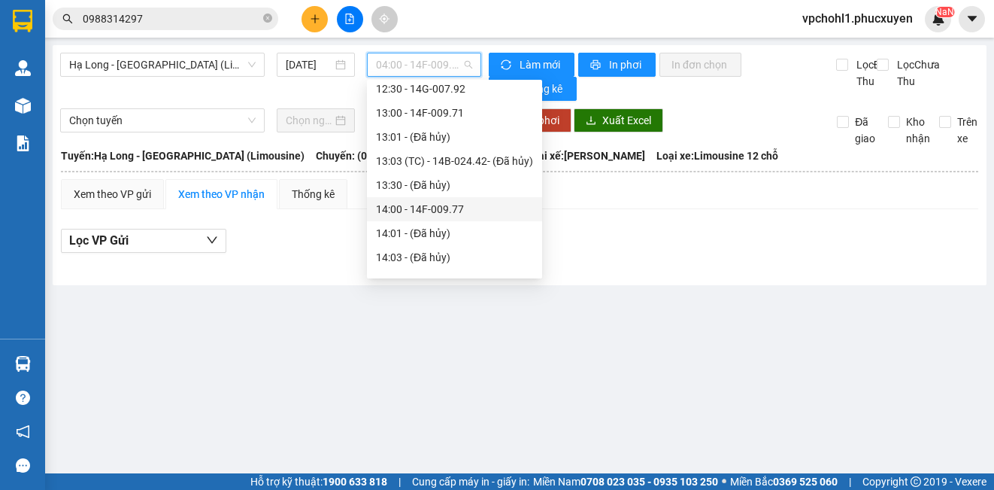
drag, startPoint x: 444, startPoint y: 210, endPoint x: 447, endPoint y: 132, distance: 77.6
click at [444, 208] on div "14:00 - 14F-009.77" at bounding box center [454, 209] width 157 height 17
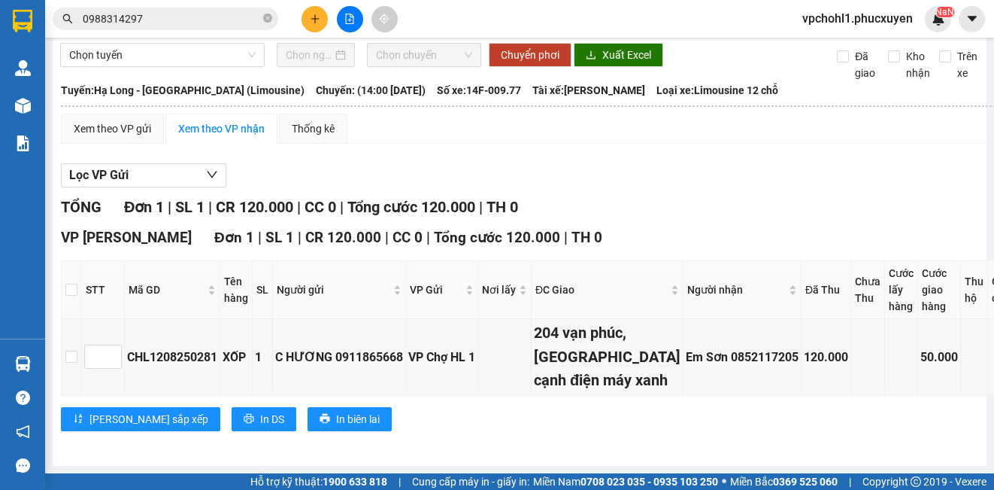
scroll to position [224, 0]
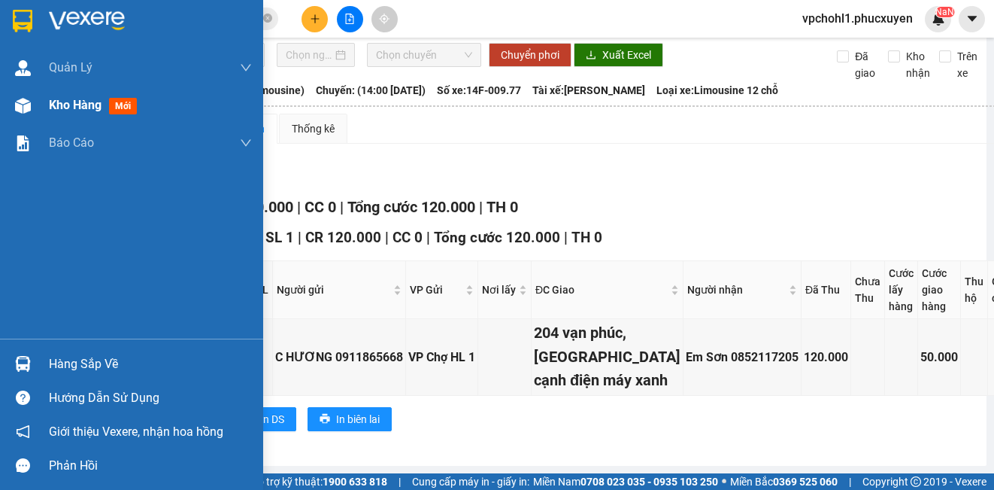
click at [77, 105] on span "Kho hàng" at bounding box center [75, 105] width 53 height 14
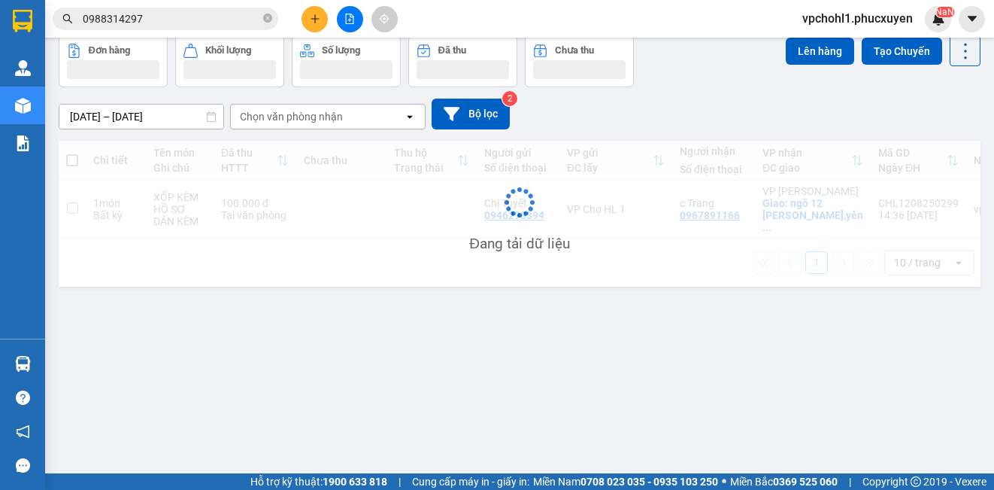
scroll to position [69, 0]
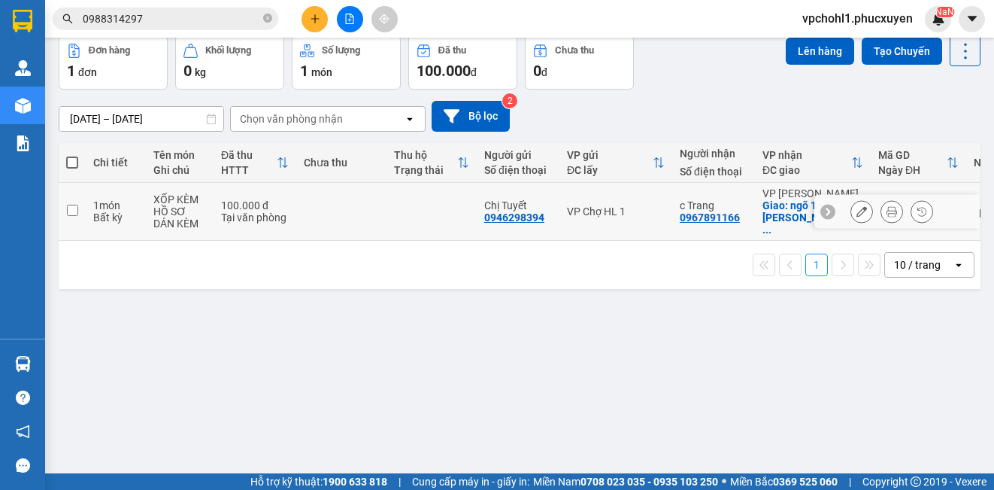
click at [68, 208] on input "checkbox" at bounding box center [72, 210] width 11 height 11
checkbox input "true"
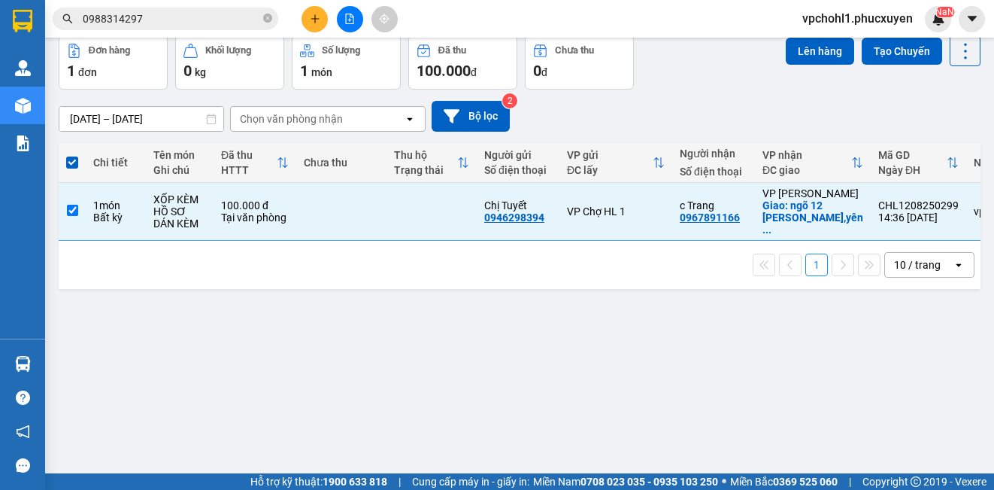
scroll to position [0, 0]
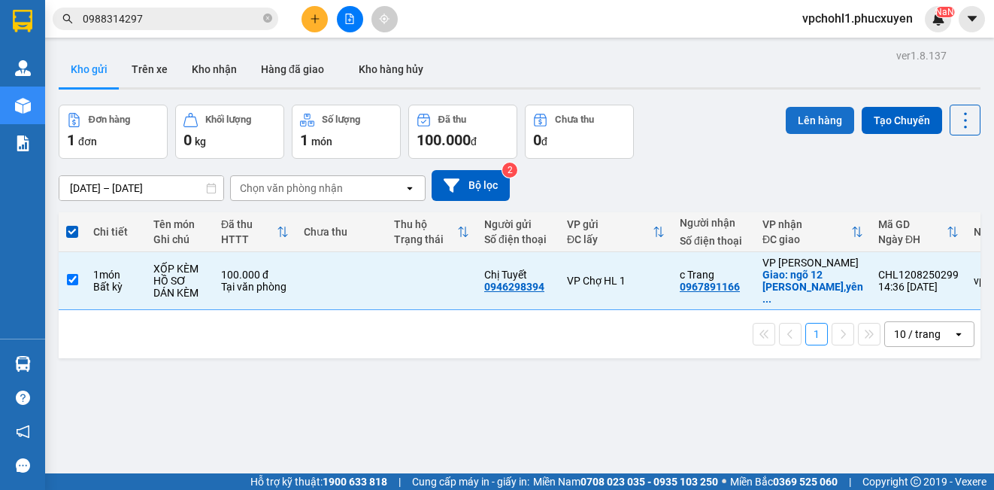
click at [806, 122] on button "Lên hàng" at bounding box center [820, 120] width 68 height 27
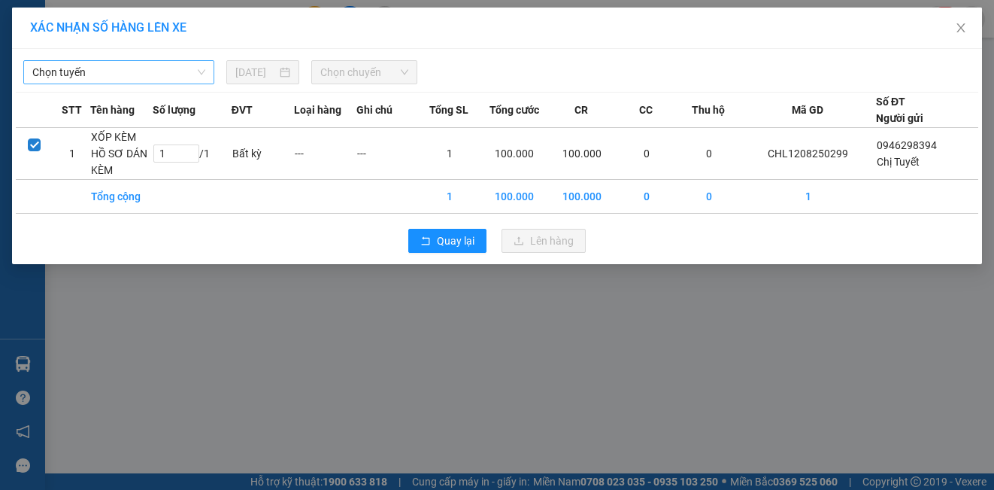
click at [171, 77] on span "Chọn tuyến" at bounding box center [118, 72] width 173 height 23
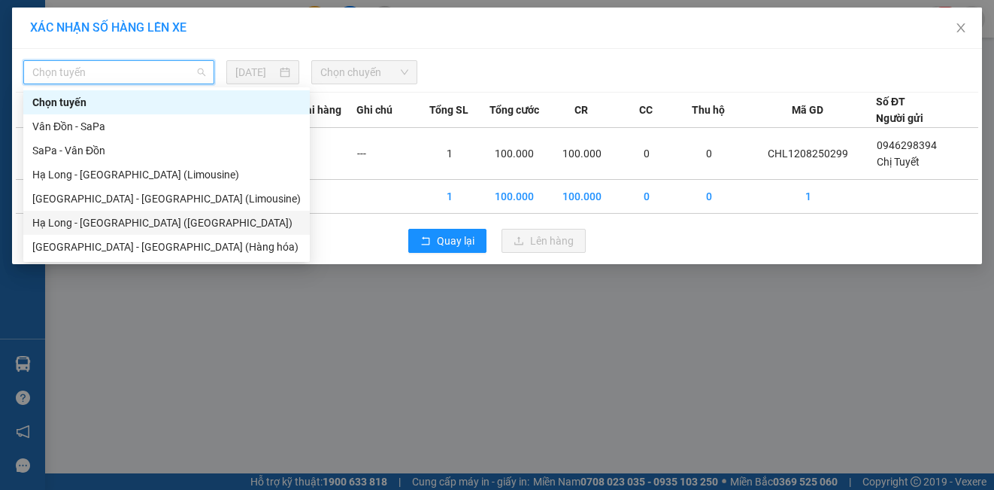
drag, startPoint x: 150, startPoint y: 226, endPoint x: 182, endPoint y: 189, distance: 49.0
click at [150, 222] on div "Hạ Long - [GEOGRAPHIC_DATA] ([GEOGRAPHIC_DATA])" at bounding box center [166, 222] width 268 height 17
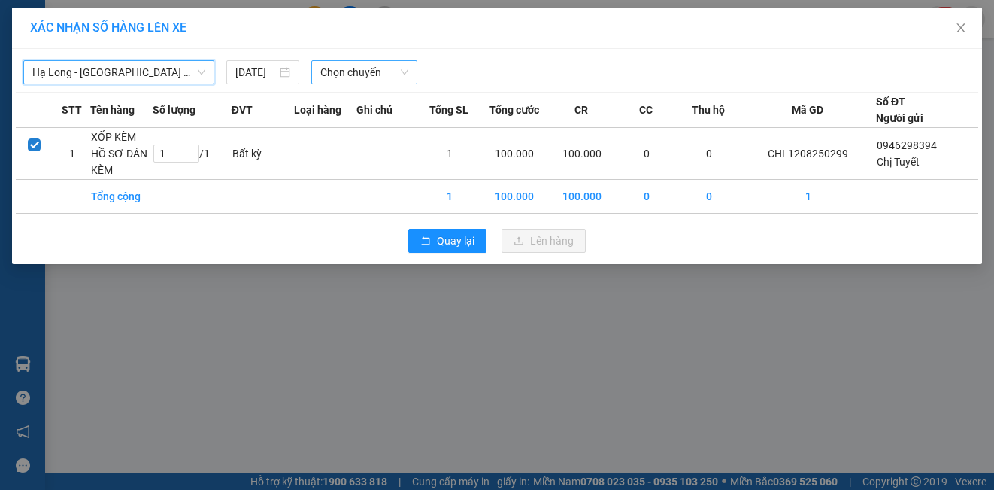
click at [356, 77] on span "Chọn chuyến" at bounding box center [364, 72] width 89 height 23
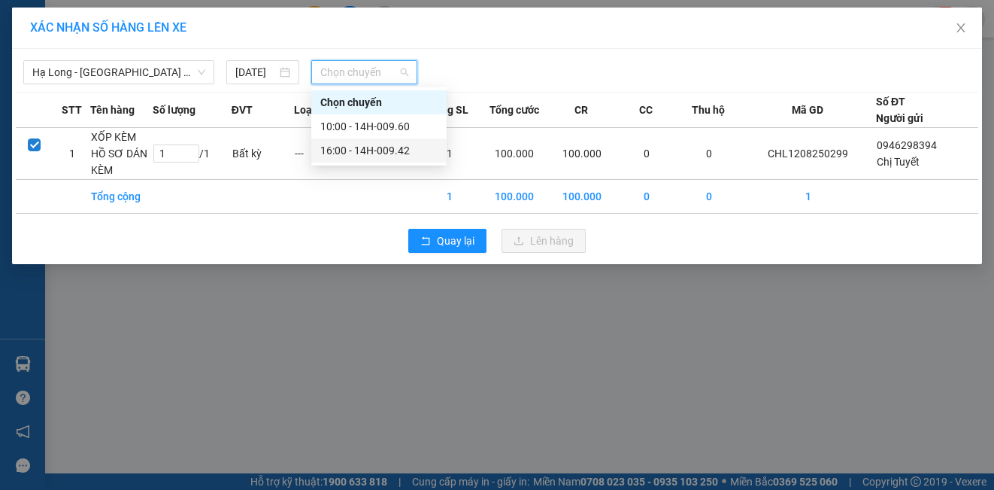
click at [353, 161] on div "16:00 - 14H-009.42" at bounding box center [378, 150] width 135 height 24
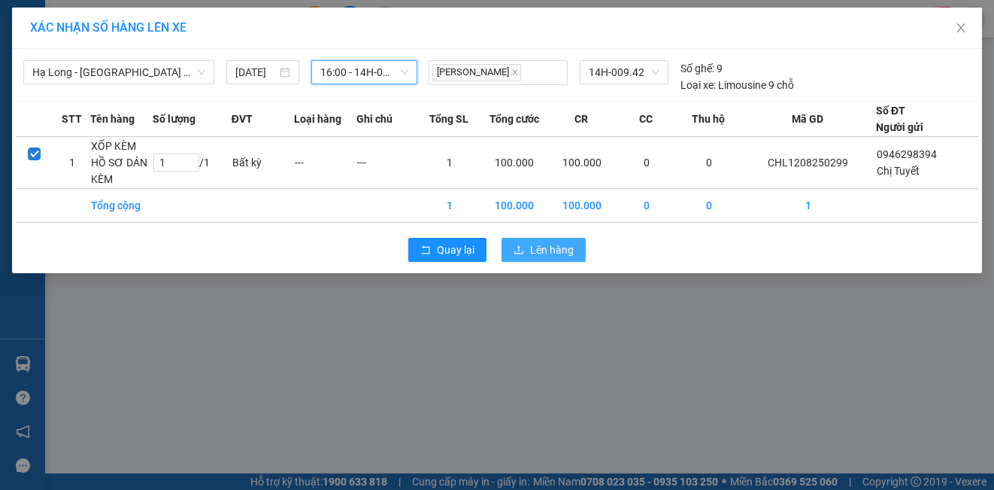
click at [557, 252] on span "Lên hàng" at bounding box center [552, 249] width 44 height 17
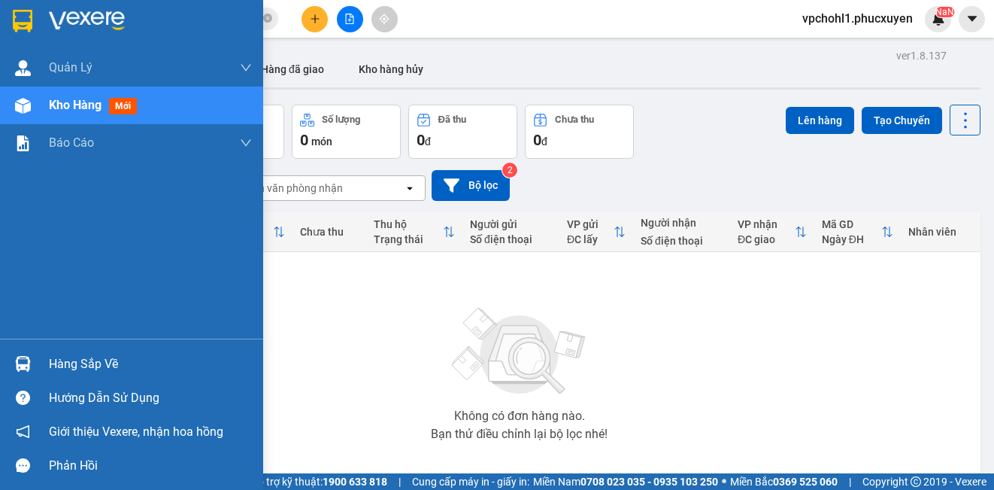
click at [74, 361] on div "Hàng sắp về" at bounding box center [150, 364] width 203 height 23
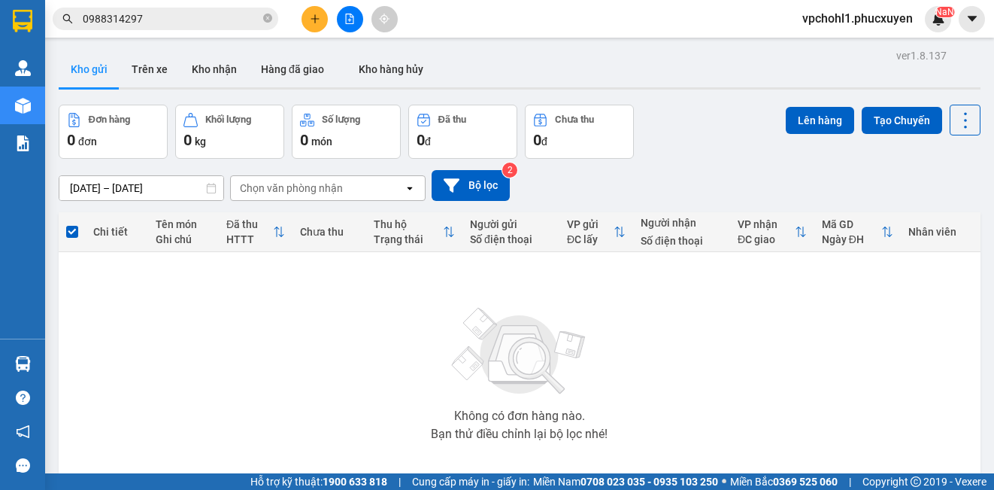
click at [803, 404] on section "Kết quả tìm kiếm ( 0 ) Bộ lọc No Data 0988314297 vpchohl1.[PERSON_NAME] lý giao…" at bounding box center [497, 245] width 994 height 490
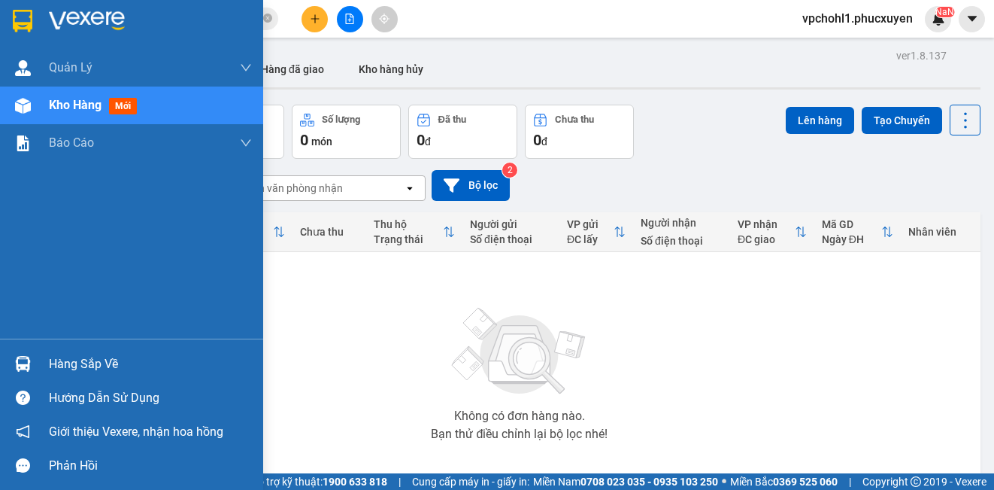
click at [50, 372] on div "Hàng sắp về" at bounding box center [150, 364] width 203 height 23
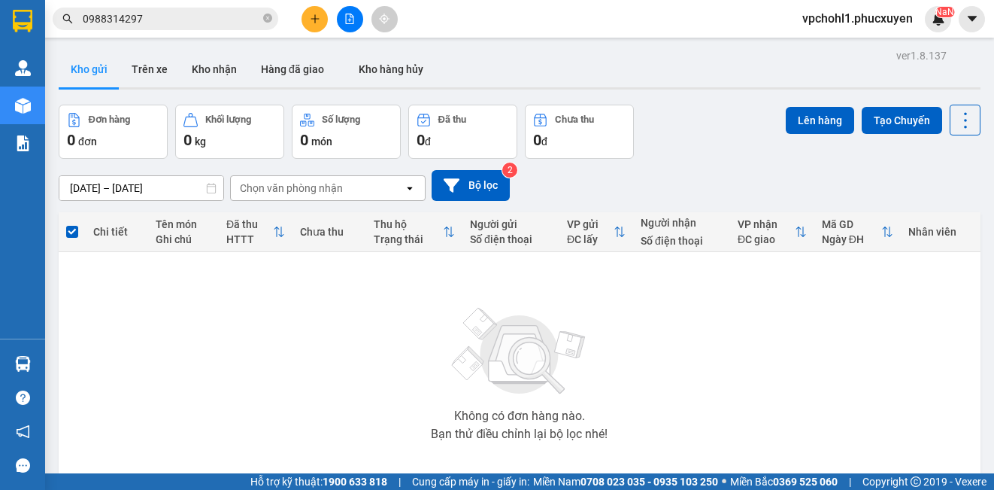
drag, startPoint x: 864, startPoint y: 371, endPoint x: 847, endPoint y: 402, distance: 36.0
click at [864, 372] on section "Kết quả tìm kiếm ( 0 ) Bộ lọc No Data 0988314297 vpchohl1.[PERSON_NAME] lý giao…" at bounding box center [497, 245] width 994 height 490
